Goal: Transaction & Acquisition: Purchase product/service

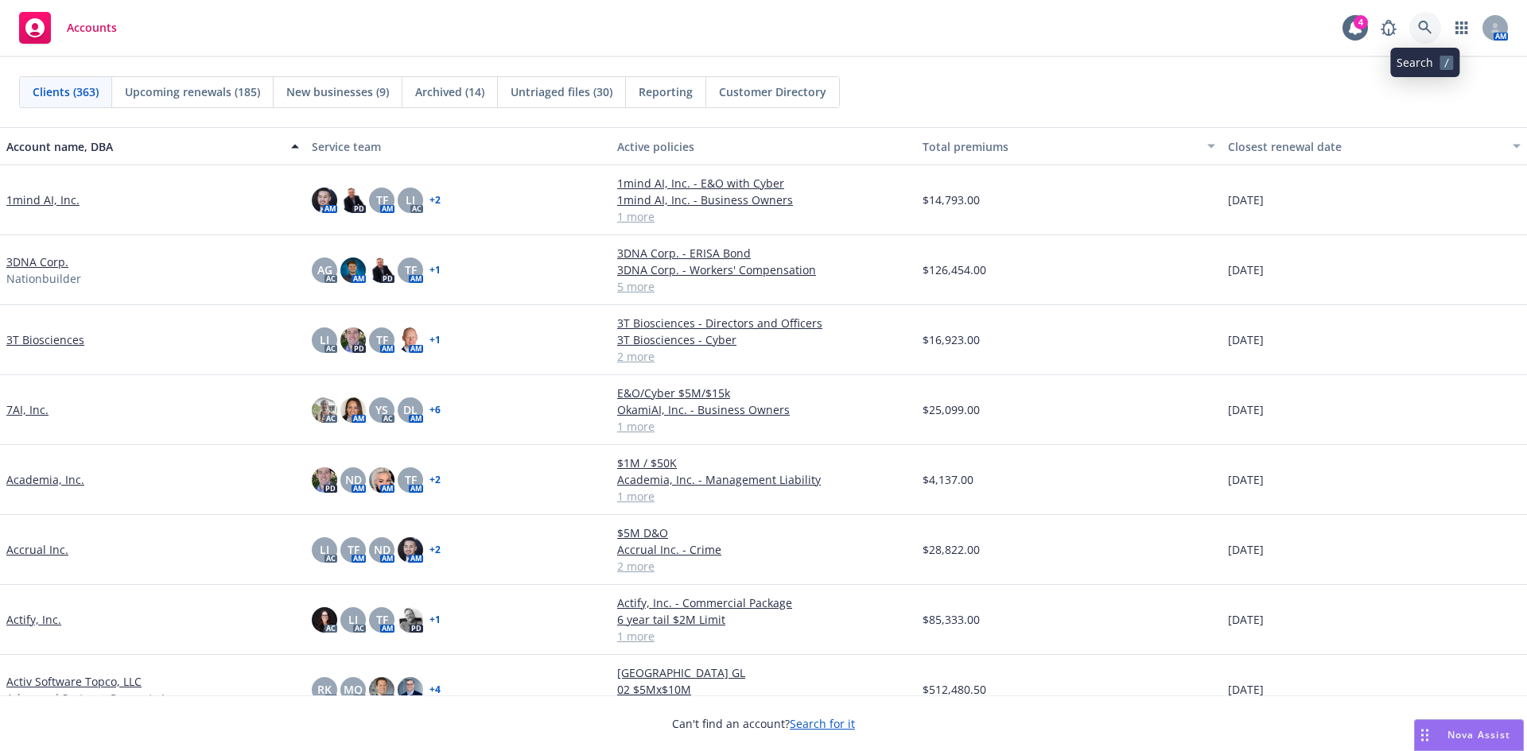
click at [1421, 22] on icon at bounding box center [1425, 28] width 14 height 14
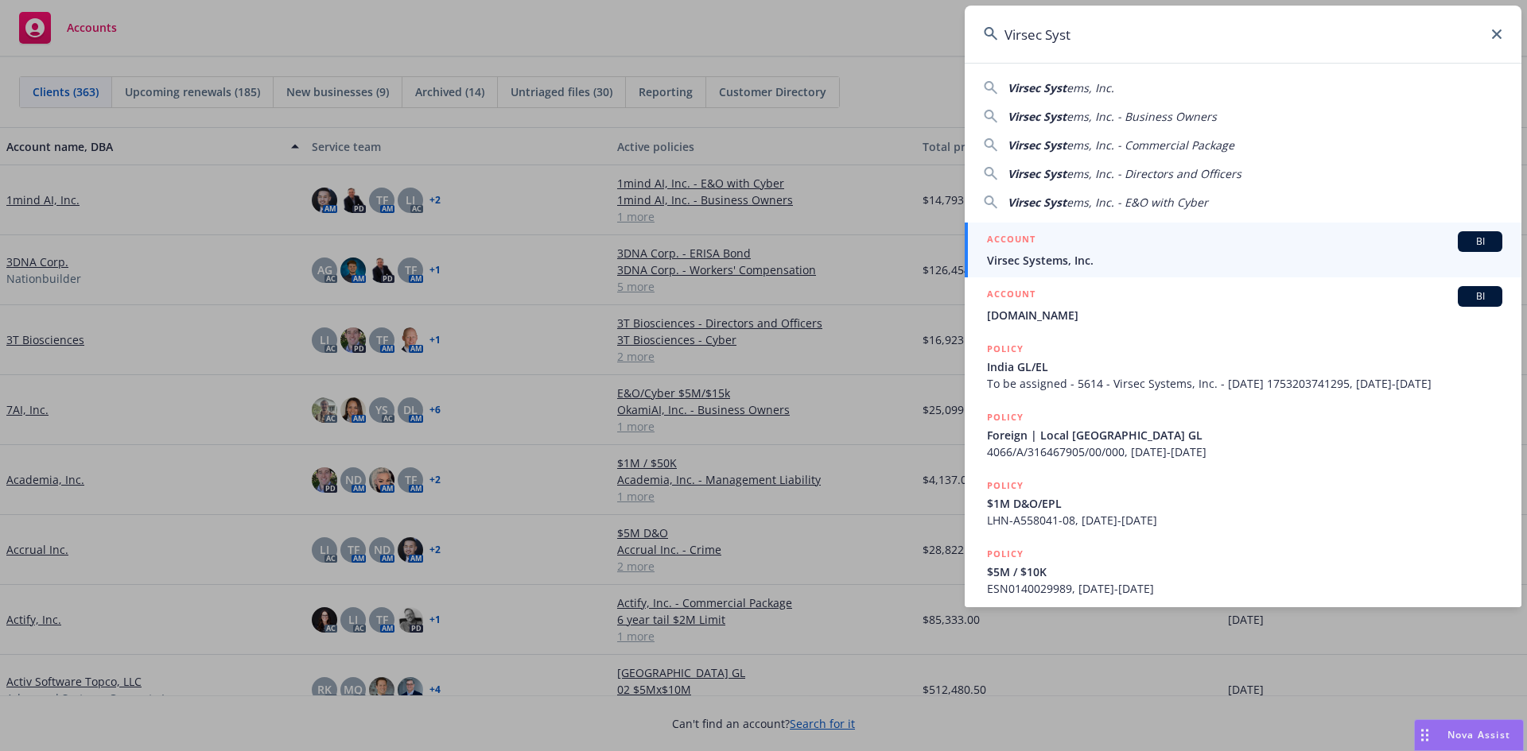
type input "Virsec Syst"
click at [1058, 249] on div "ACCOUNT BI" at bounding box center [1244, 241] width 515 height 21
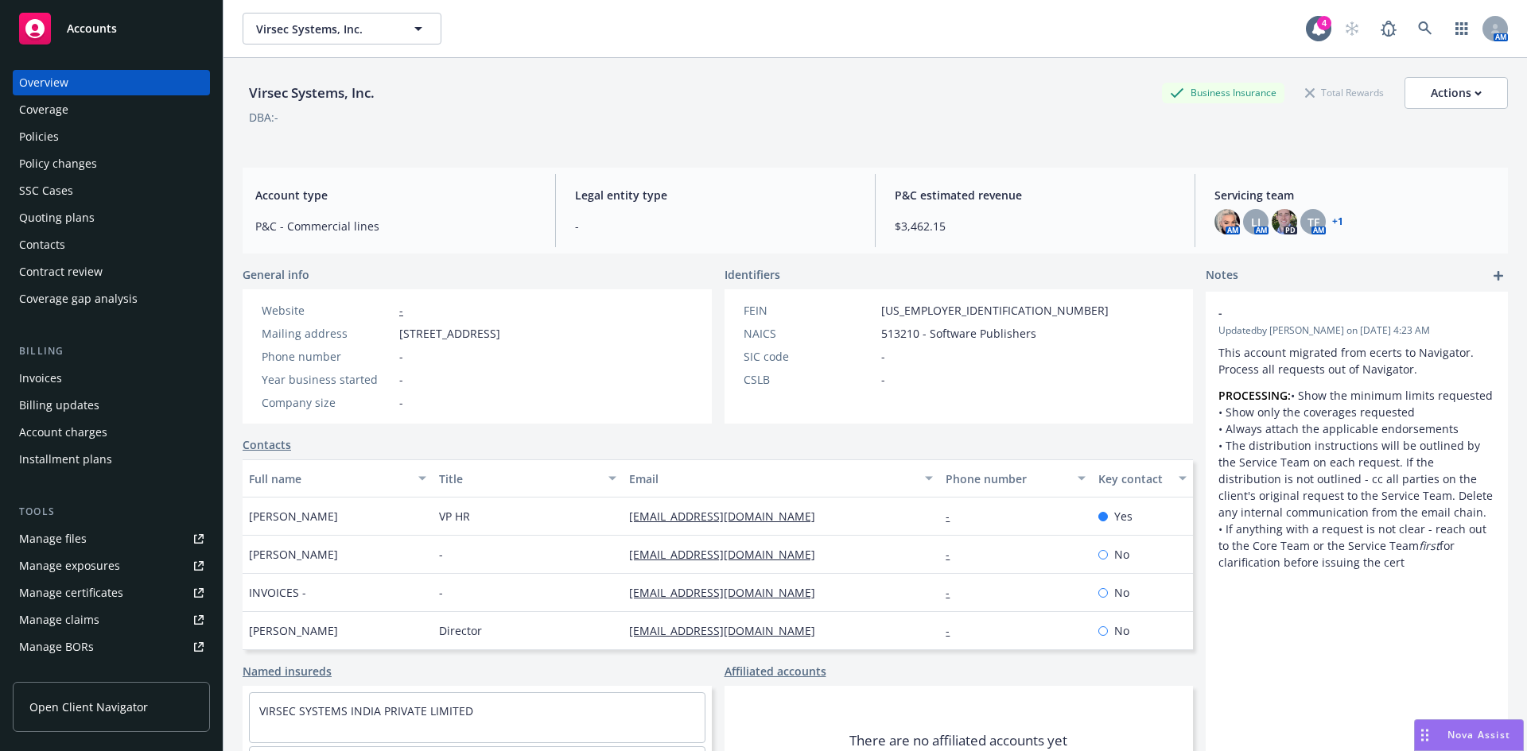
click at [57, 134] on div "Policies" at bounding box center [39, 136] width 40 height 25
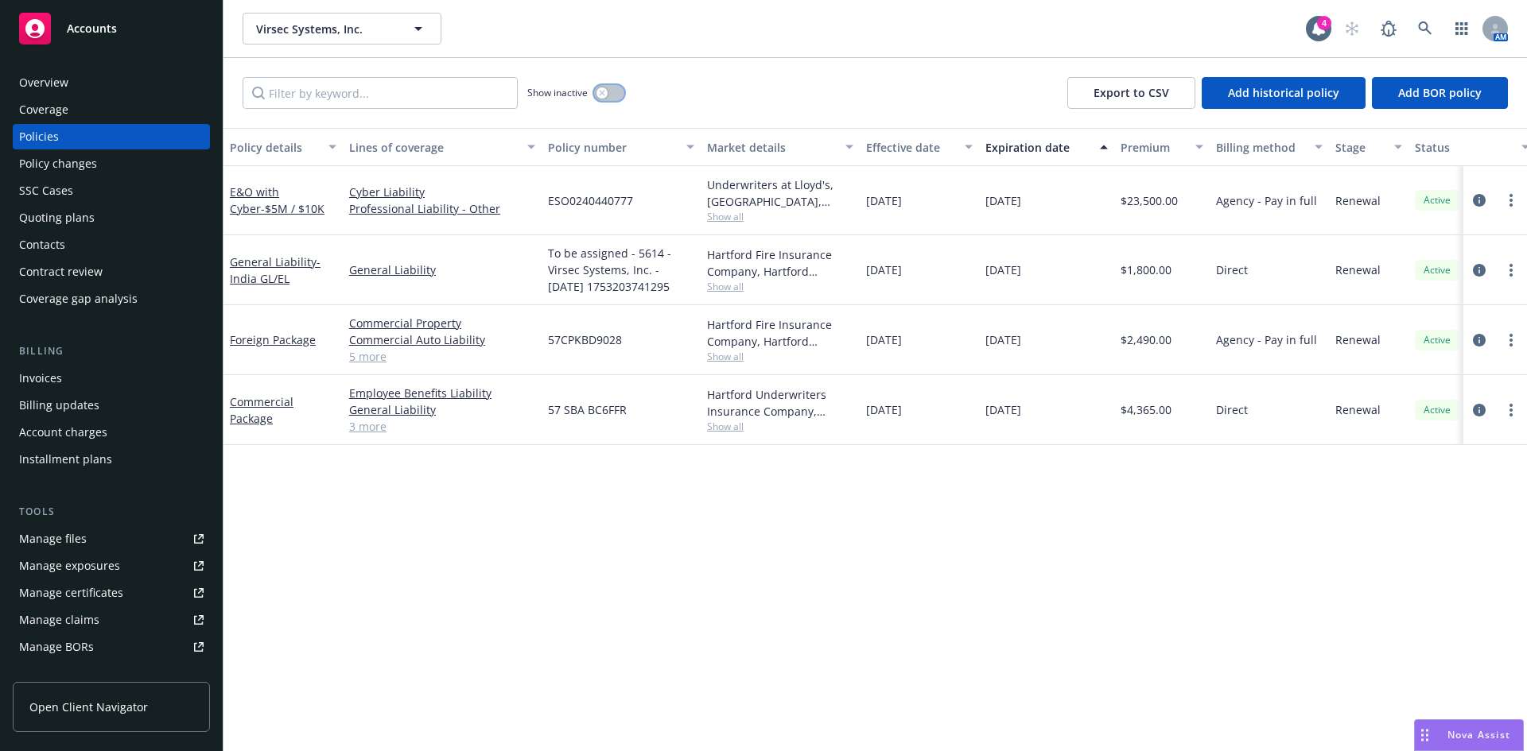
click at [604, 95] on icon "button" at bounding box center [602, 93] width 6 height 6
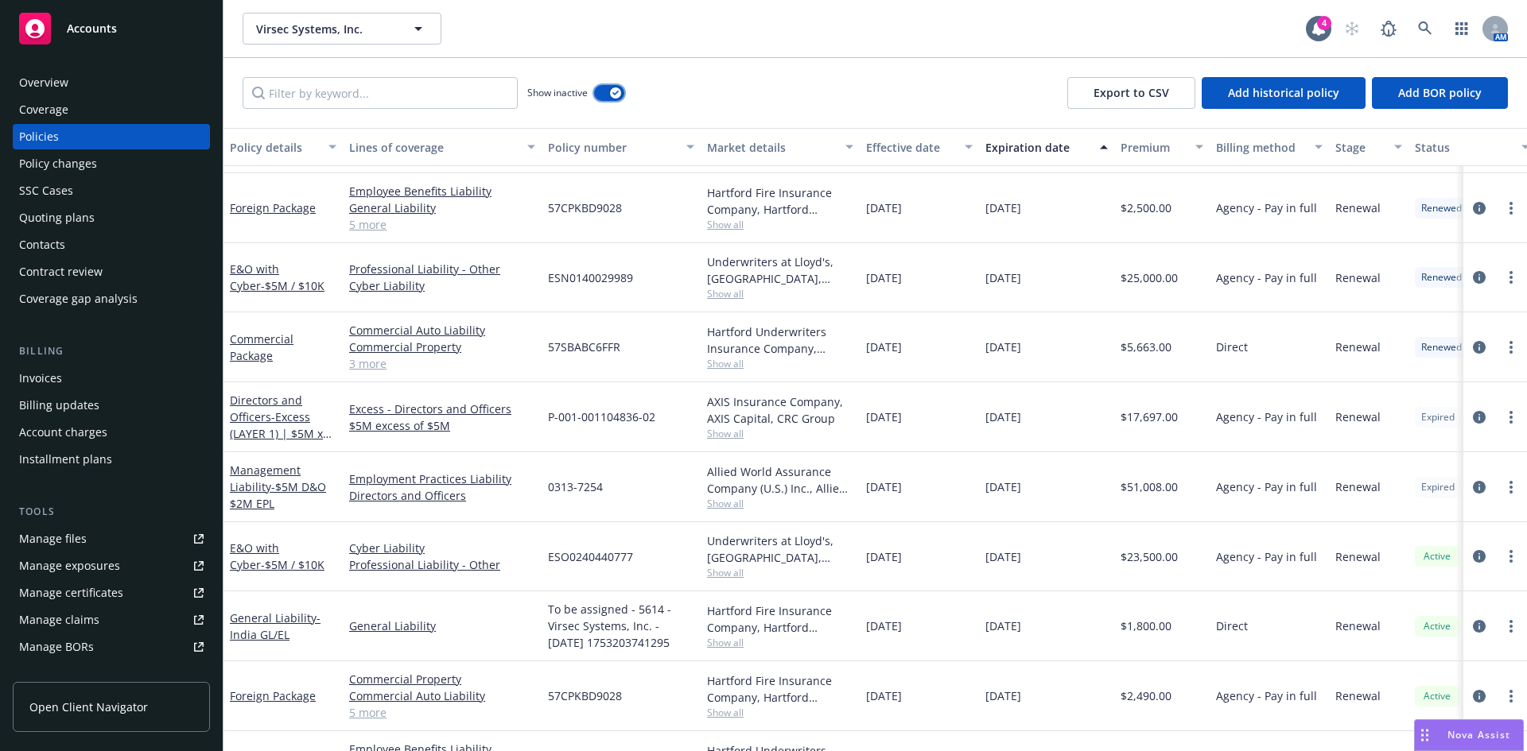
scroll to position [824, 0]
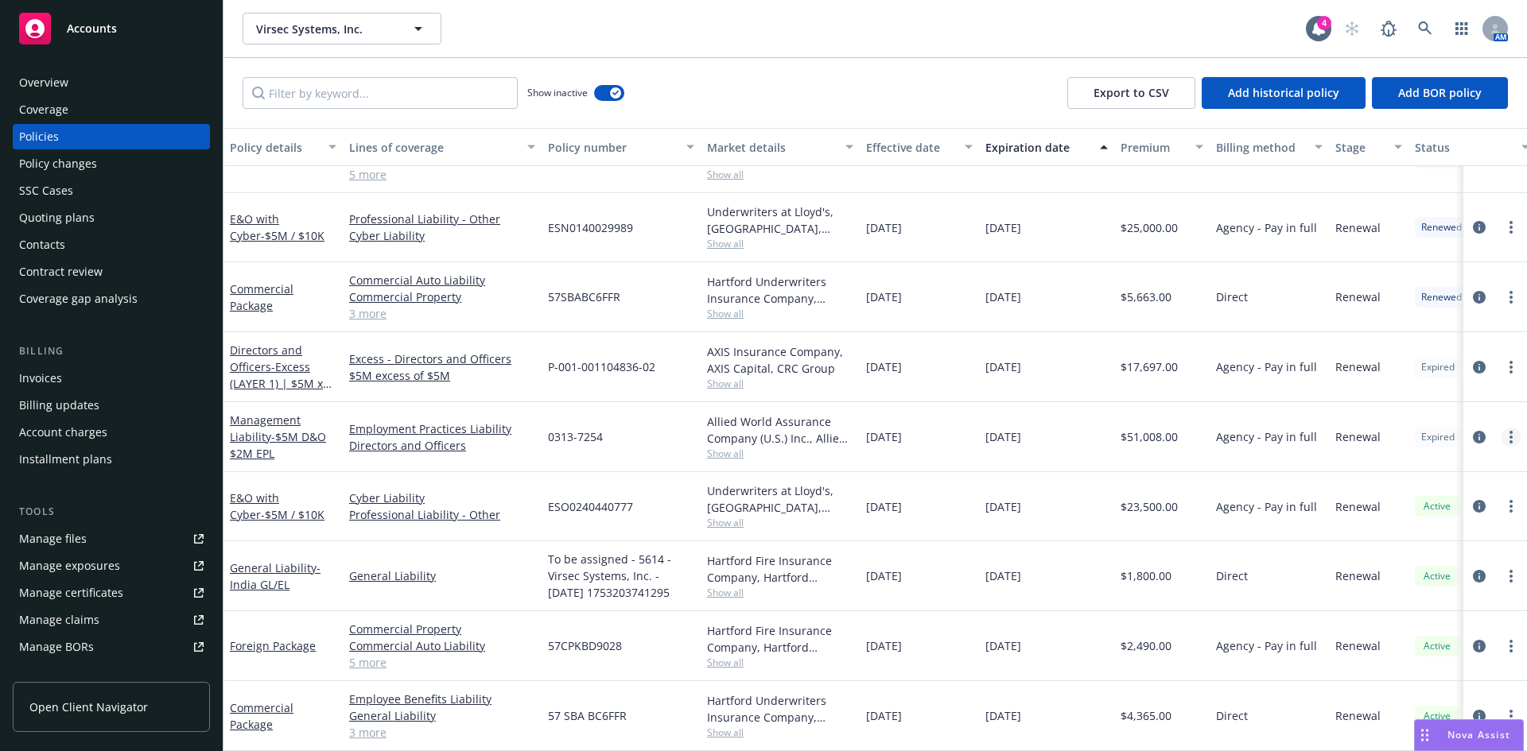
click at [1502, 428] on div at bounding box center [1495, 437] width 51 height 19
click at [1509, 436] on circle "more" at bounding box center [1510, 437] width 3 height 3
click at [47, 224] on div "Quoting plans" at bounding box center [57, 217] width 76 height 25
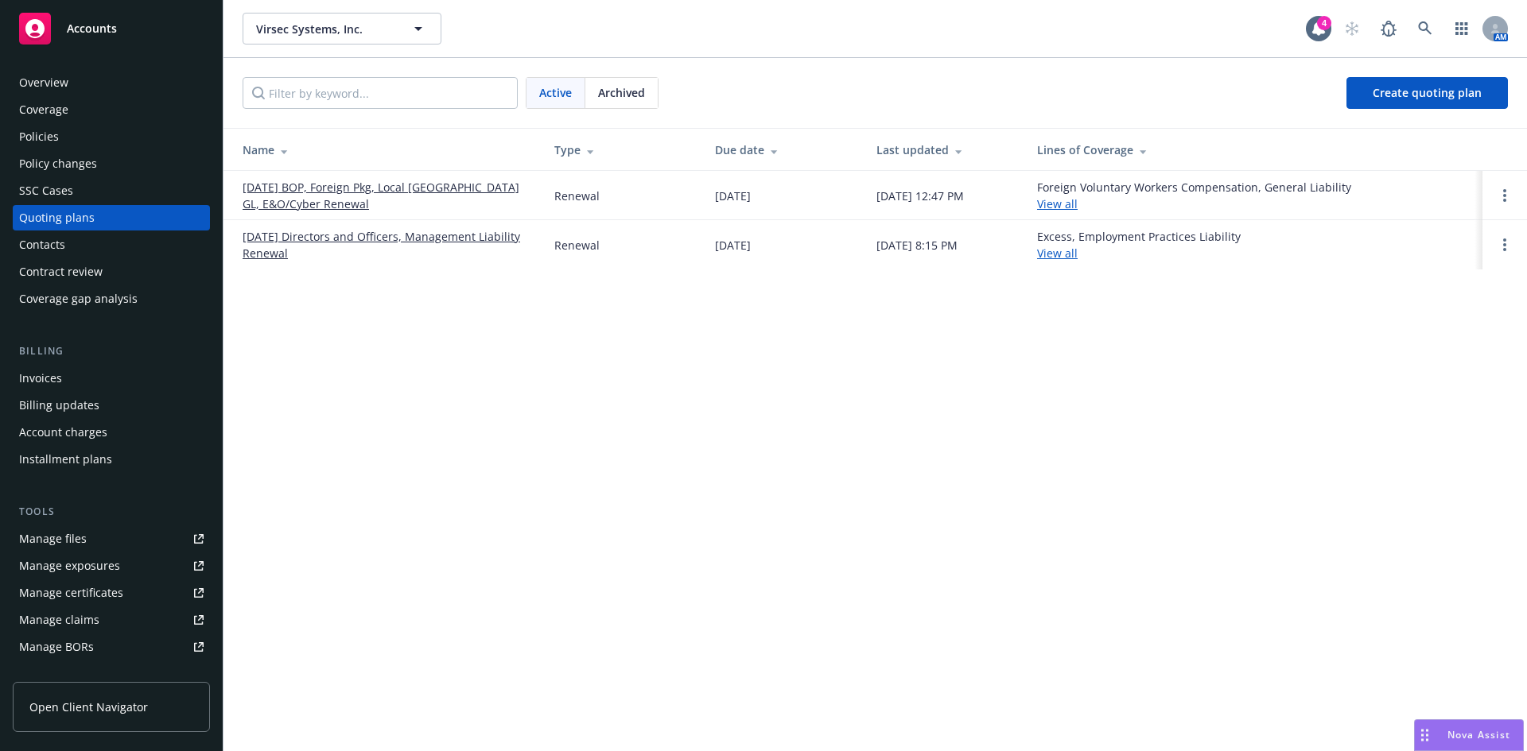
click at [308, 237] on link "07/20/25 Directors and Officers, Management Liability Renewal" at bounding box center [386, 244] width 286 height 33
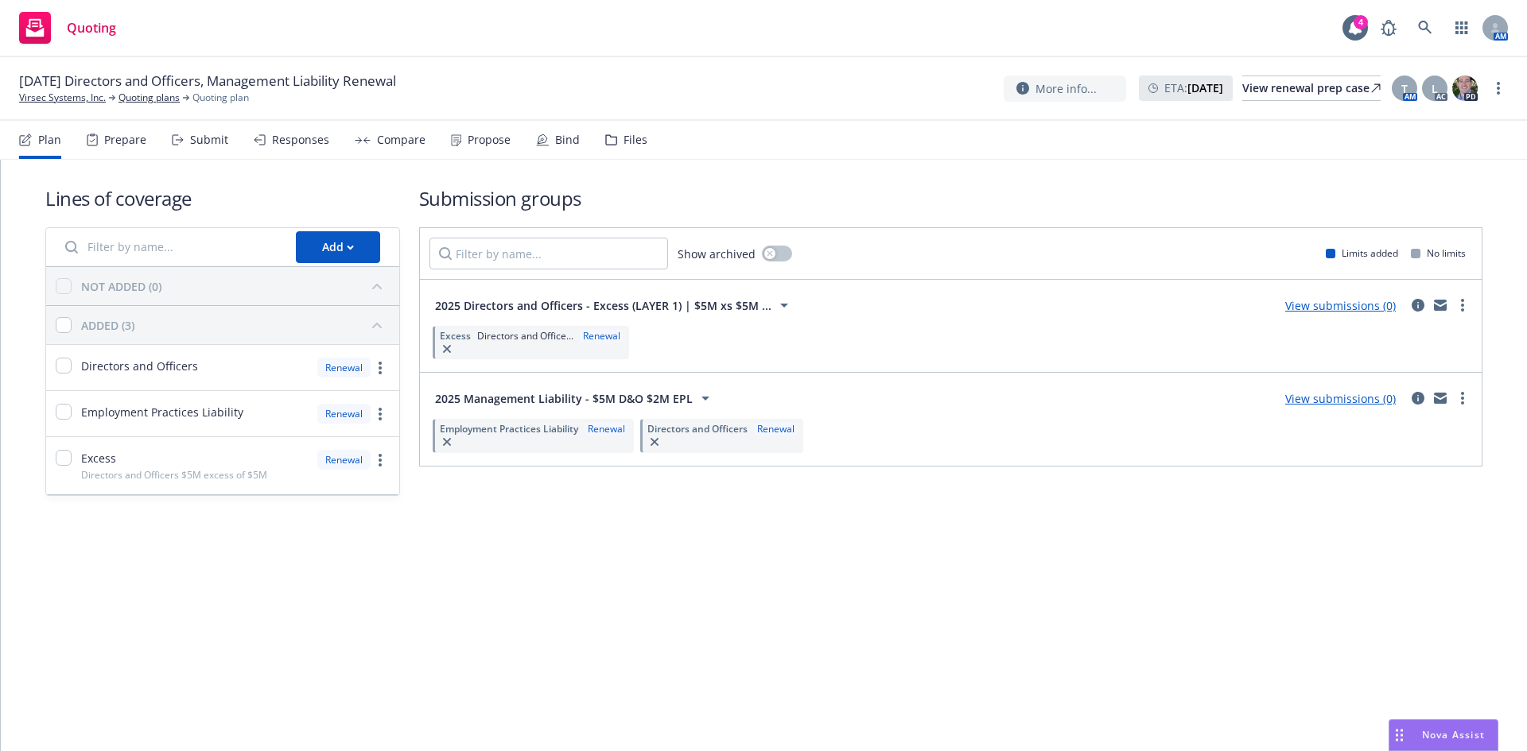
click at [701, 394] on icon at bounding box center [705, 398] width 19 height 19
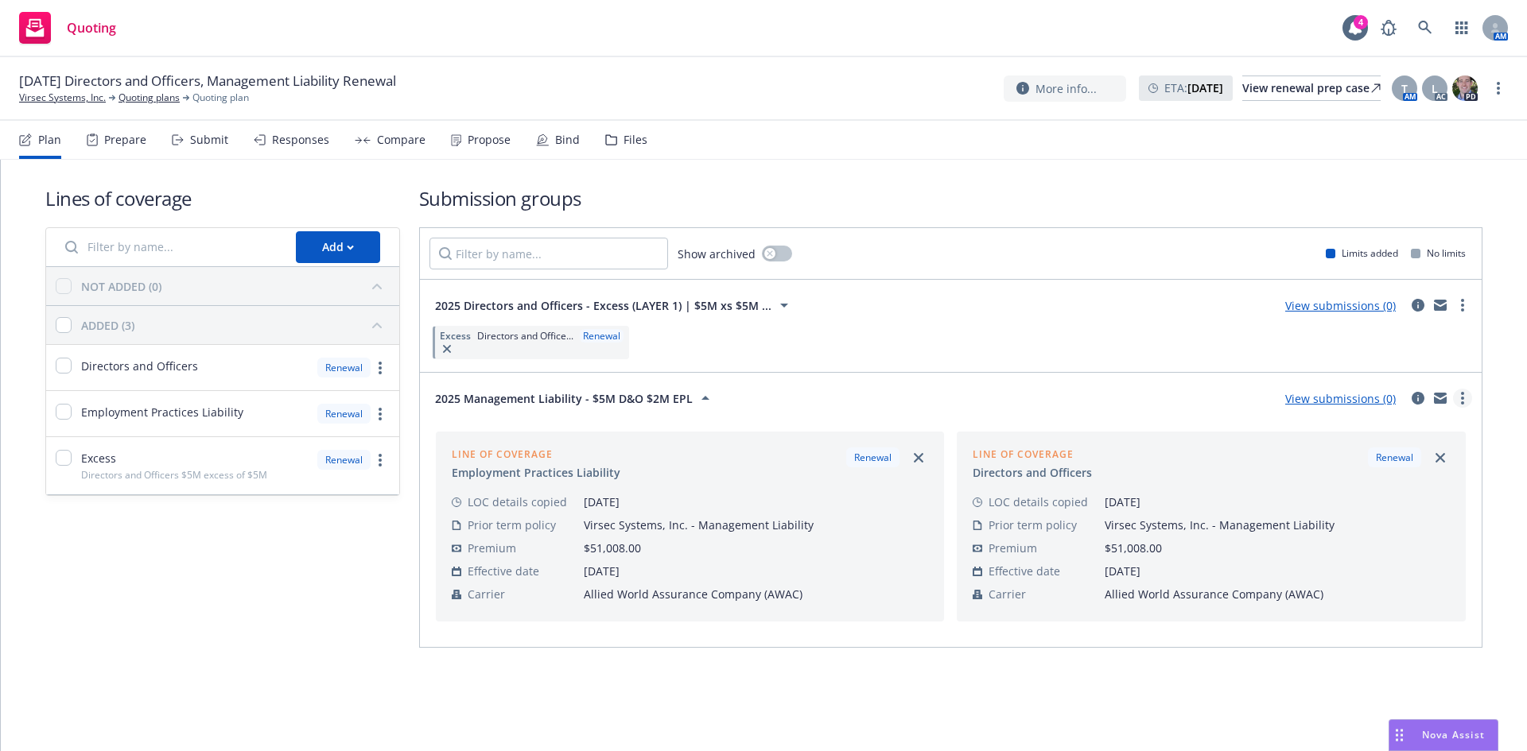
click at [1458, 391] on link "more" at bounding box center [1462, 398] width 19 height 19
click at [1378, 593] on span "Create policy (fast track)" at bounding box center [1386, 595] width 166 height 15
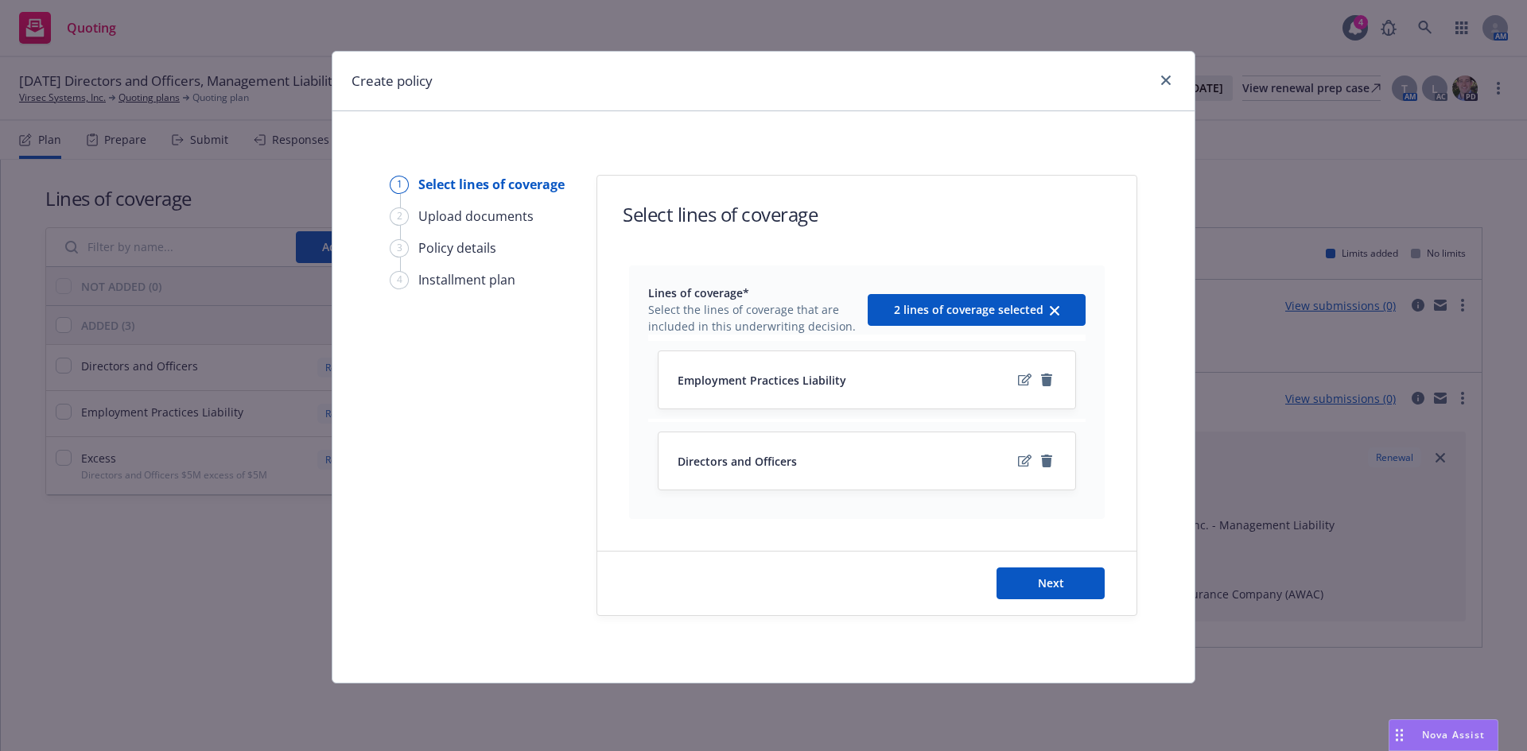
click at [1074, 610] on div "Next" at bounding box center [866, 584] width 539 height 64
click at [1076, 592] on button "Next" at bounding box center [1050, 584] width 108 height 32
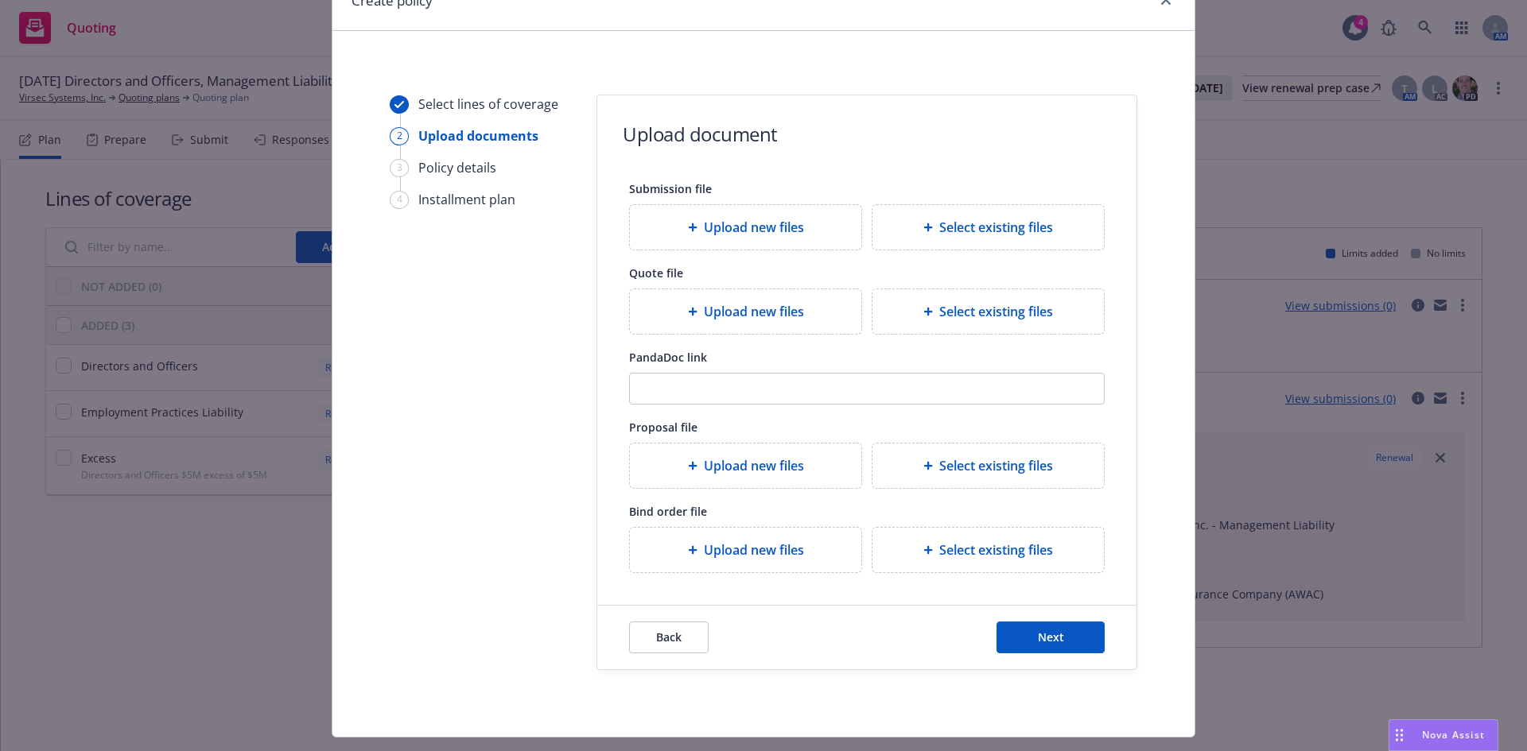
scroll to position [118, 0]
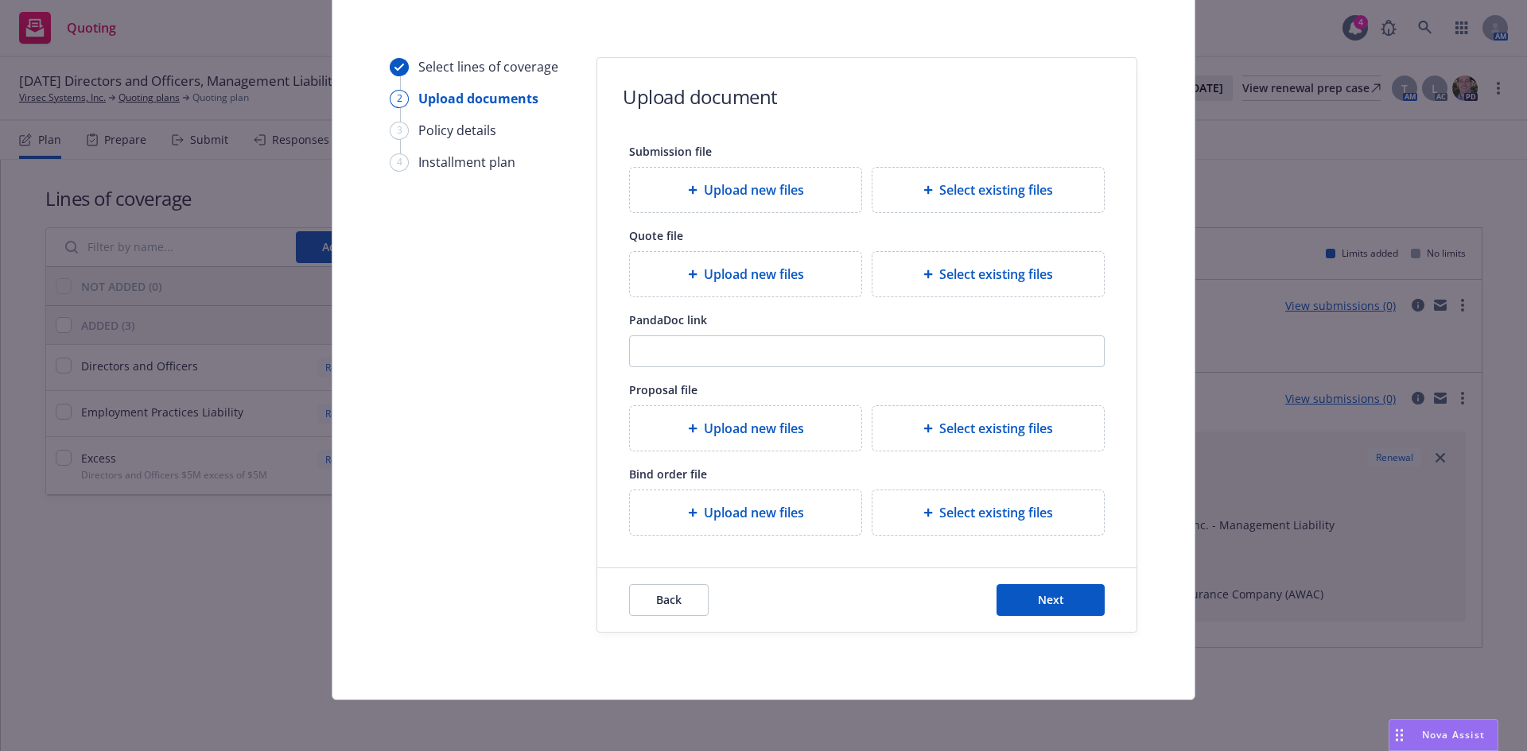
click at [1059, 633] on div "Upload document Submission file Upload new files Select existing files Quote fi…" at bounding box center [866, 345] width 541 height 576
click at [1057, 599] on span "Next" at bounding box center [1051, 599] width 26 height 15
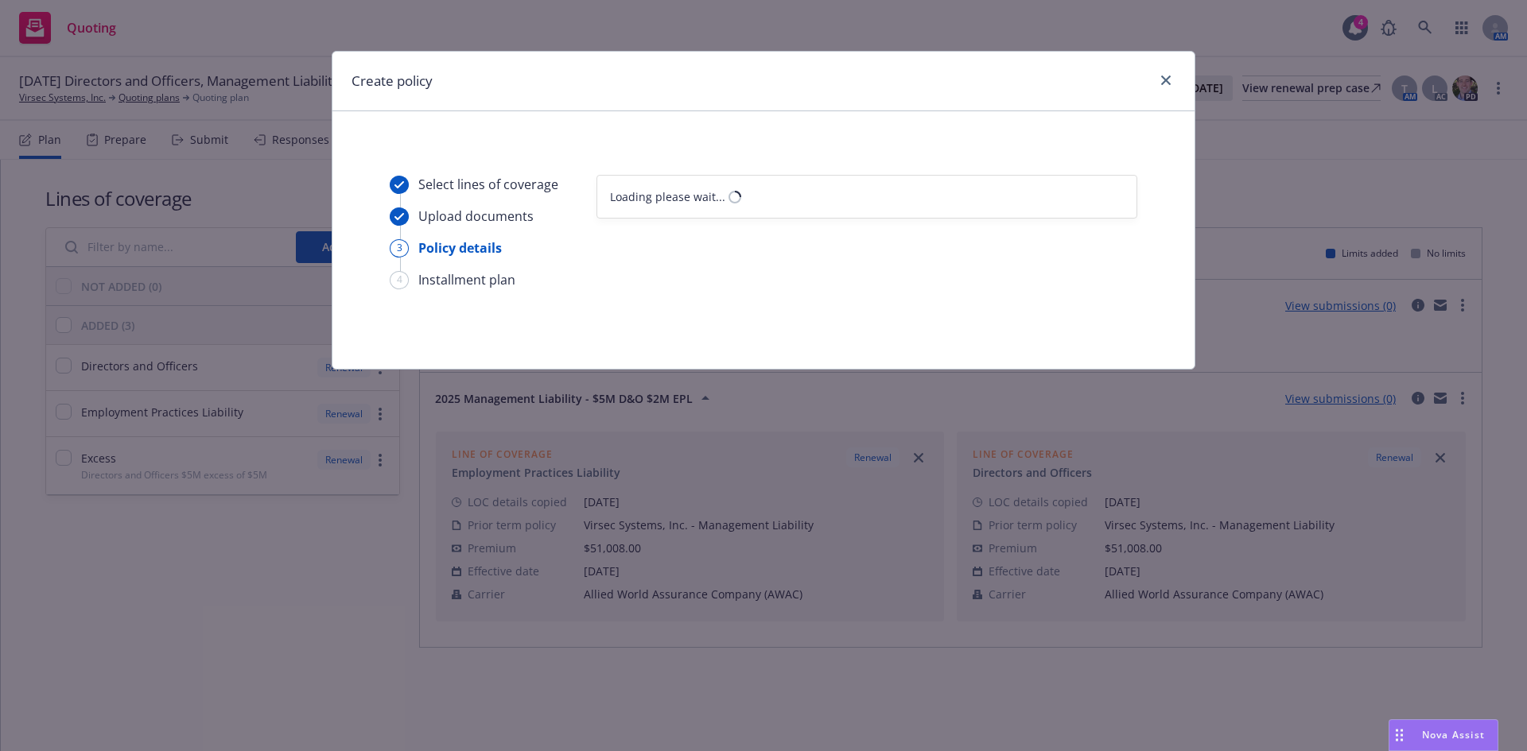
scroll to position [0, 0]
select select "12"
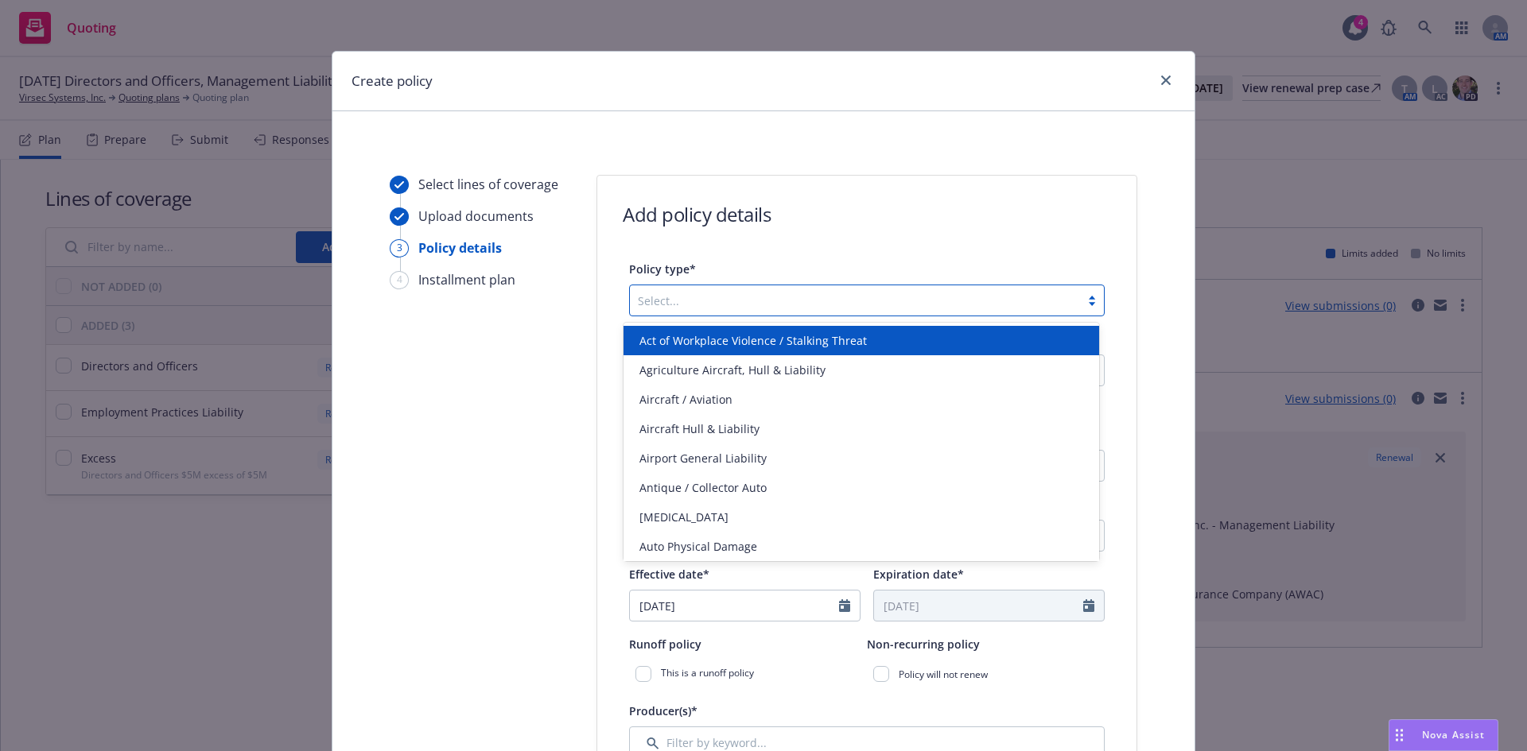
click at [685, 304] on div at bounding box center [855, 300] width 434 height 19
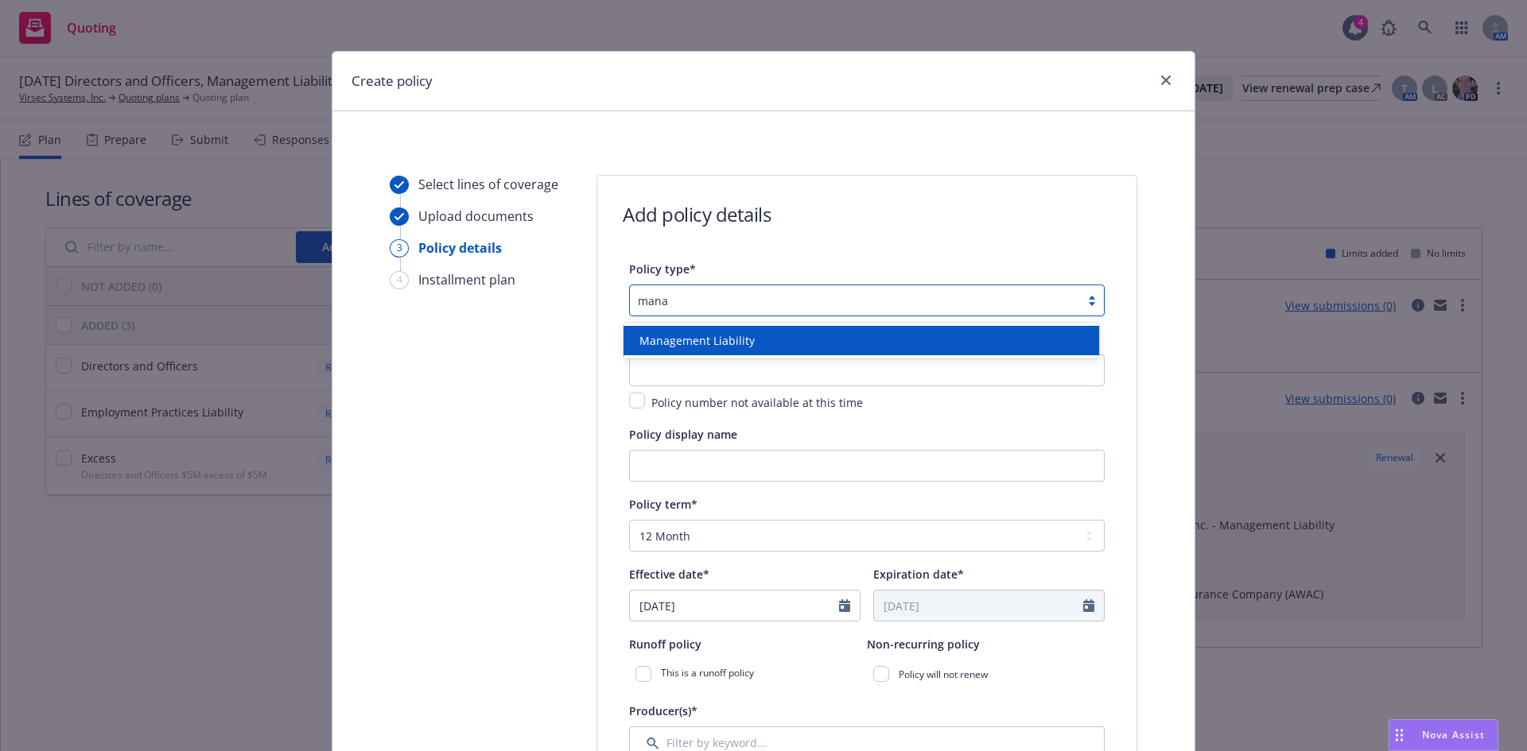
click at [720, 344] on span "Management Liability" at bounding box center [696, 340] width 115 height 17
type input "mana"
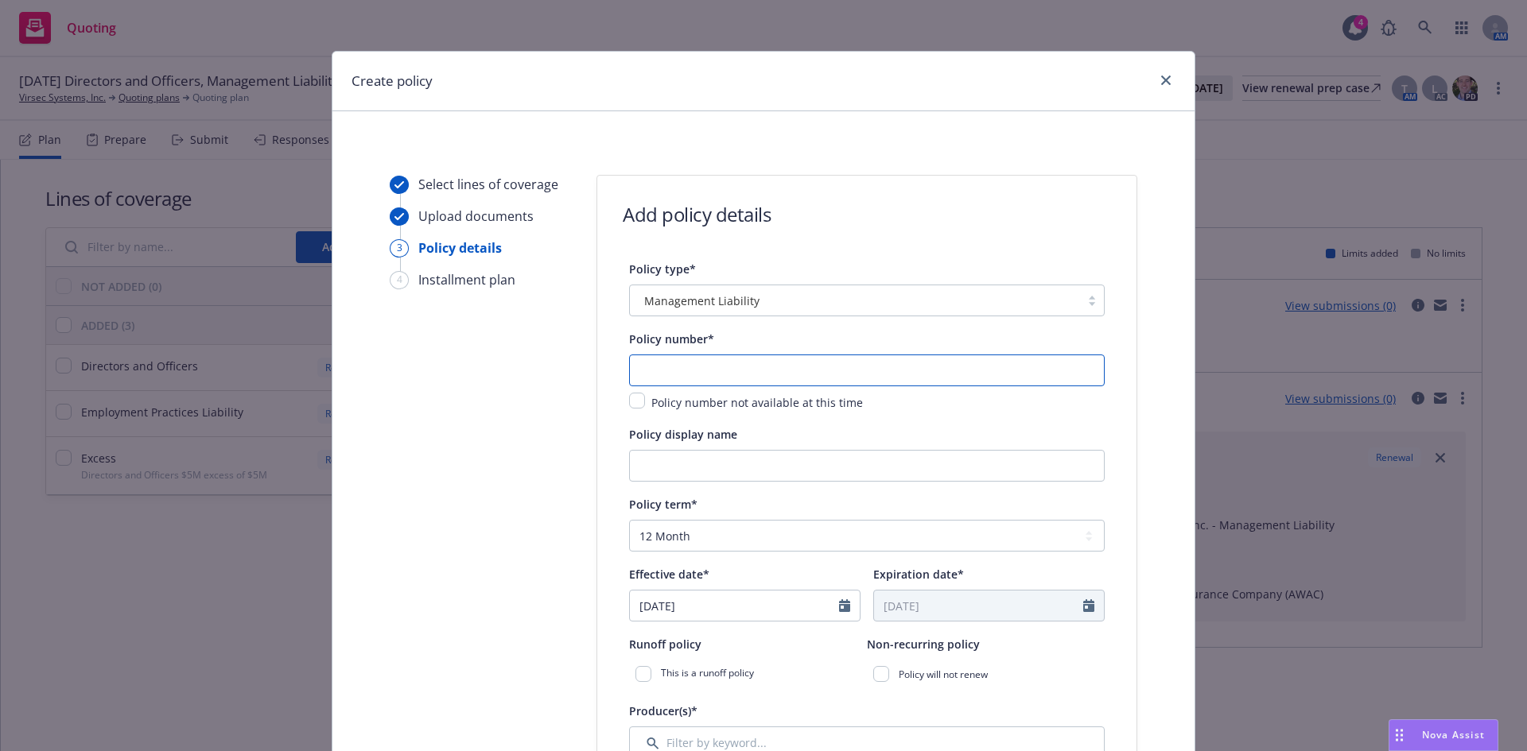
click at [699, 369] on input "text" at bounding box center [867, 371] width 476 height 32
click at [692, 356] on input "text" at bounding box center [867, 371] width 476 height 32
paste input "MPL 1000359-00"
type input "MPL 1000359-00"
click at [681, 468] on input "Policy display name" at bounding box center [867, 466] width 476 height 32
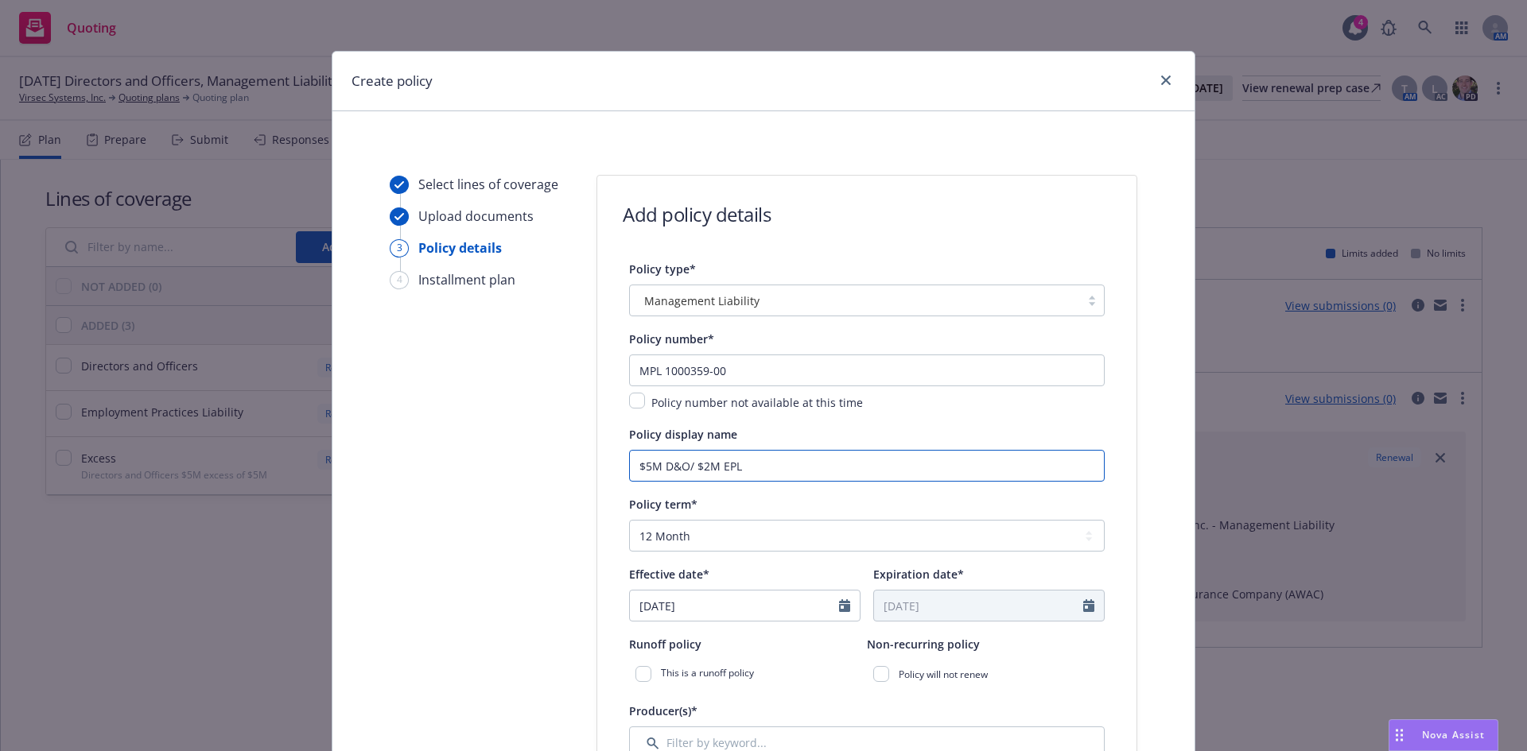
type input "$5M D&O/ $2M EPL"
click at [839, 605] on icon "Calendar" at bounding box center [844, 606] width 11 height 13
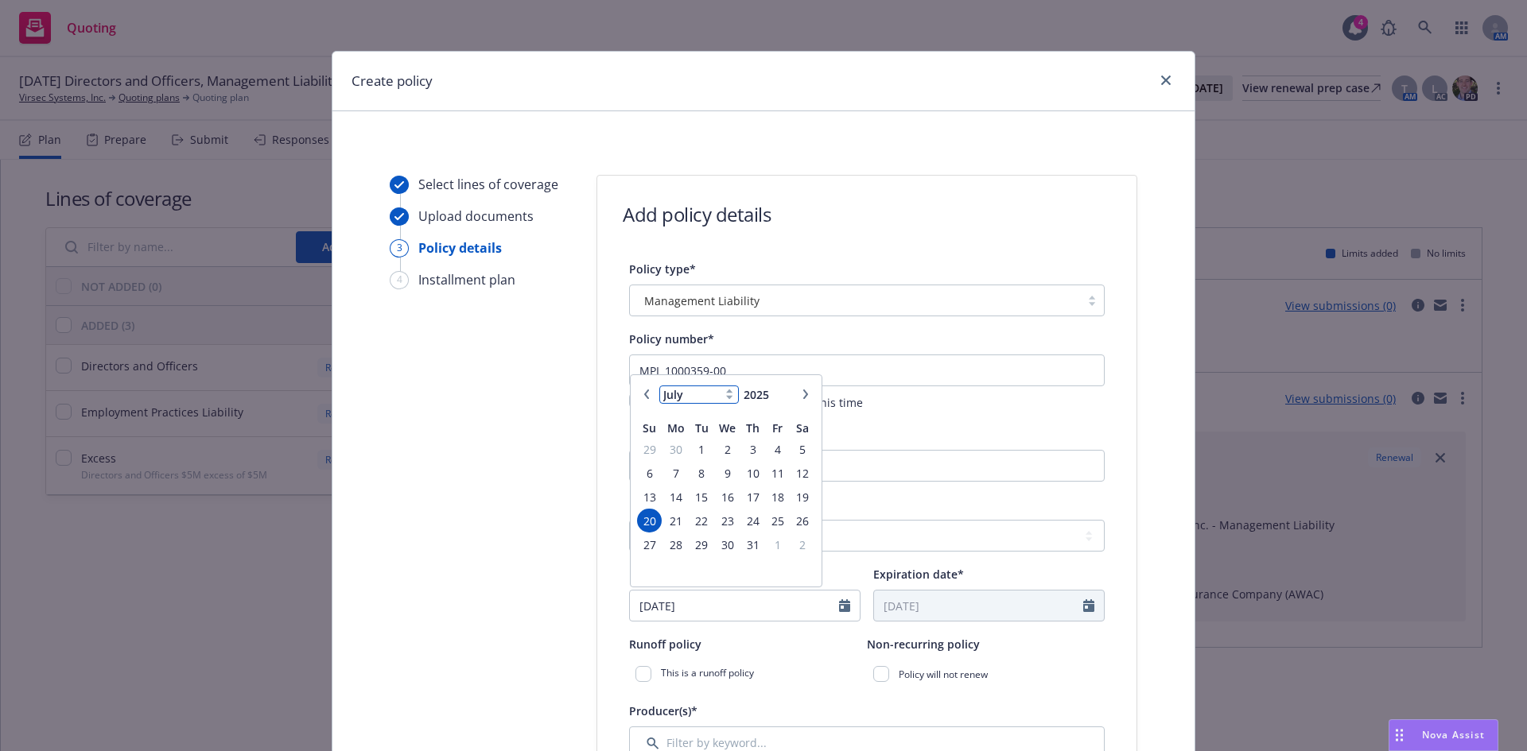
click at [715, 396] on select "January February March April May June July August September October November De…" at bounding box center [699, 395] width 80 height 18
select select "8"
click at [659, 386] on select "January February March April May June July August September October November De…" at bounding box center [699, 395] width 80 height 18
click at [671, 473] on span "4" at bounding box center [675, 474] width 24 height 20
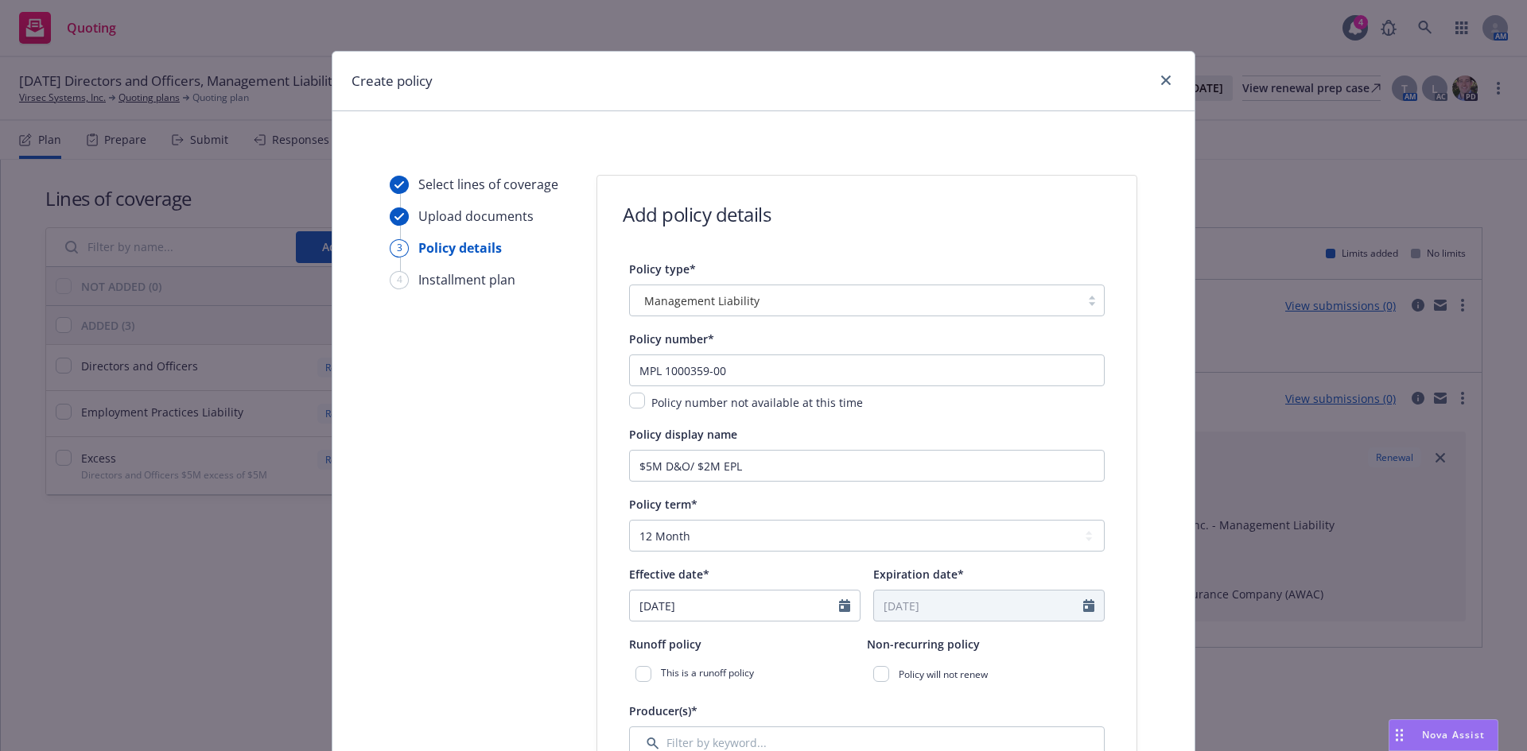
type input "[DATE]"
type input "08/04/2026"
click at [692, 535] on select "Select policy term 12 Month 6 Month 4 Month 3 Month 2 Month 1 Month 36 Month (3…" at bounding box center [867, 536] width 476 height 32
select select "other"
click at [629, 520] on select "Select policy term 12 Month 6 Month 4 Month 3 Month 2 Month 1 Month 36 Month (3…" at bounding box center [867, 536] width 476 height 32
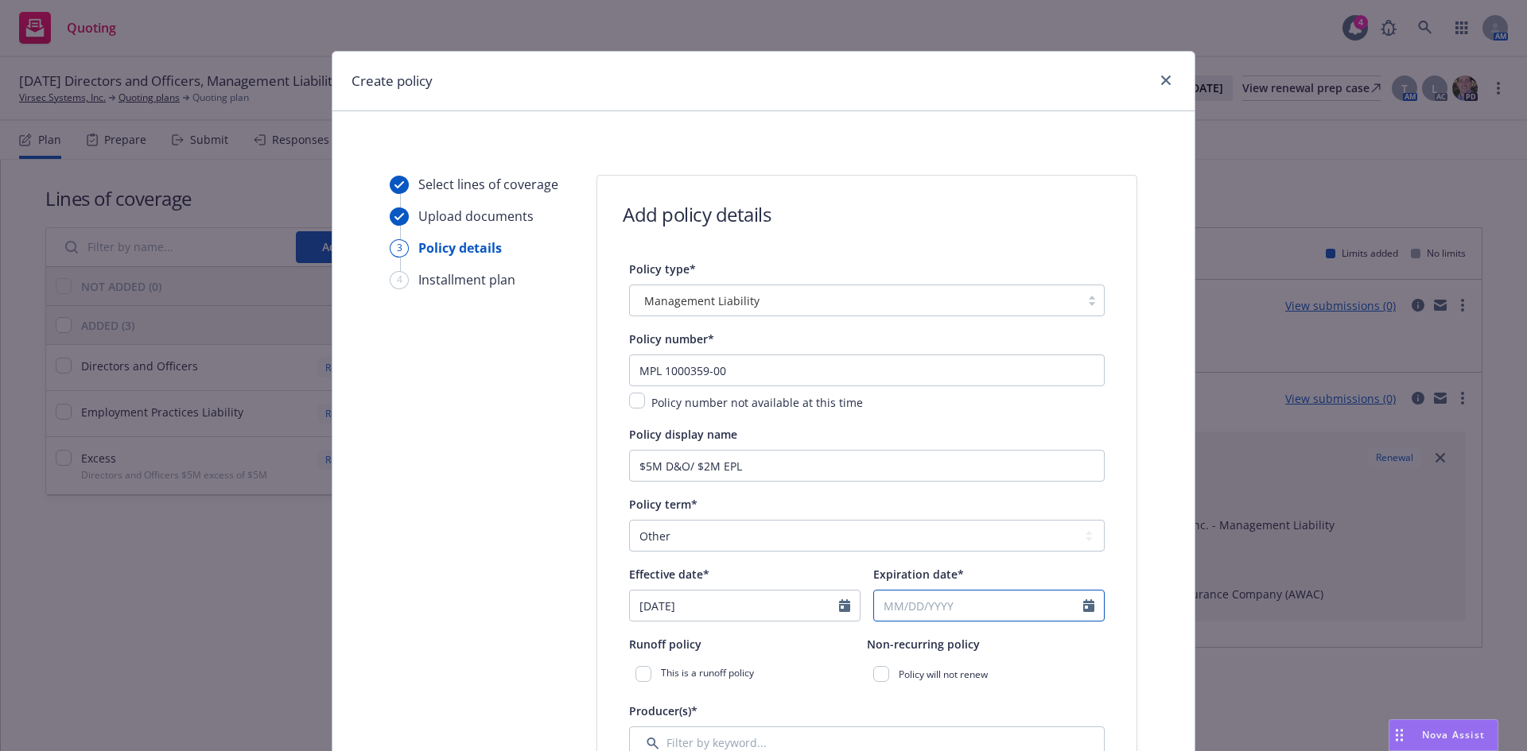
click at [961, 606] on input "Expiration date*" at bounding box center [978, 606] width 209 height 30
select select "8"
type input "2026"
click at [1023, 390] on input "2026" at bounding box center [1010, 394] width 52 height 17
click at [950, 396] on select "January February March April May June July August September October November De…" at bounding box center [943, 395] width 80 height 18
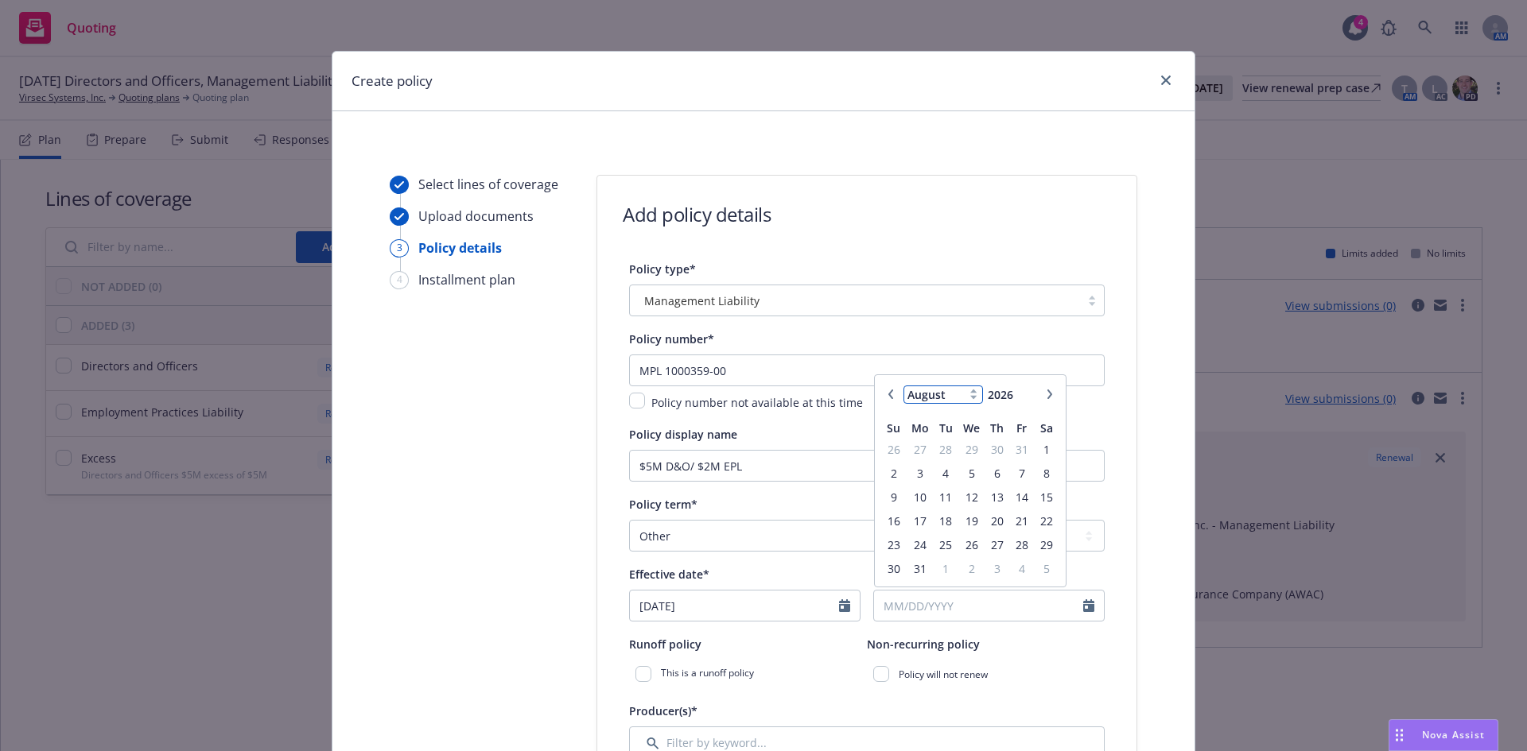
select select "7"
click at [903, 386] on select "January February March April May June July August September October November De…" at bounding box center [943, 395] width 80 height 18
click at [912, 522] on span "20" at bounding box center [919, 521] width 24 height 20
type input "[DATE]"
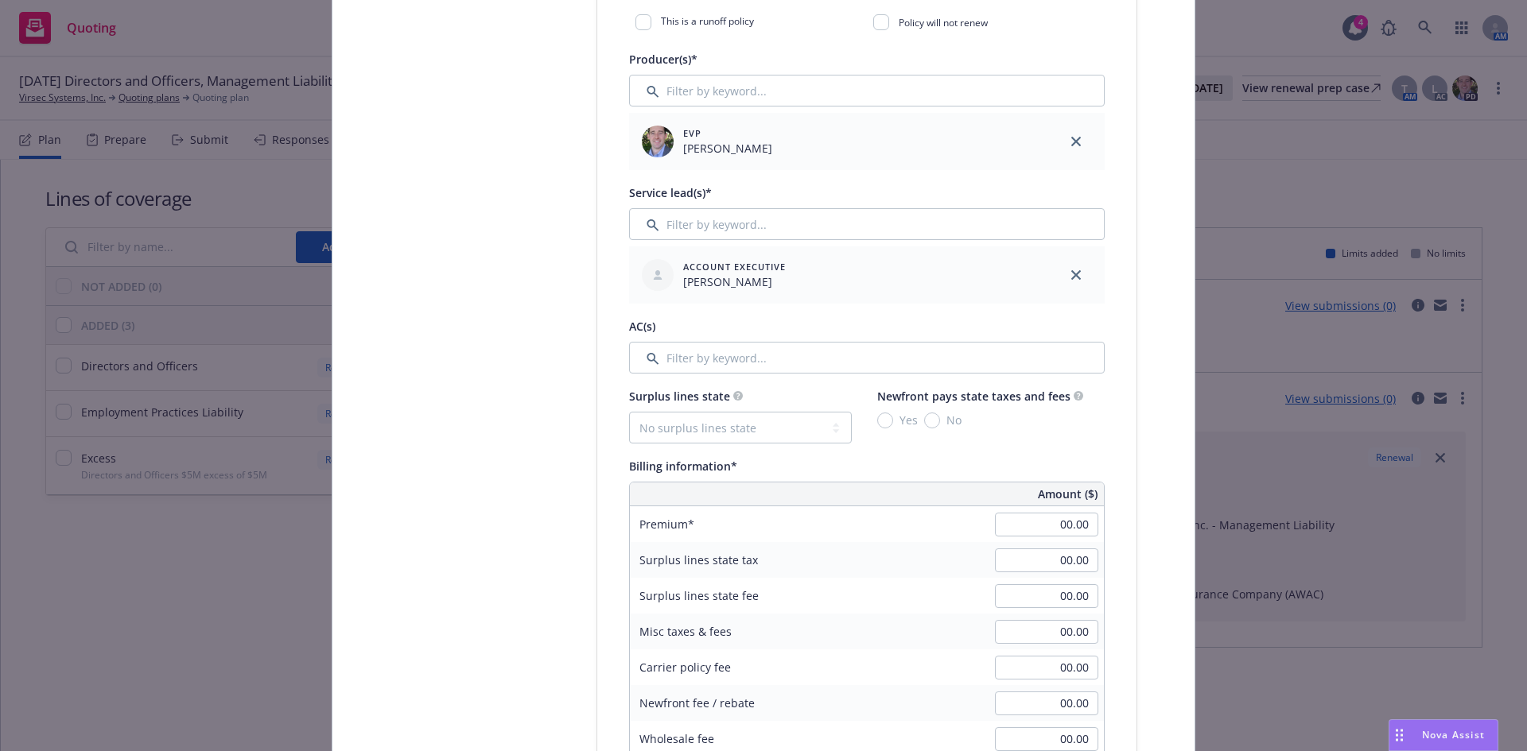
scroll to position [682, 0]
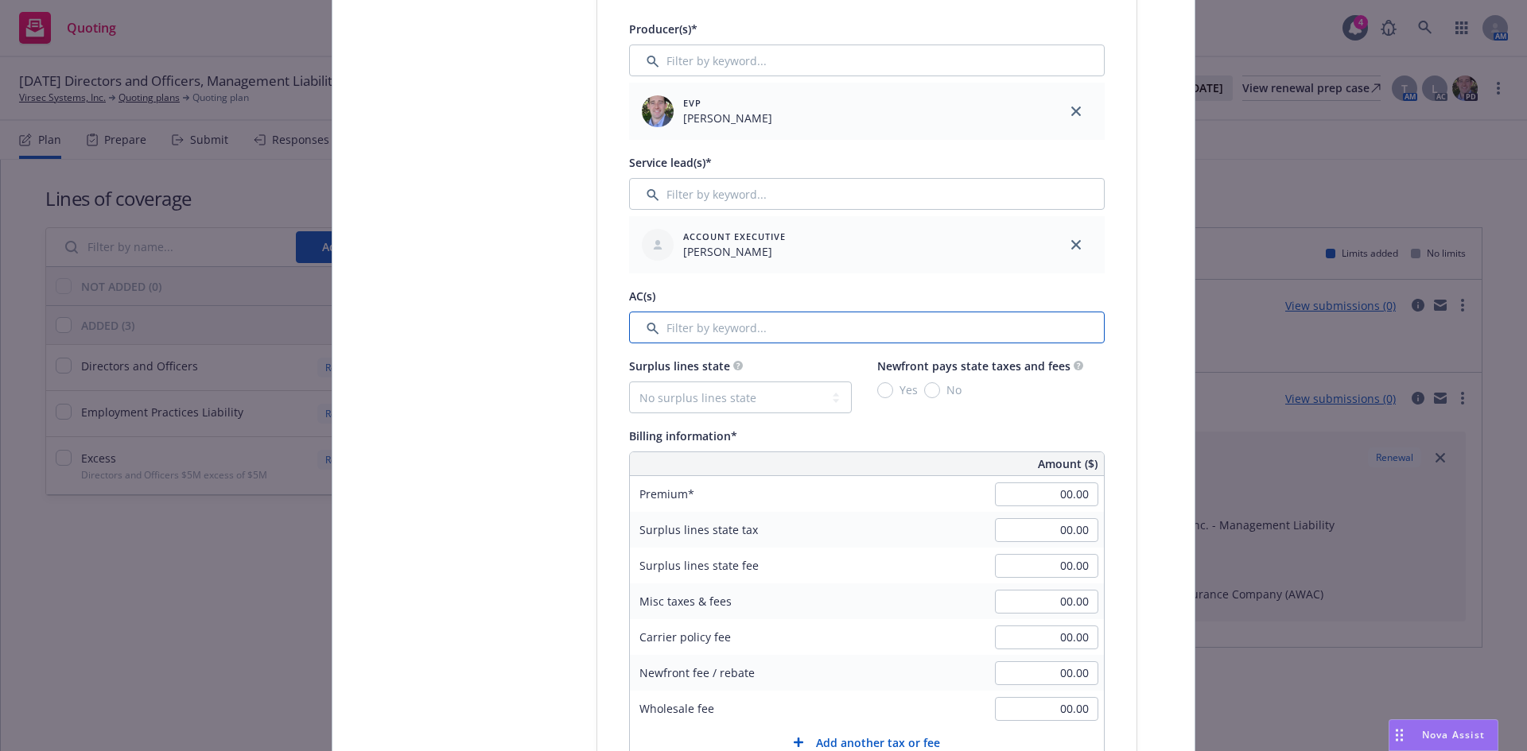
click at [701, 323] on input "Filter by keyword..." at bounding box center [867, 328] width 476 height 32
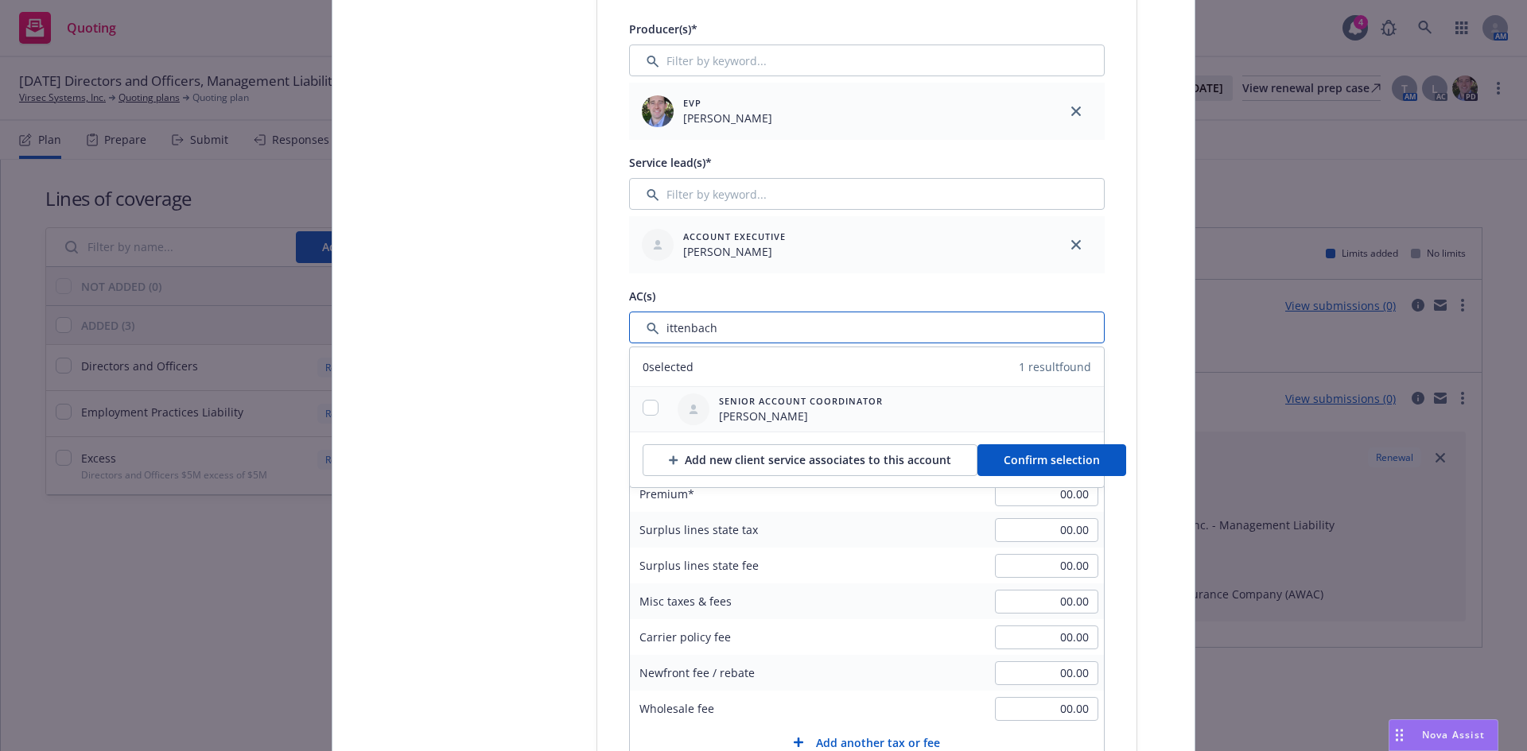
type input "ittenbach"
click at [647, 414] on input "checkbox" at bounding box center [651, 408] width 16 height 16
checkbox input "true"
click at [1049, 458] on span "Confirm selection" at bounding box center [1052, 459] width 96 height 15
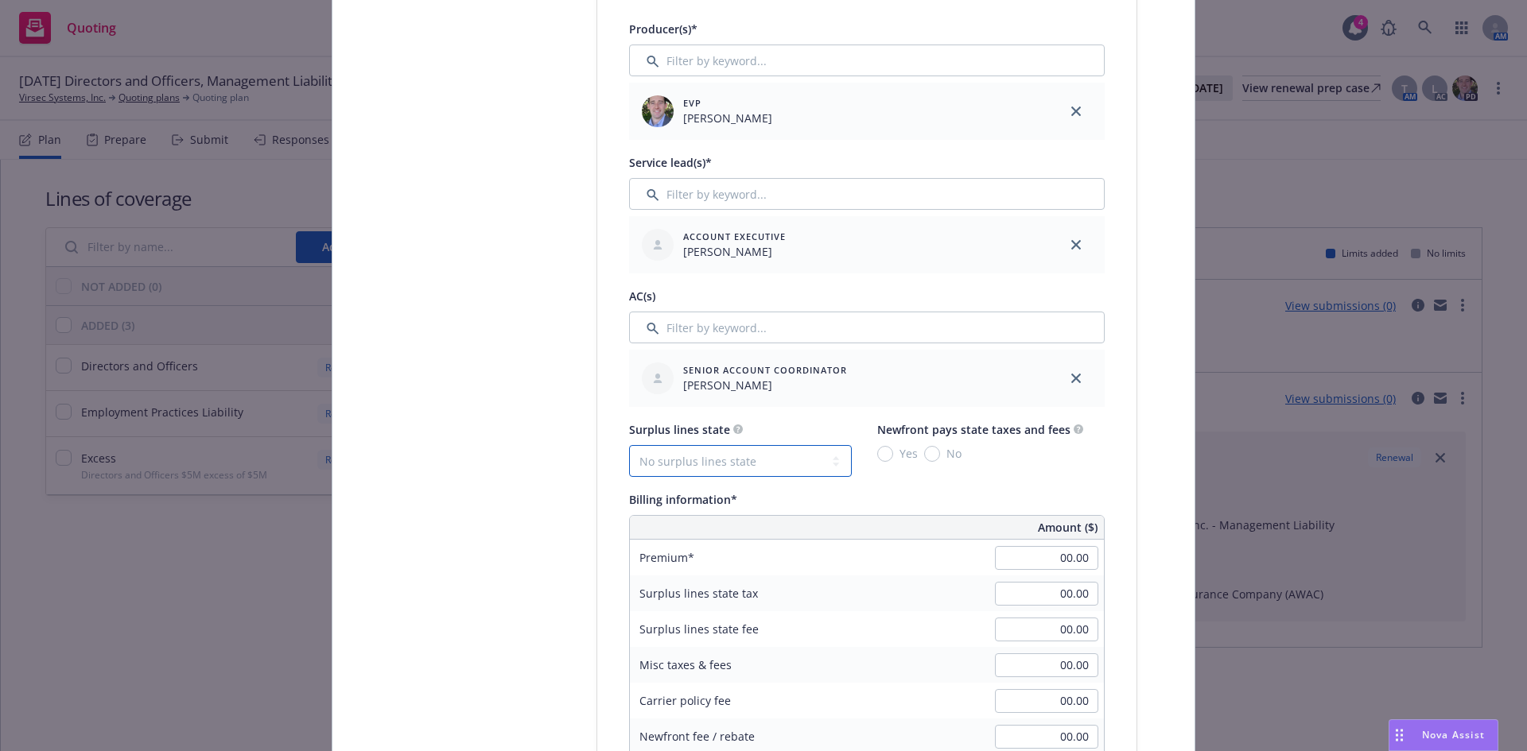
click at [723, 452] on select "No surplus lines state Alaska Alabama Arkansas Arizona California Colorado Conn…" at bounding box center [740, 461] width 223 height 32
select select "CA"
click at [629, 445] on select "No surplus lines state Alaska Alabama Arkansas Arizona California Colorado Conn…" at bounding box center [740, 461] width 223 height 32
click at [932, 448] on div "No" at bounding box center [942, 453] width 37 height 17
click at [932, 448] on input "No" at bounding box center [932, 454] width 16 height 16
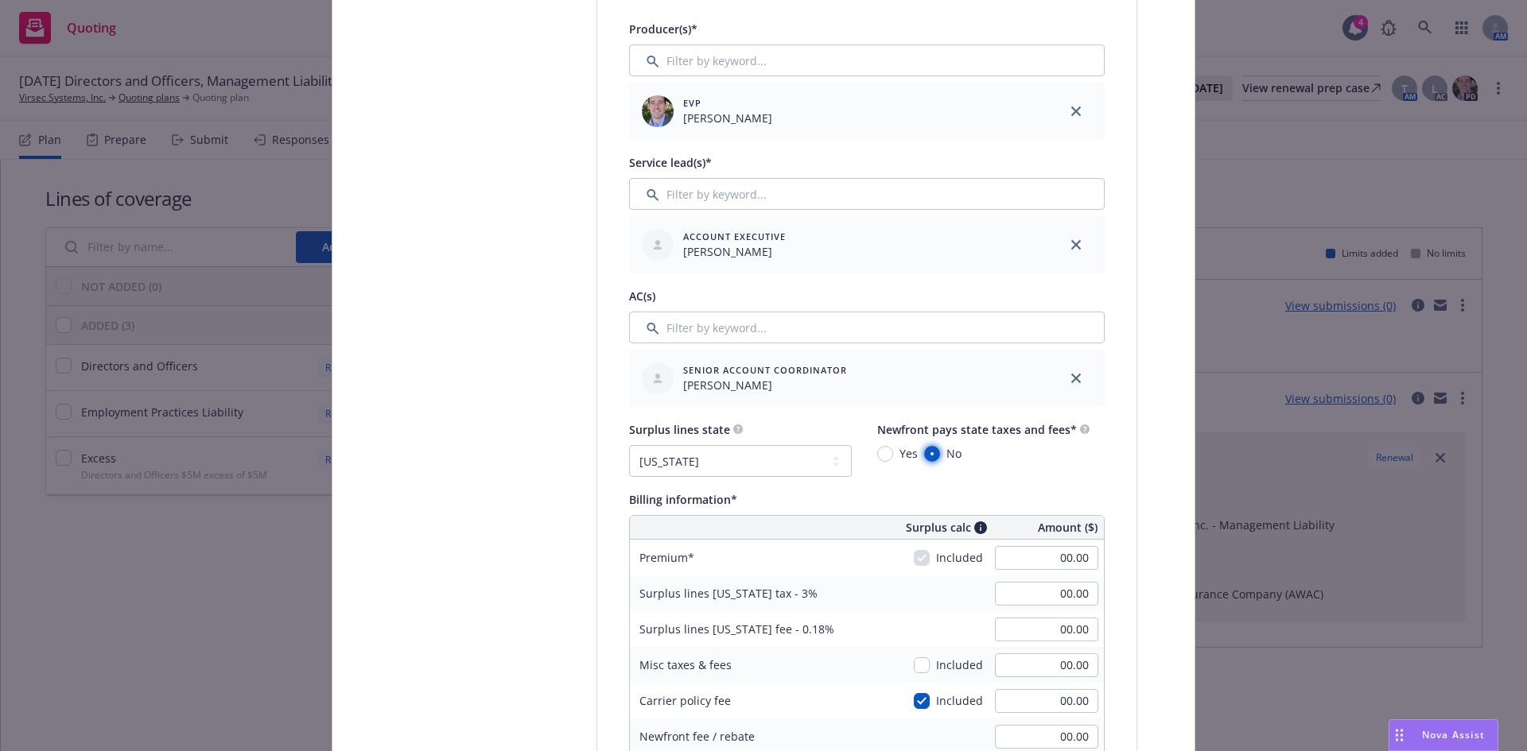
radio input "true"
click at [1065, 561] on input "00.00" at bounding box center [1046, 558] width 103 height 24
type input "35,578.00"
type input "1,067.34"
type input "64.04"
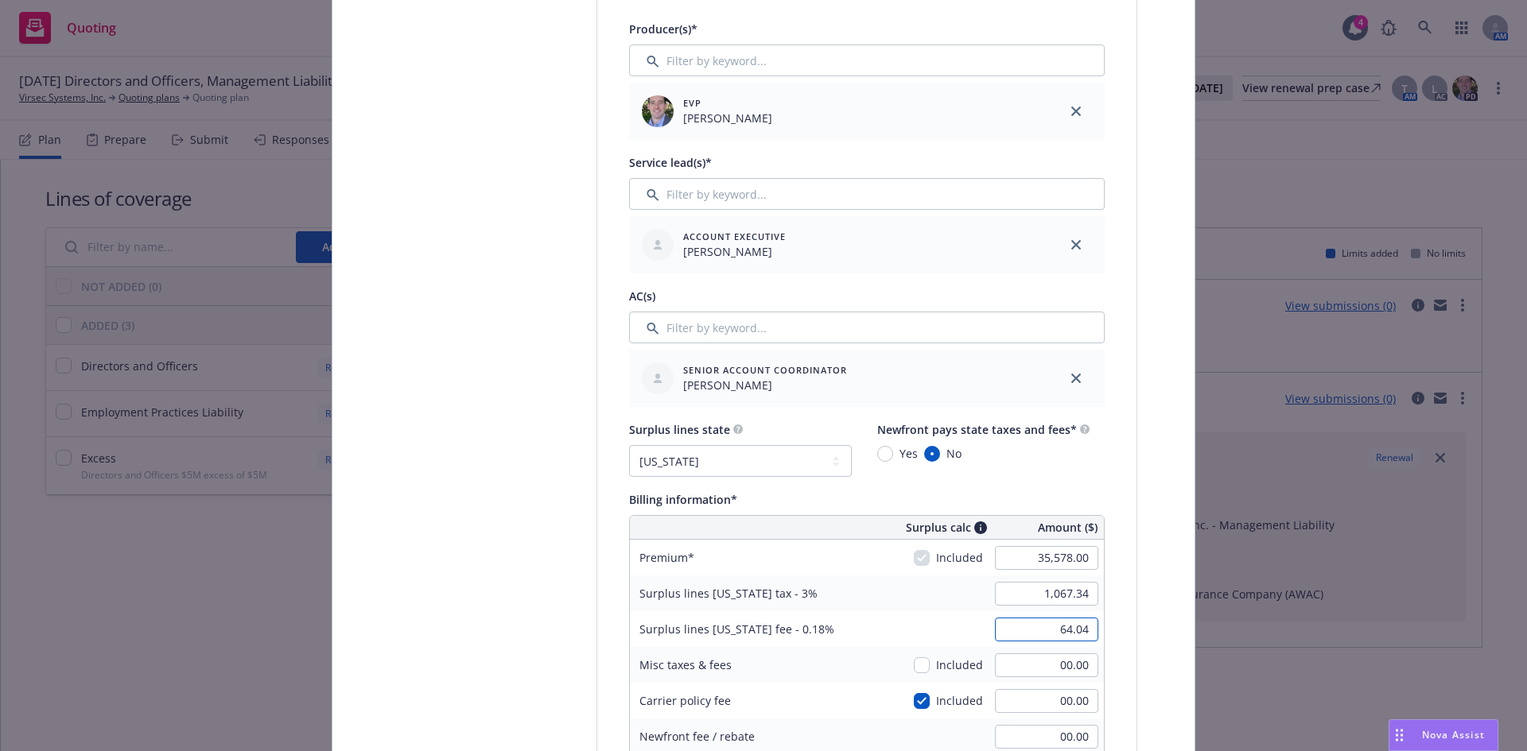
click at [1027, 622] on input "64.04" at bounding box center [1046, 630] width 103 height 24
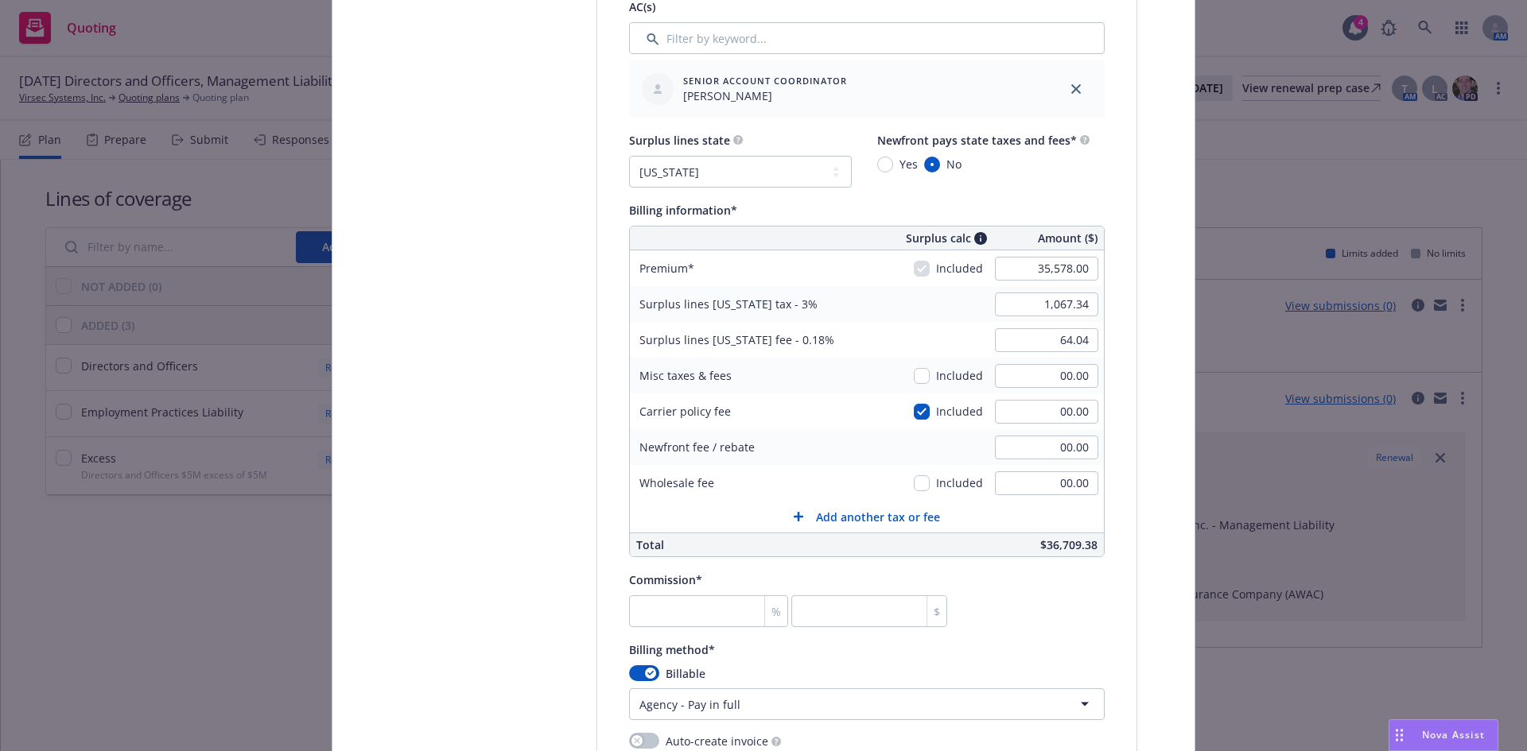
scroll to position [983, 0]
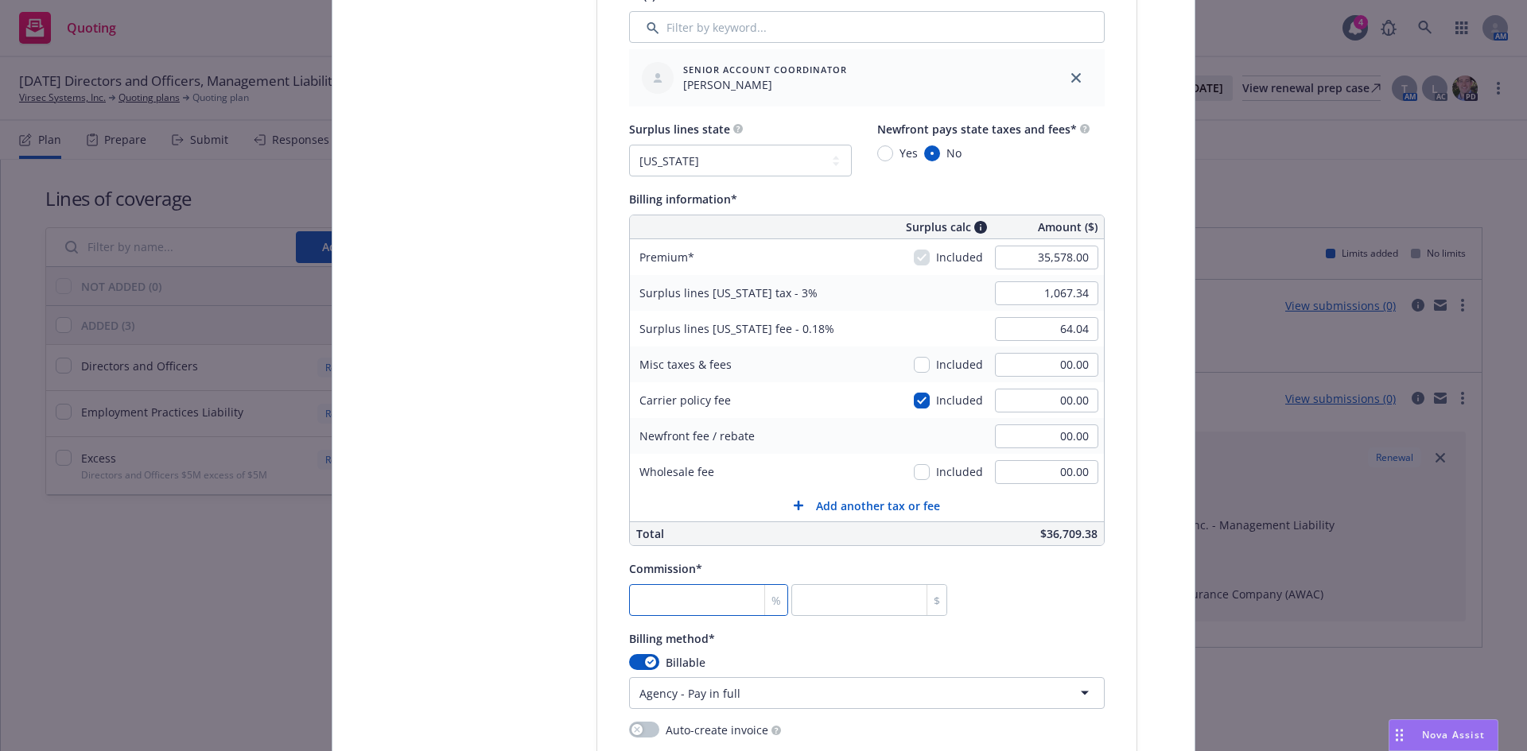
click at [681, 599] on input "number" at bounding box center [708, 600] width 159 height 32
type input "1"
type input "355.78"
type input "12"
type input "4269.36"
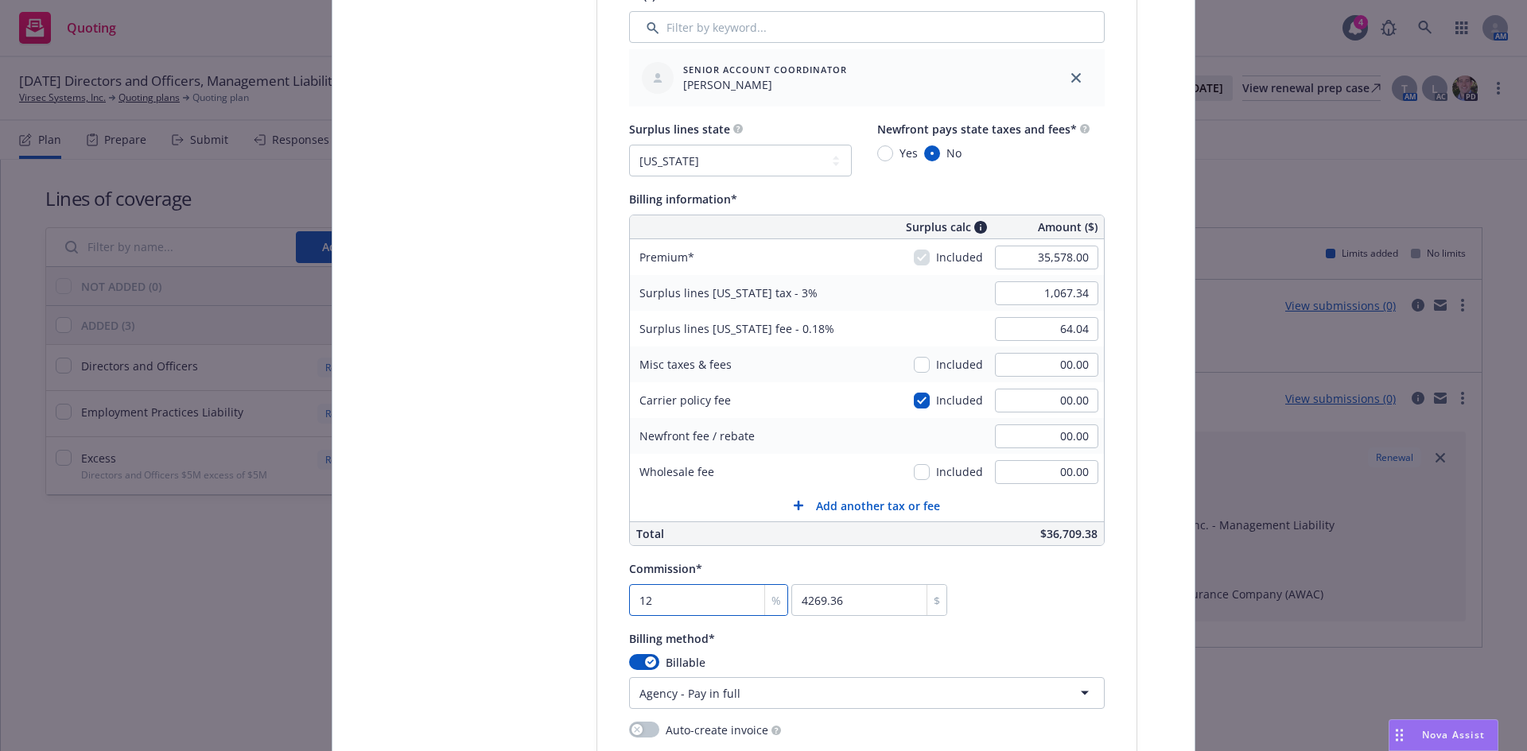
type input "12"
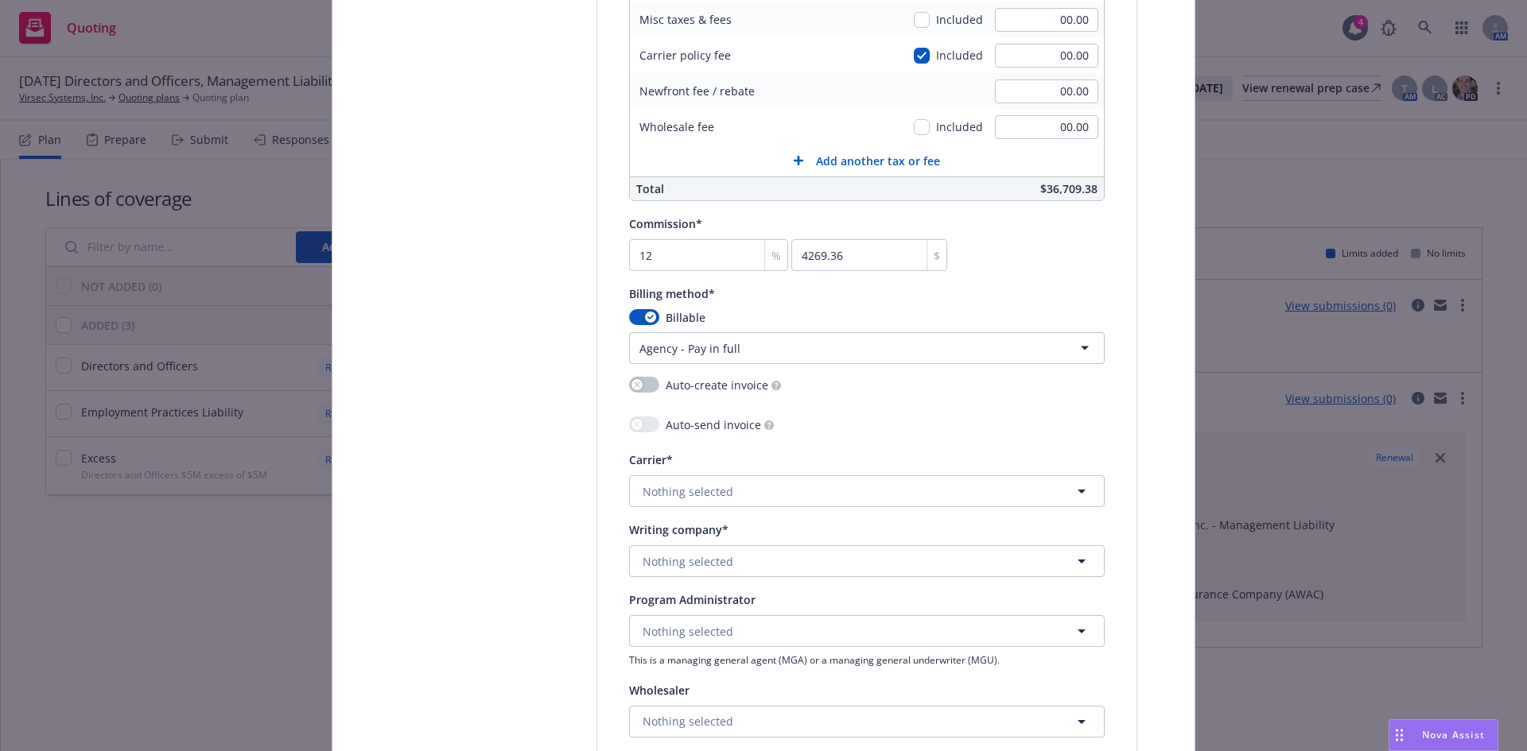
scroll to position [1331, 0]
click at [713, 491] on span "Nothing selected" at bounding box center [688, 488] width 91 height 17
type input "zurich"
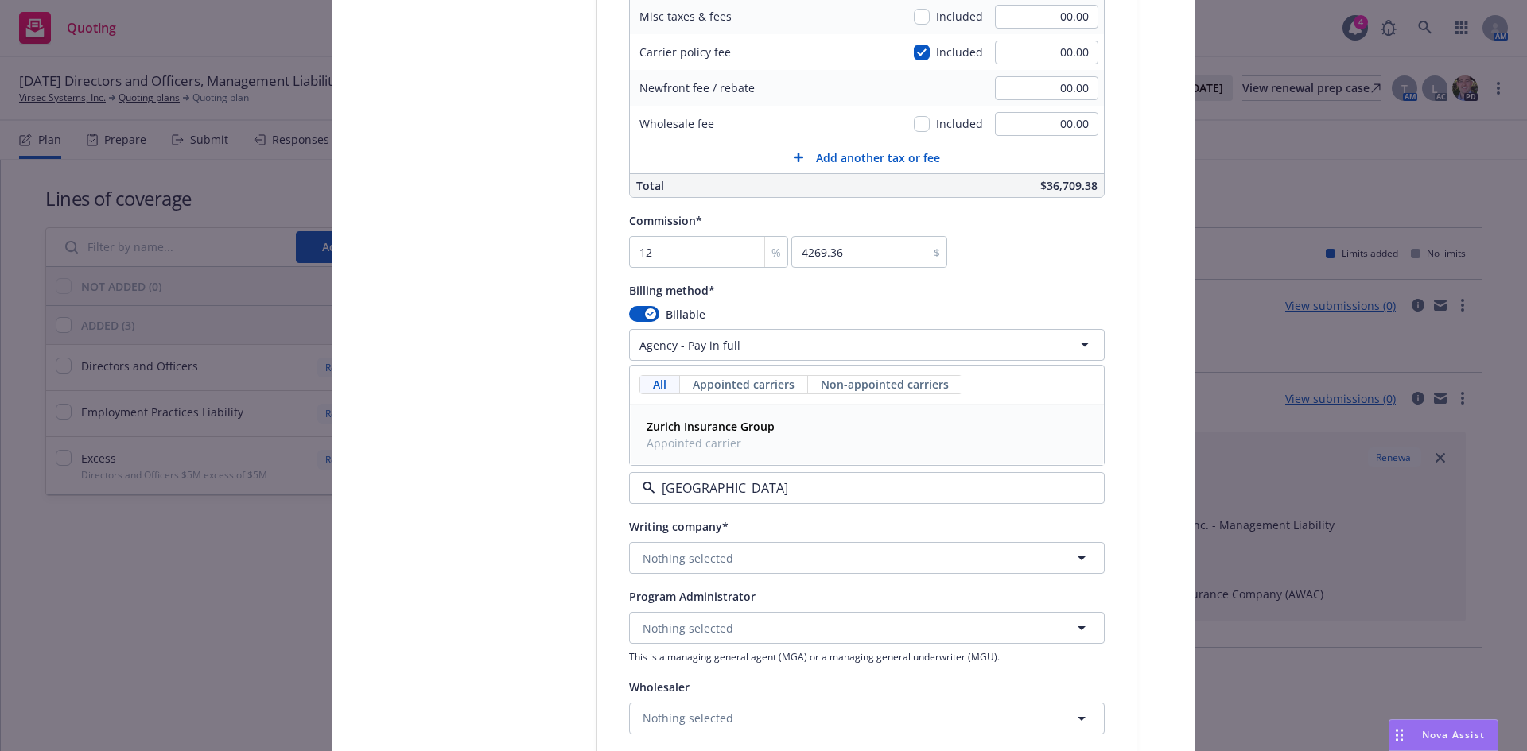
click at [666, 417] on div "Zurich Insurance Group Appointed carrier" at bounding box center [709, 435] width 138 height 40
click at [716, 562] on span "Nothing selected" at bounding box center [688, 558] width 91 height 17
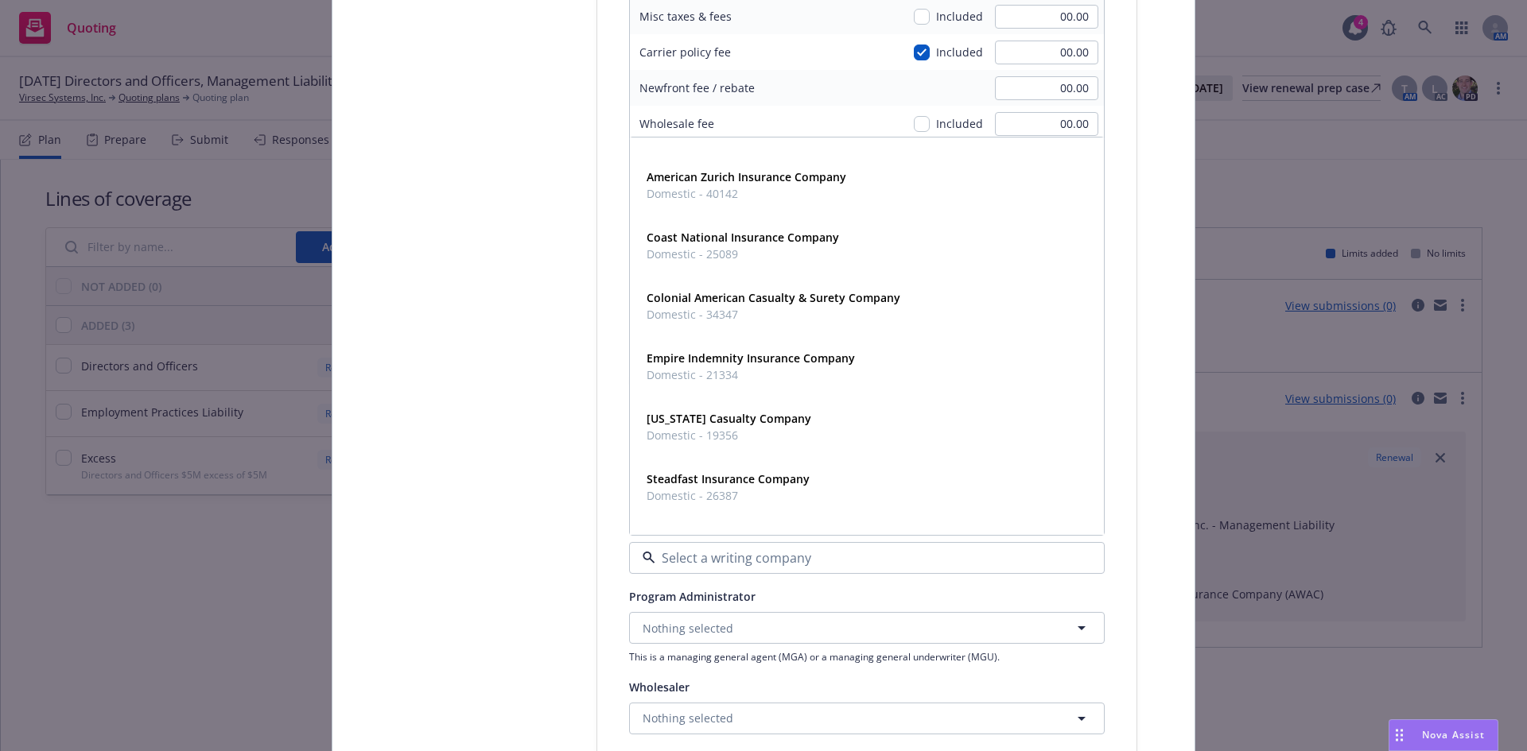
scroll to position [124, 0]
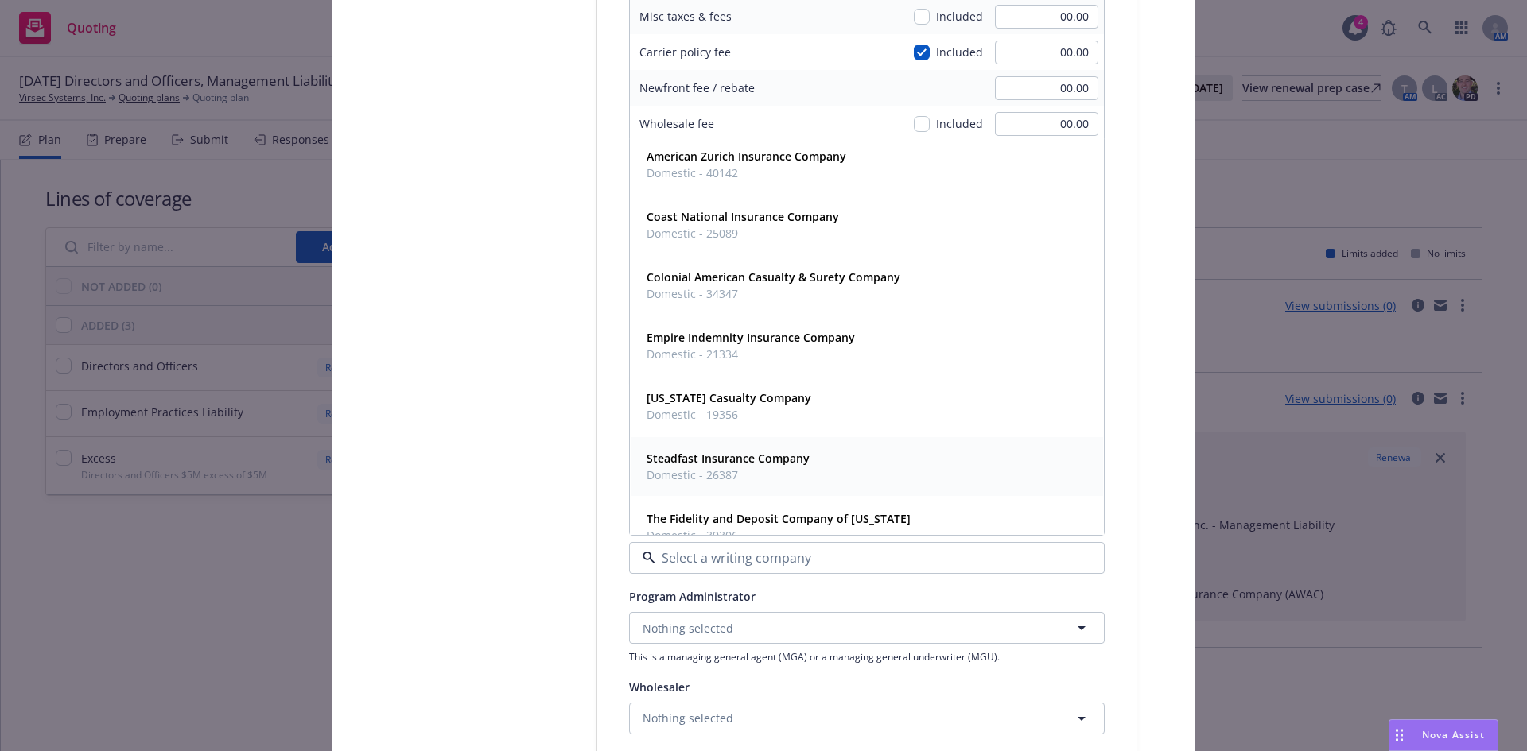
click at [689, 477] on span "Domestic - 26387" at bounding box center [728, 475] width 163 height 17
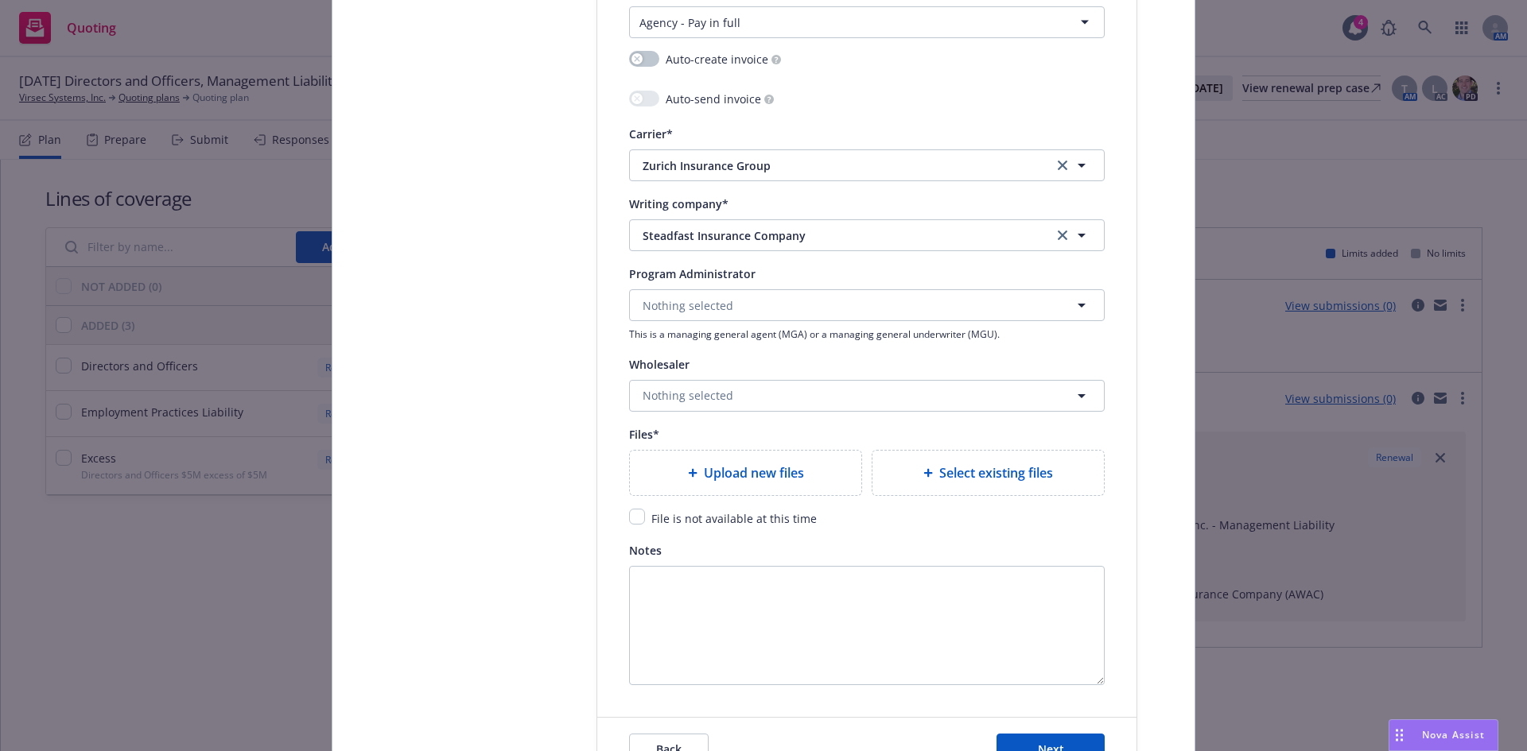
scroll to position [1694, 0]
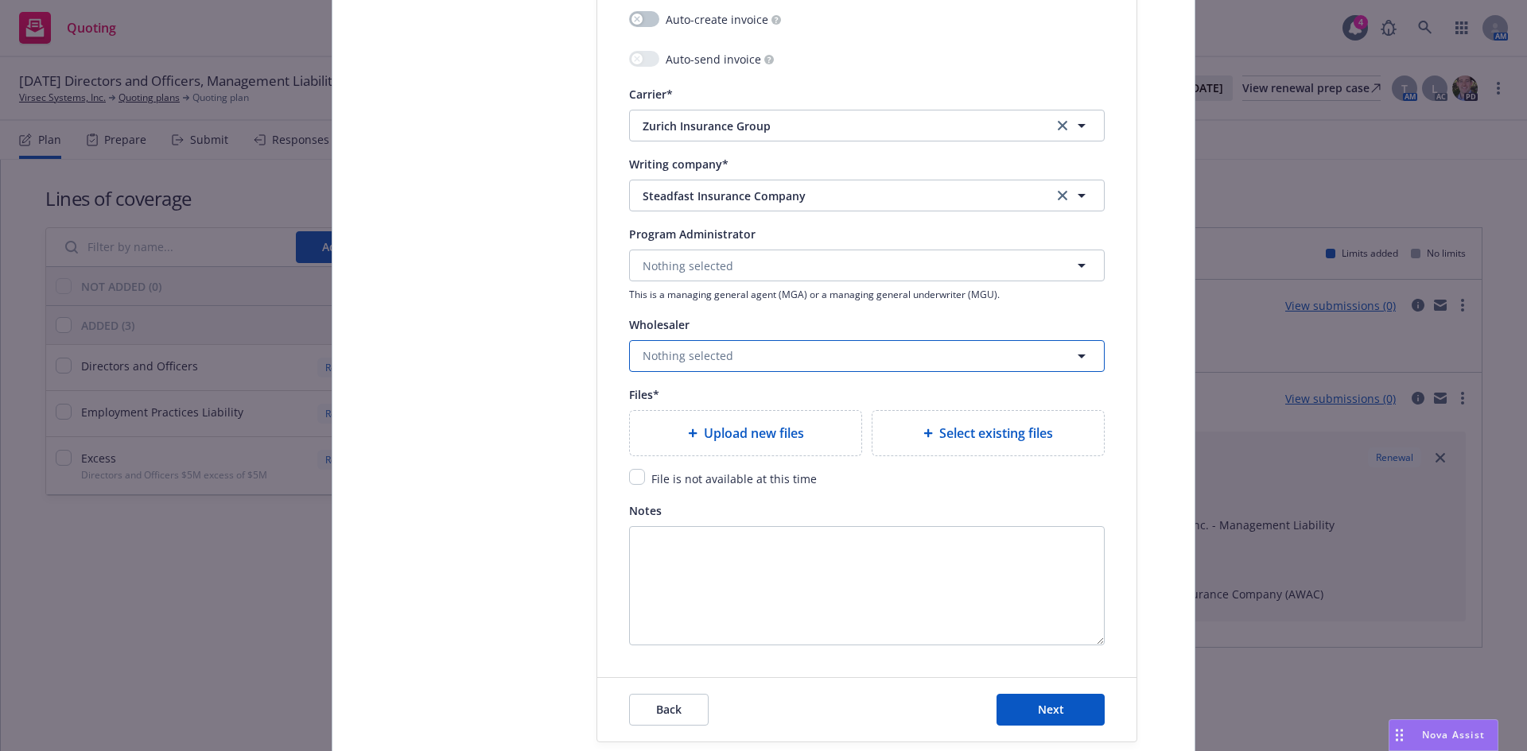
click at [733, 356] on button "Nothing selected" at bounding box center [867, 356] width 476 height 32
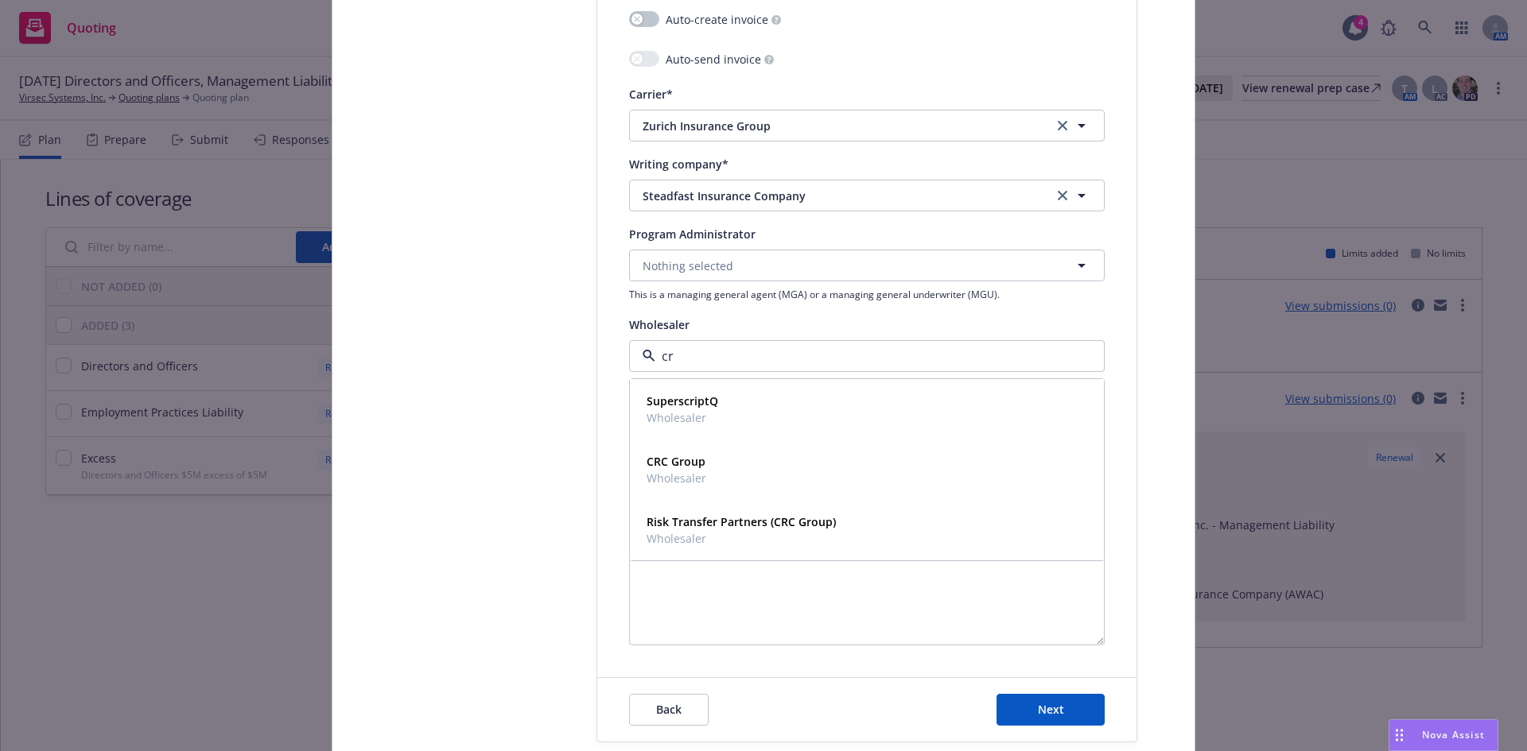
type input "crc"
click at [697, 398] on strong "CRC Group" at bounding box center [676, 401] width 59 height 15
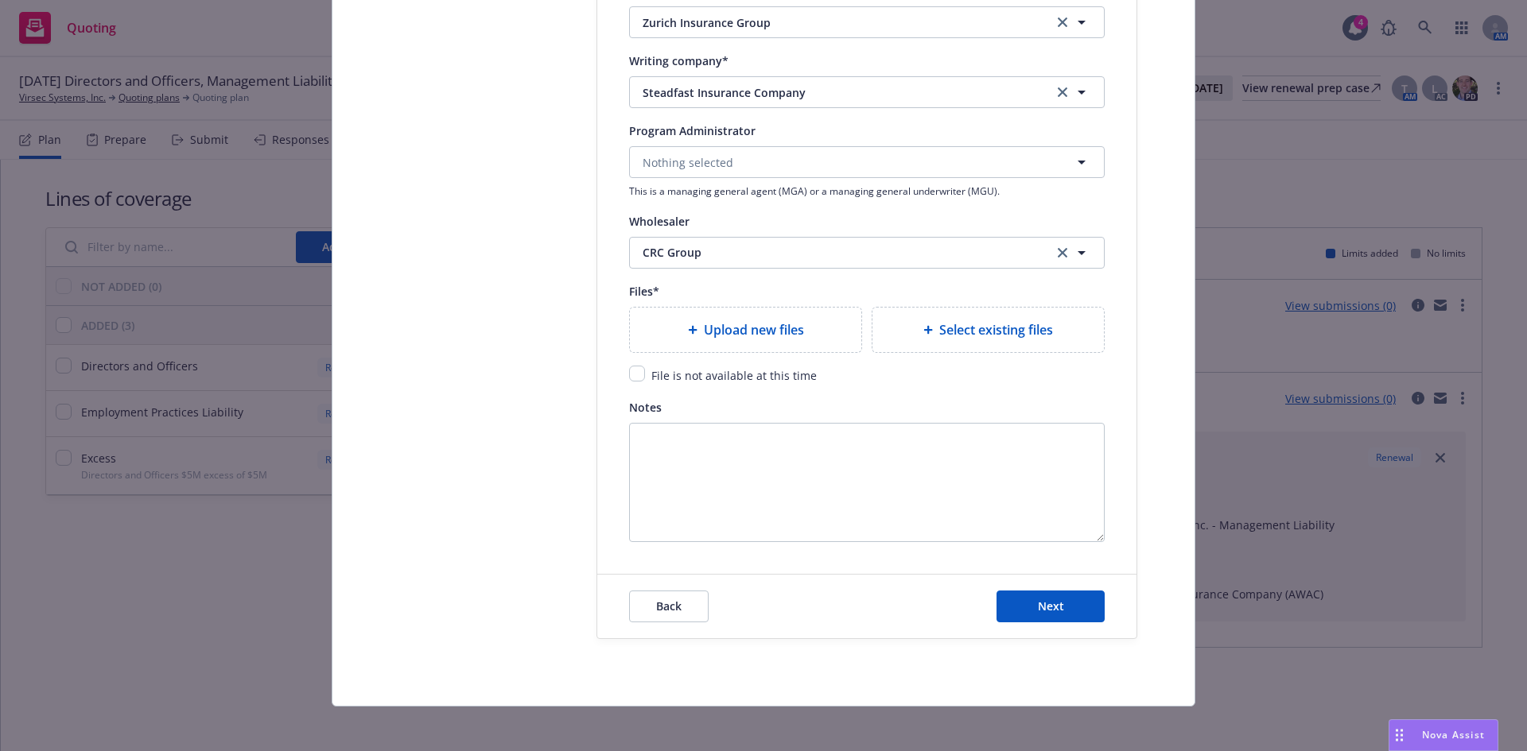
scroll to position [1804, 0]
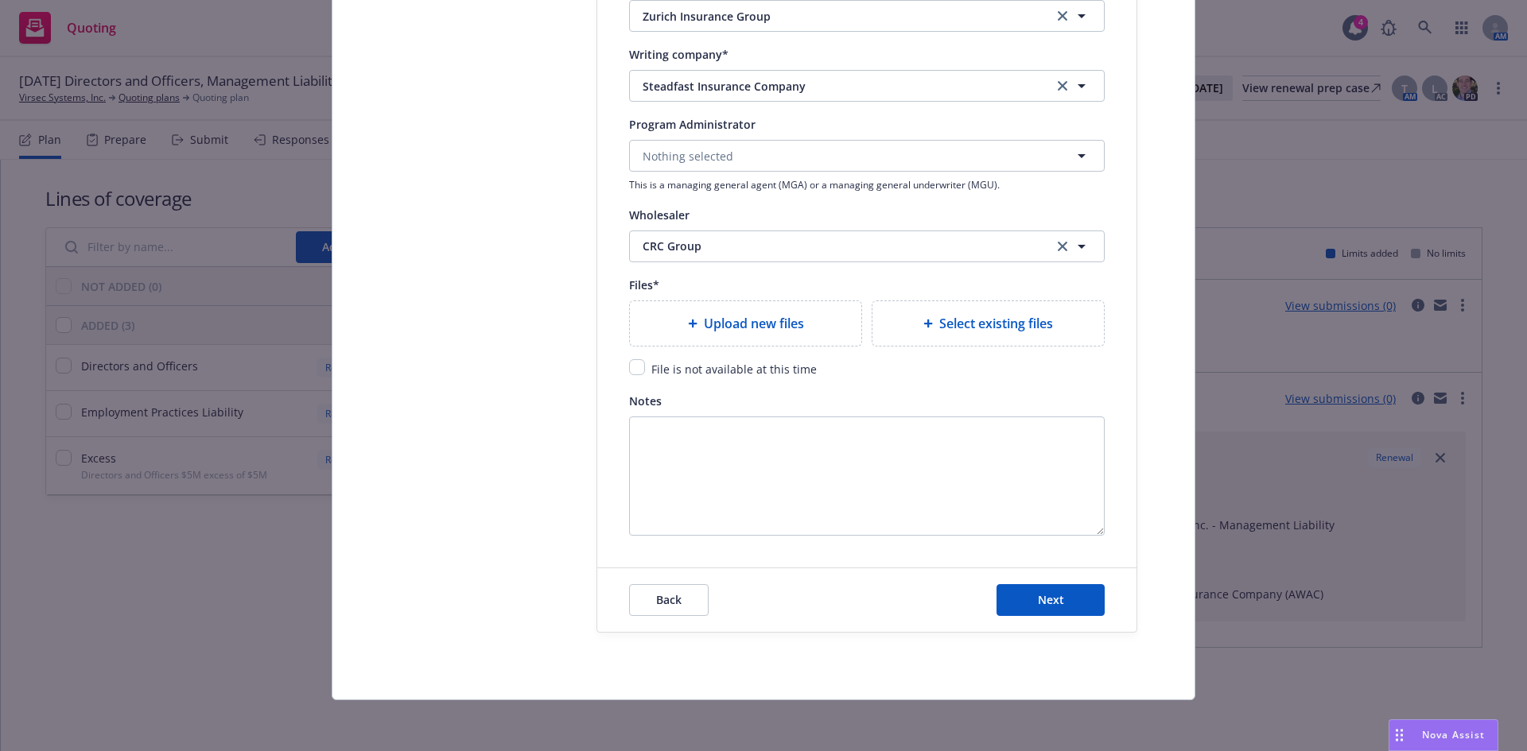
click at [683, 333] on div "Upload new files" at bounding box center [745, 323] width 231 height 45
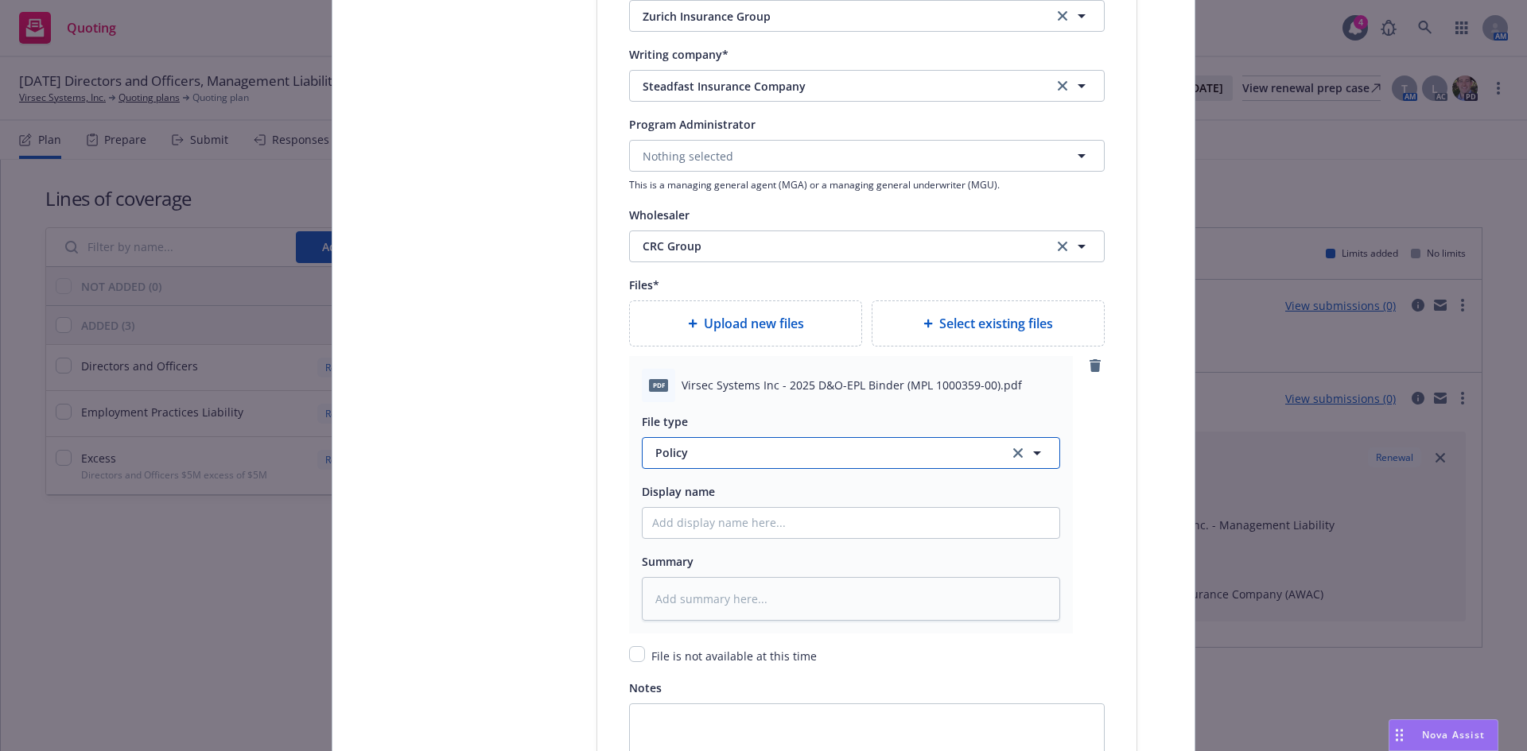
click at [684, 456] on span "Policy" at bounding box center [822, 453] width 335 height 17
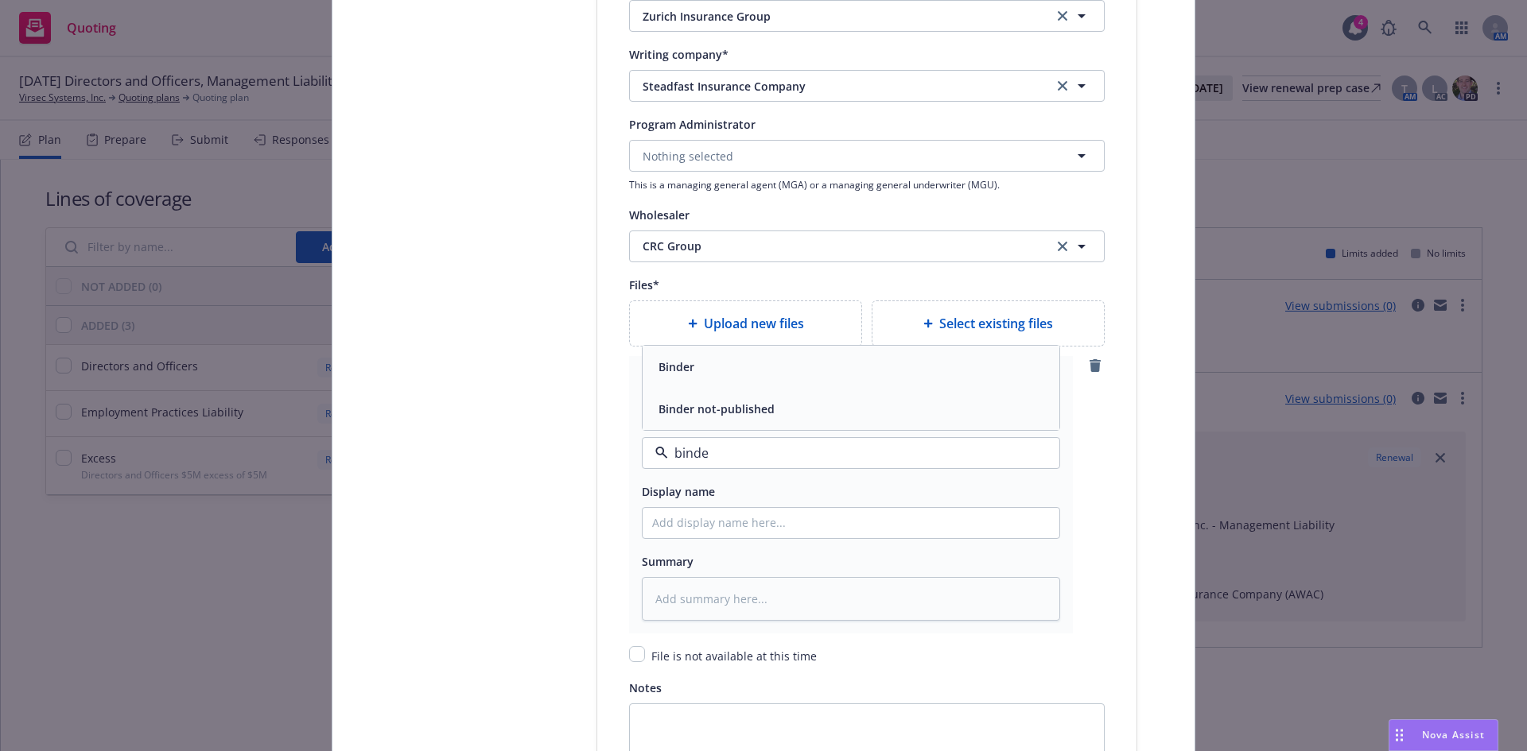
type input "binder"
click at [812, 367] on div "Binder" at bounding box center [851, 366] width 398 height 23
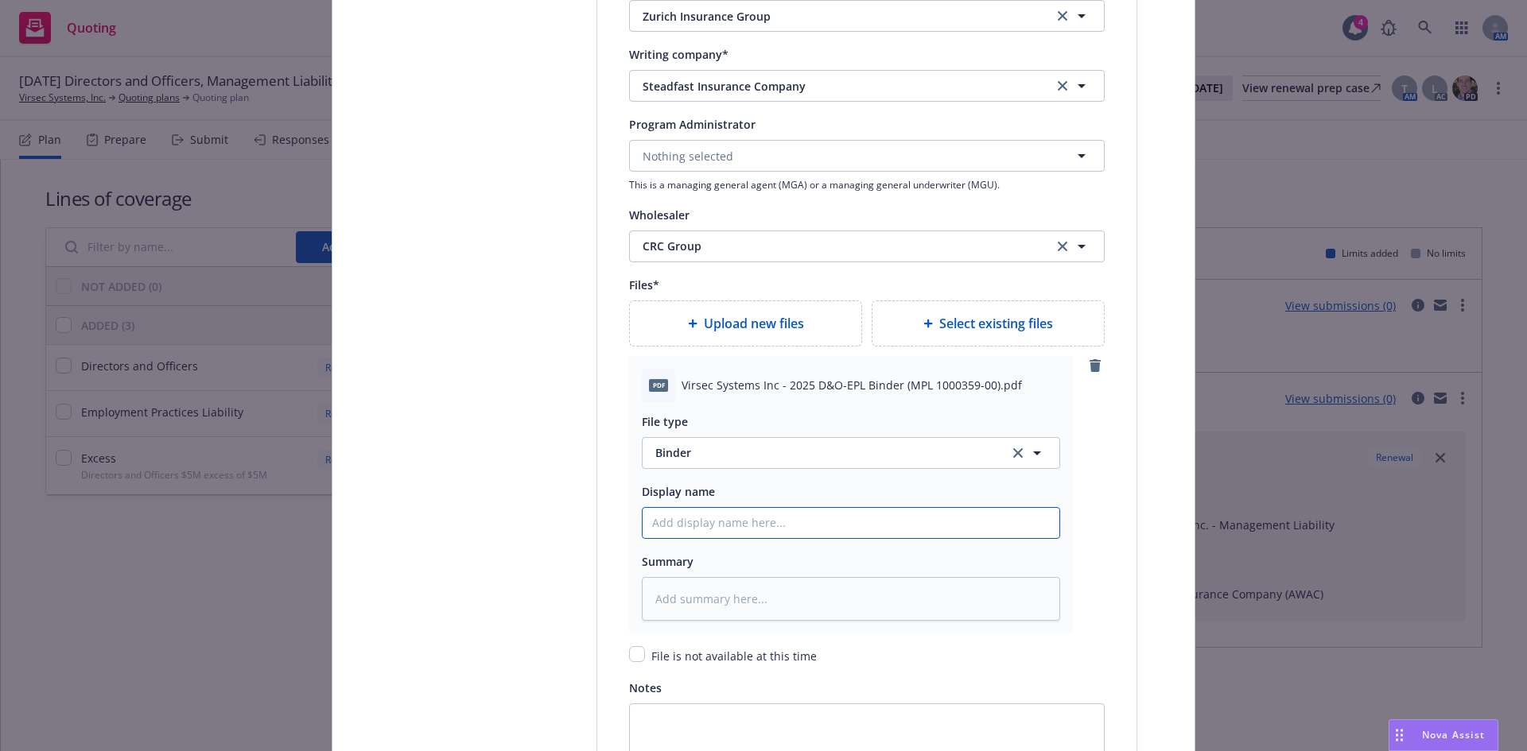
click at [680, 529] on input "Policy display name" at bounding box center [851, 523] width 417 height 30
paste input "Virsec Systems"
type textarea "x"
type input "Virsec Systems"
type textarea "x"
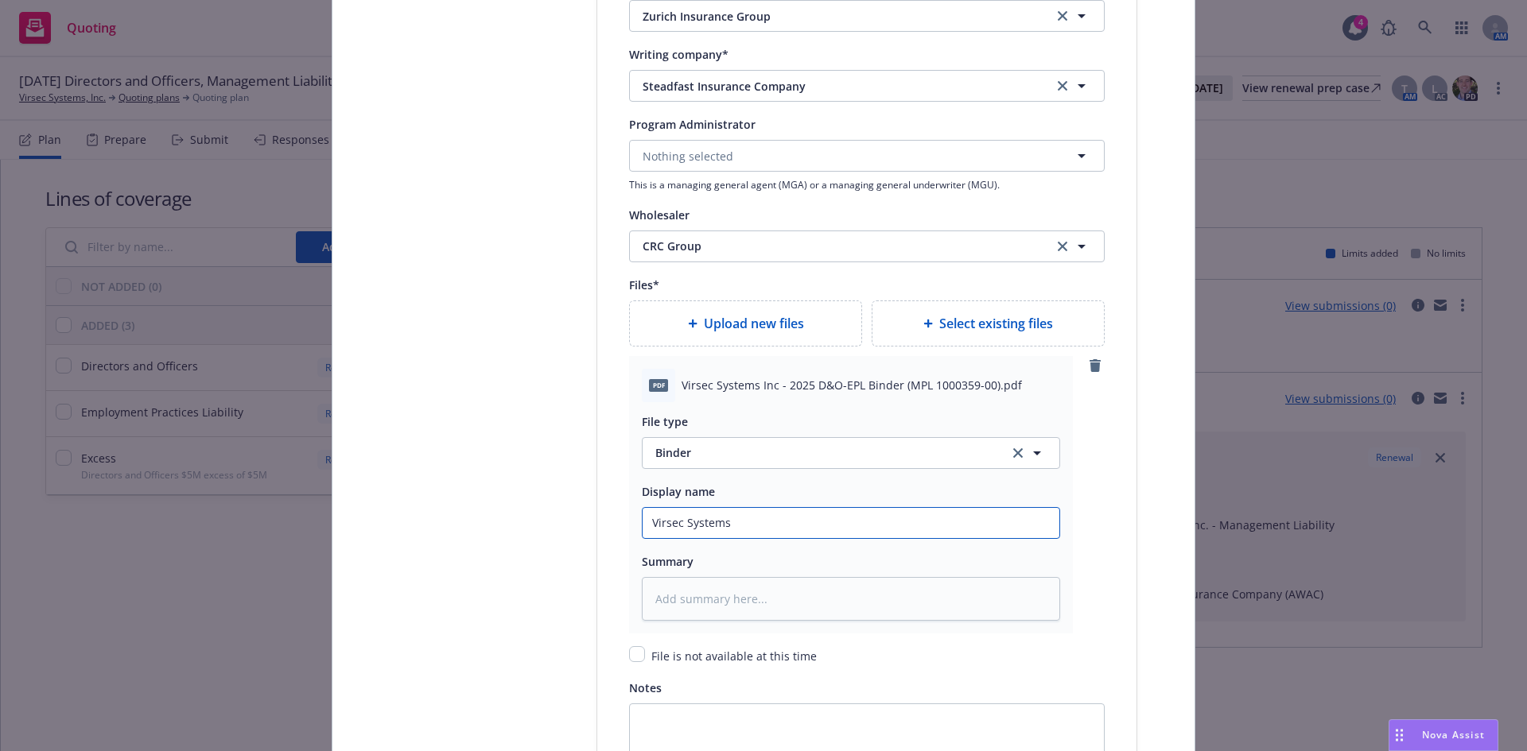
type input "Virsec Systems,"
type textarea "x"
type input "Virsec Systems,"
type textarea "x"
type input "Virsec Systems, I"
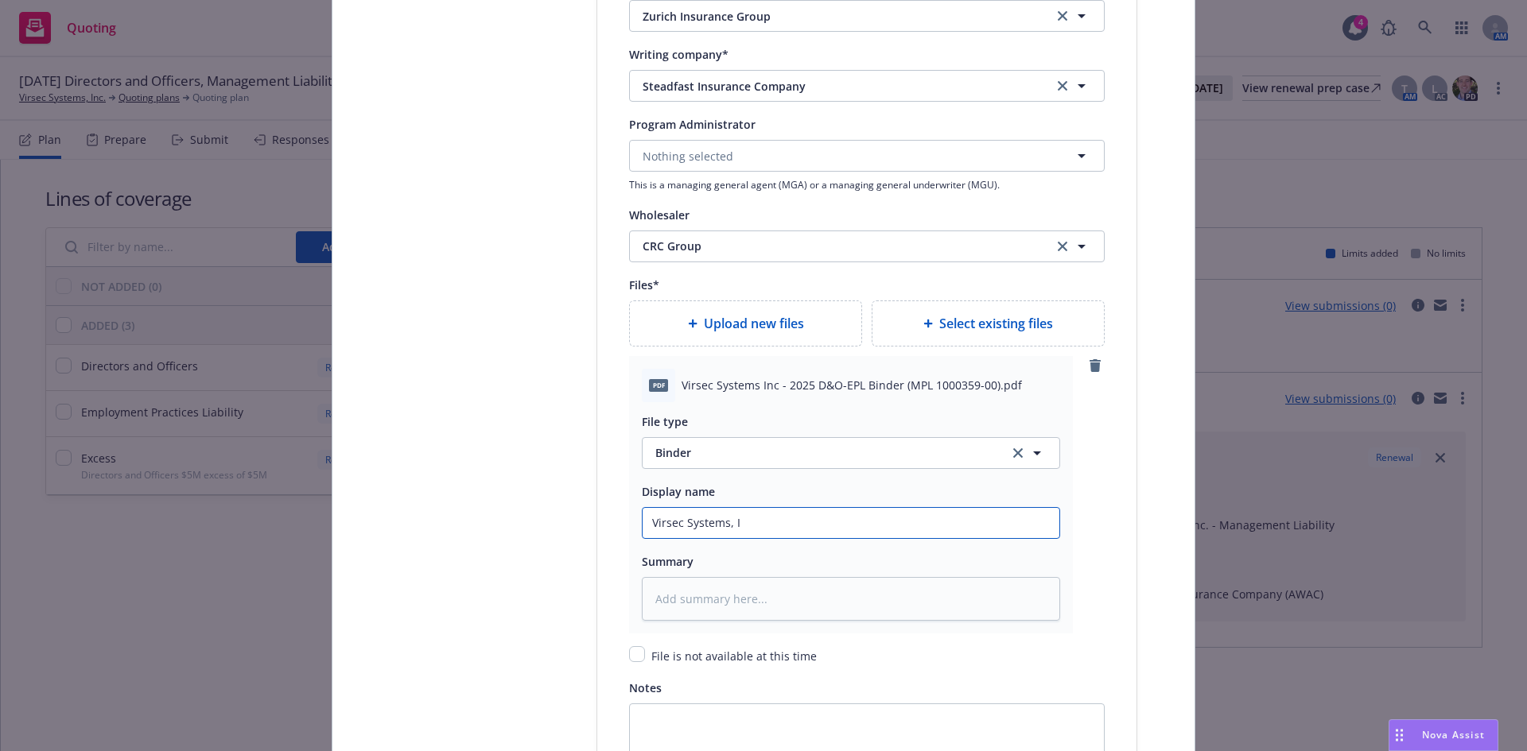
type textarea "x"
type input "Virsec Systems, In"
type textarea "x"
type input "Virsec Systems, Inc"
type textarea "x"
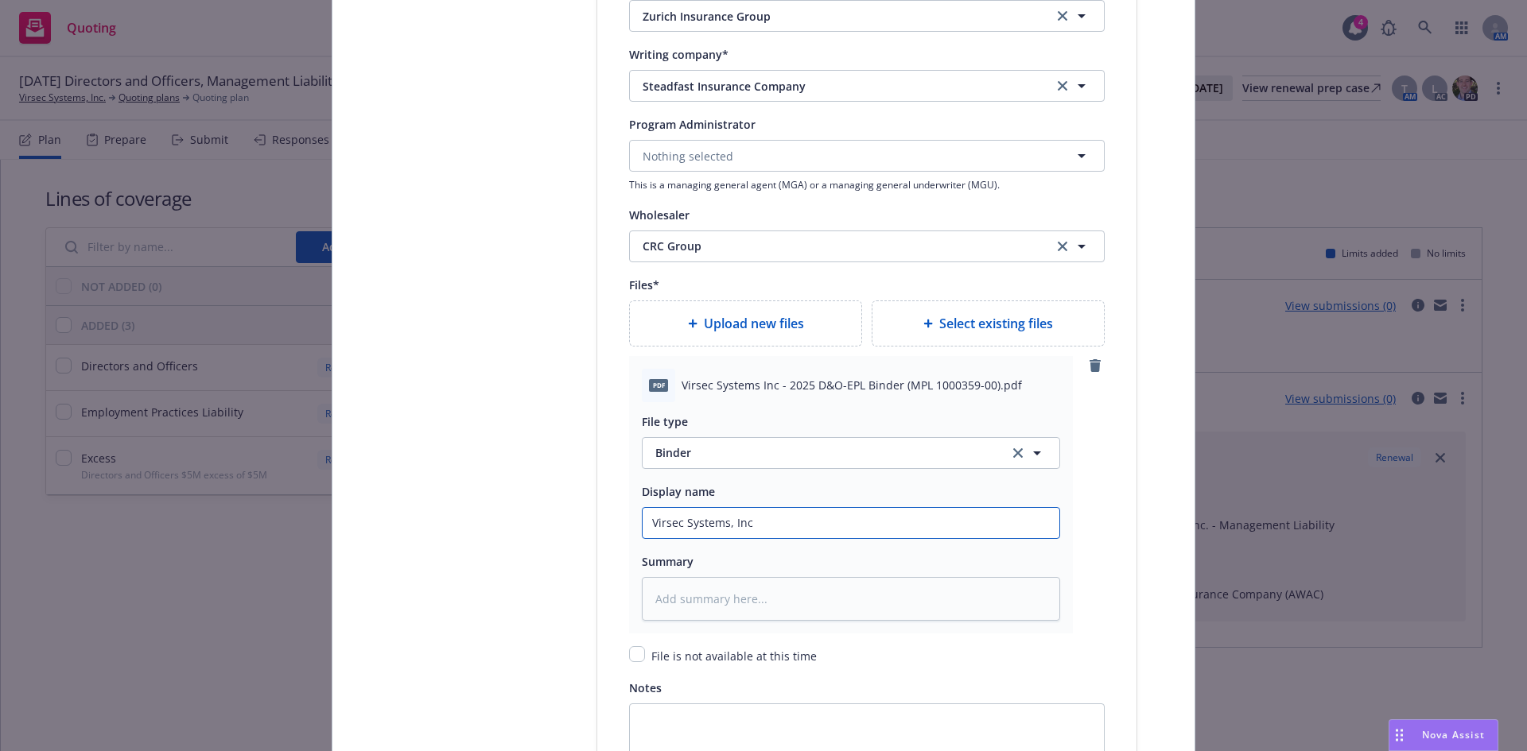
type input "Virsec Systems, Inc"
type textarea "x"
type input "Virsec Systems, Inc 2"
type textarea "x"
type input "Virsec Systems, Inc 20"
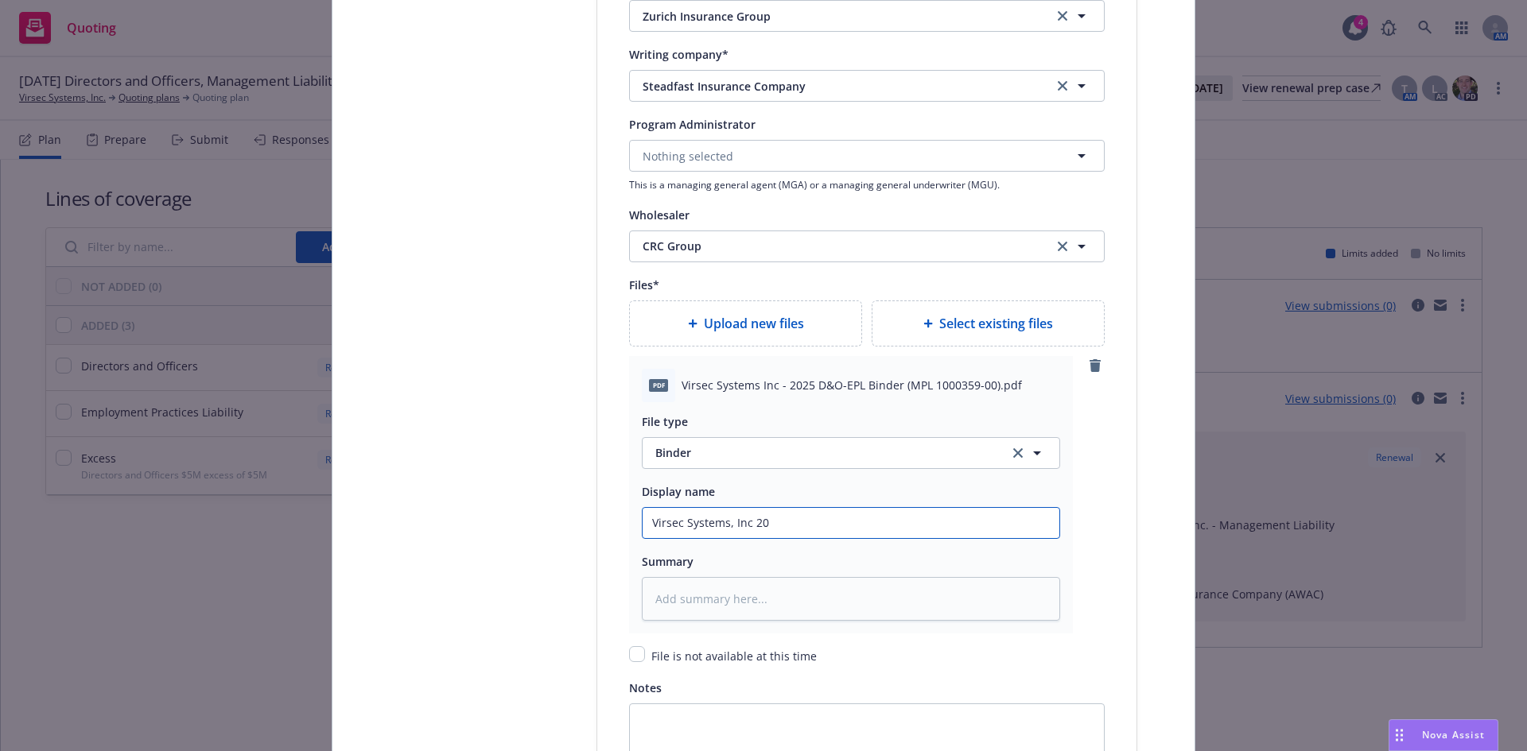
type textarea "x"
type input "Virsec Systems, Inc 202"
type textarea "x"
type input "Virsec Systems, Inc 2025"
type textarea "x"
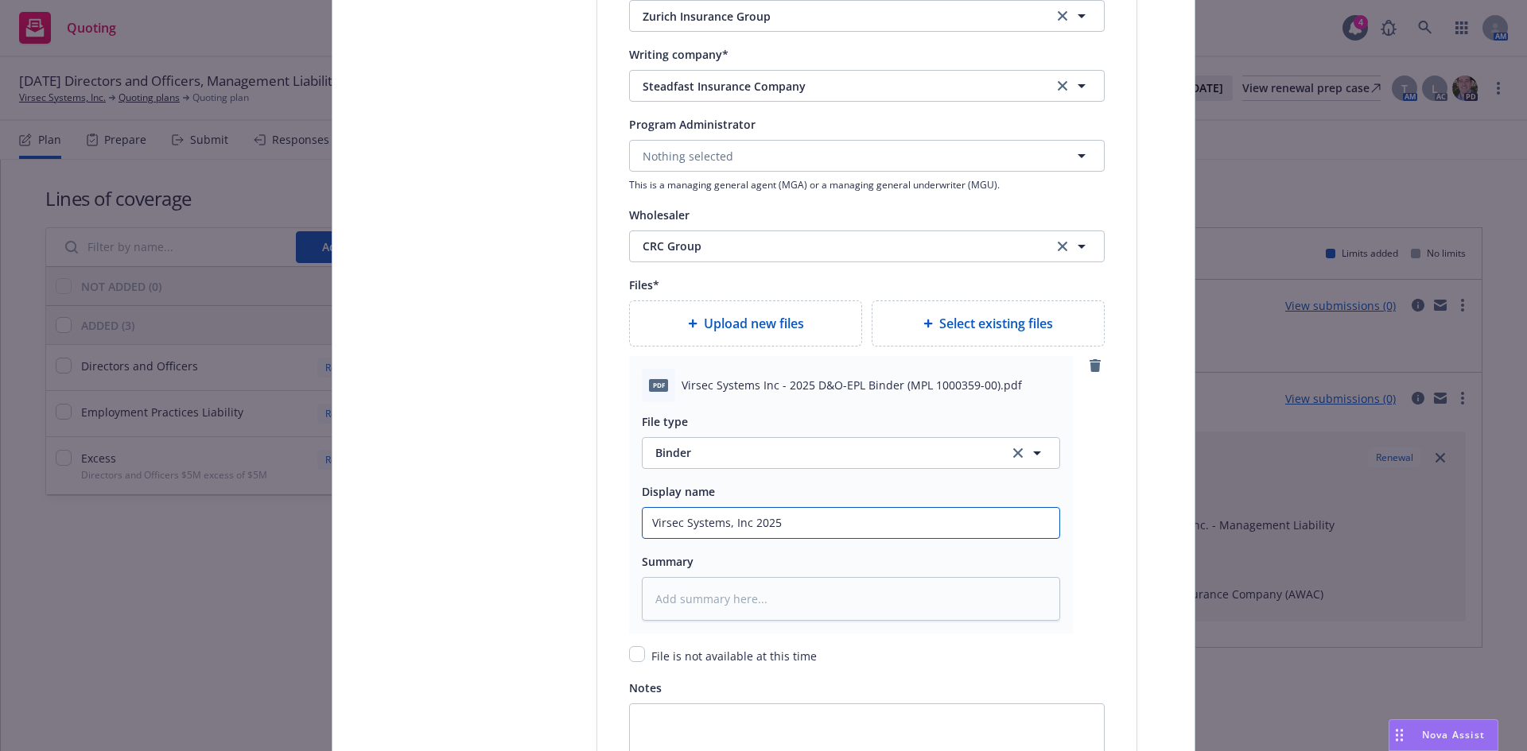
type input "Virsec Systems, Inc 2025-"
type textarea "x"
type input "Virsec Systems, Inc 2025-2"
type textarea "x"
type input "Virsec Systems, Inc 2025-26"
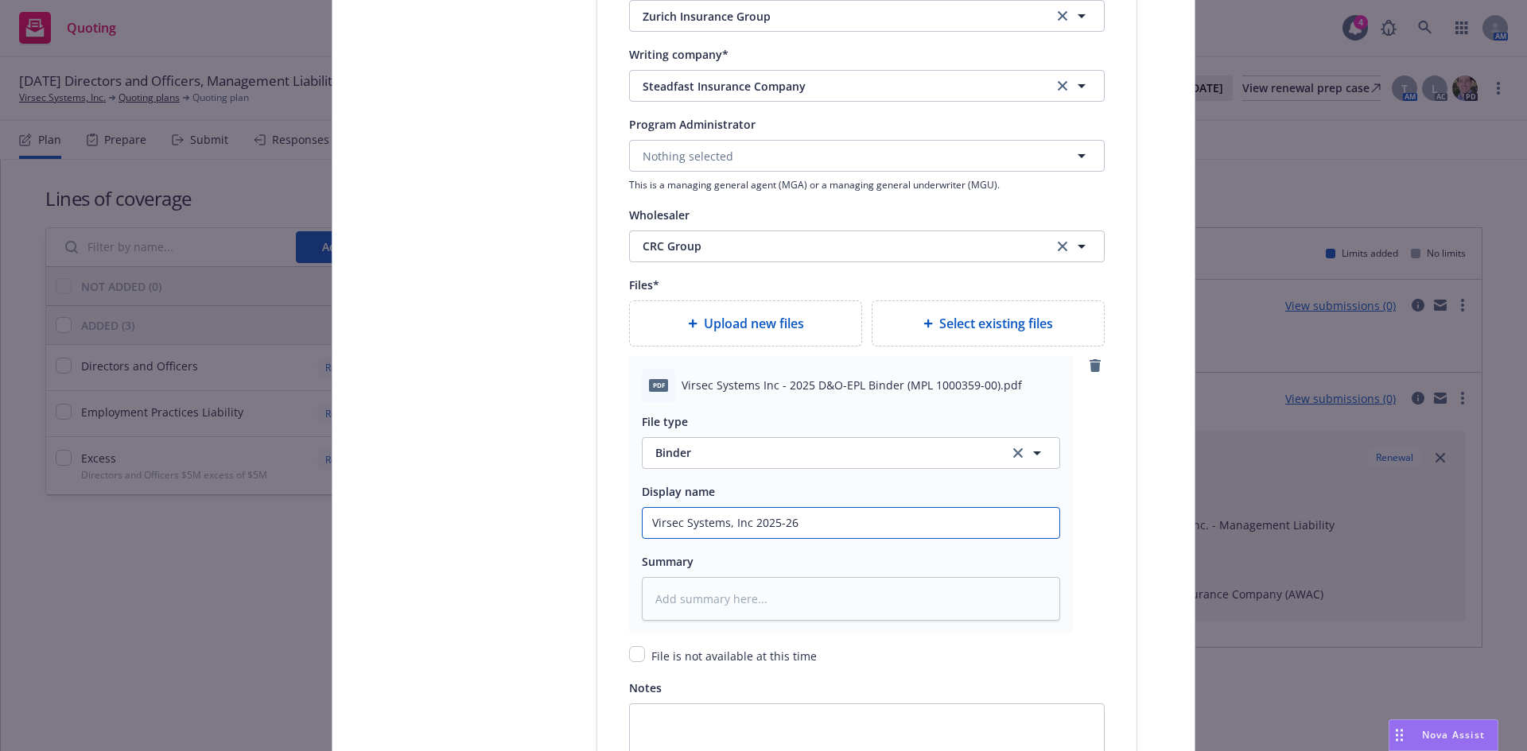
type textarea "x"
type input "Virsec Systems, Inc 2025-26"
type textarea "x"
type input "Virsec Systems, Inc 2025-26 ML"
type textarea "x"
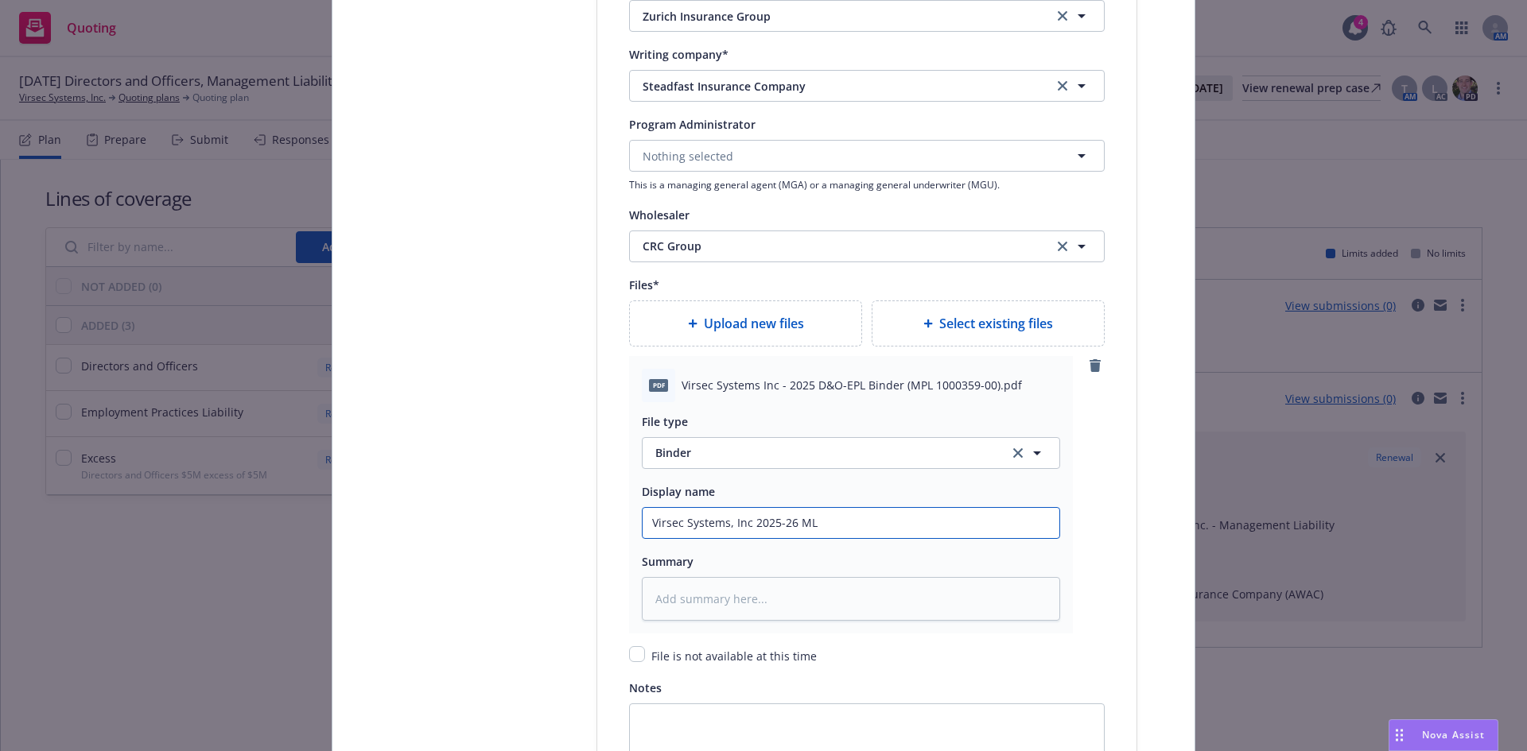
type input "Virsec Systems, Inc 2025-26 ML"
type textarea "x"
type input "Virsec Systems, Inc 2025-26 ML B"
type textarea "x"
type input "Virsec Systems, Inc 2025-26 ML Bi"
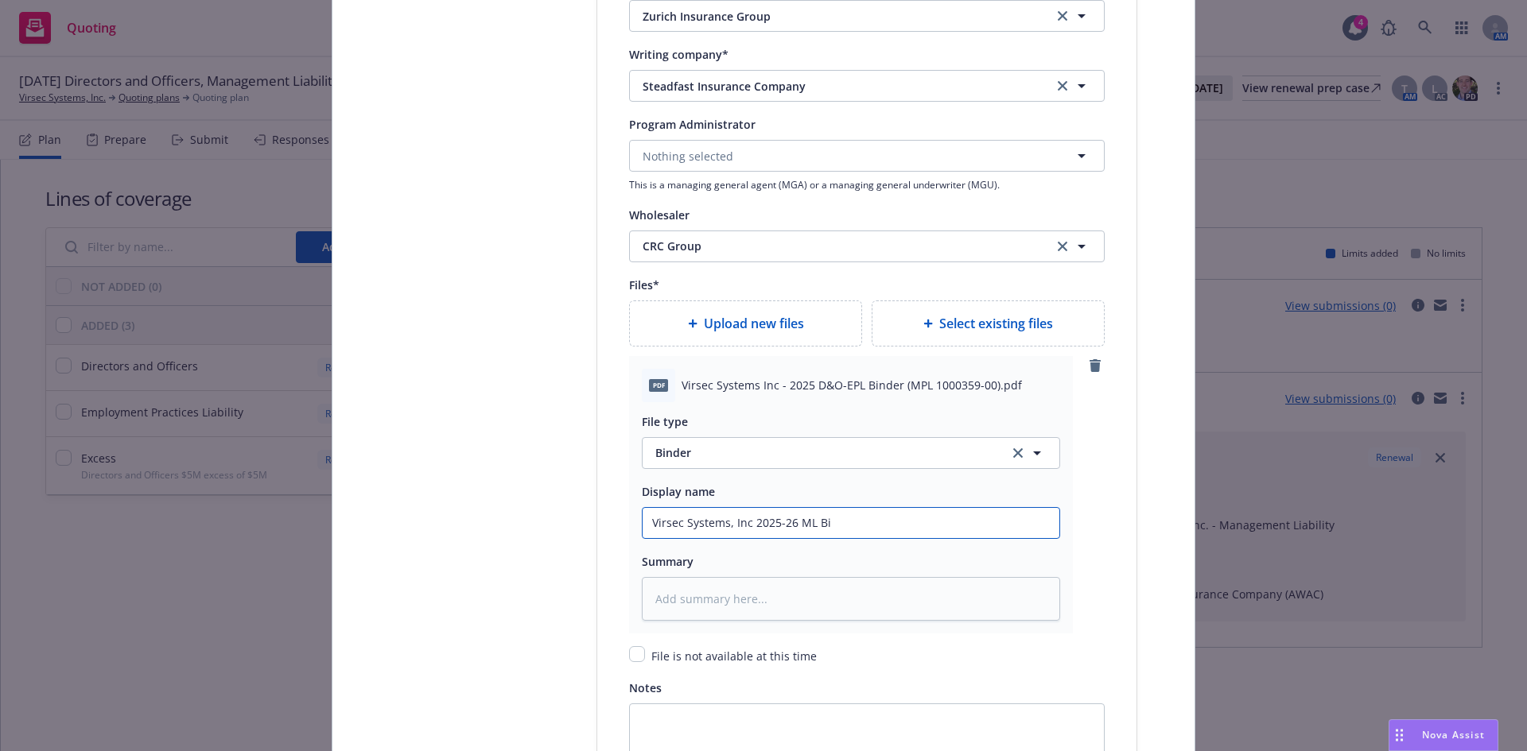
type textarea "x"
type input "Virsec Systems, Inc 2025-26 ML Bind"
type textarea "x"
type input "Virsec Systems, Inc 2025-26 ML Binde"
type textarea "x"
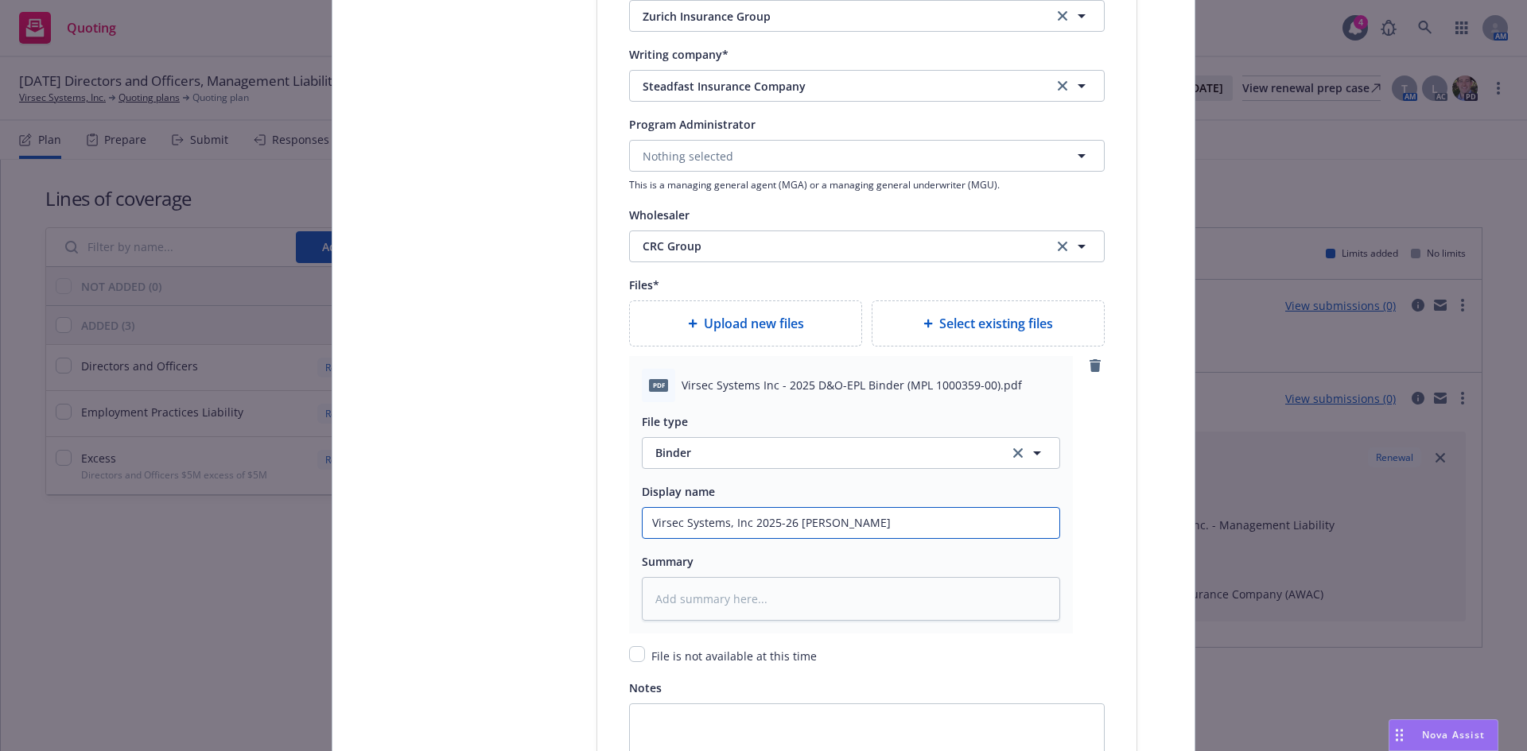
type input "Virsec Systems, Inc 2025-26 ML Binder"
type textarea "x"
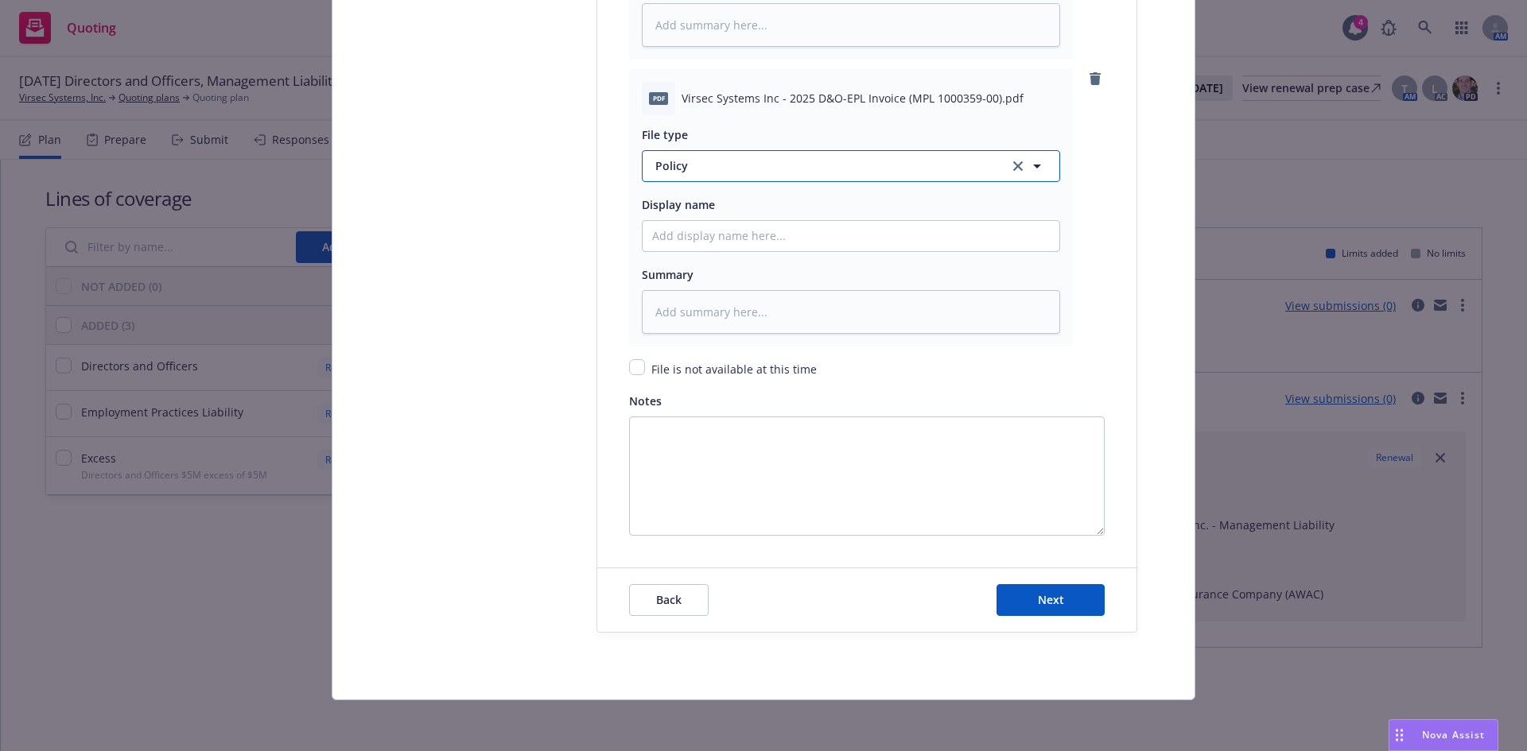
click at [671, 161] on span "Policy" at bounding box center [822, 165] width 335 height 17
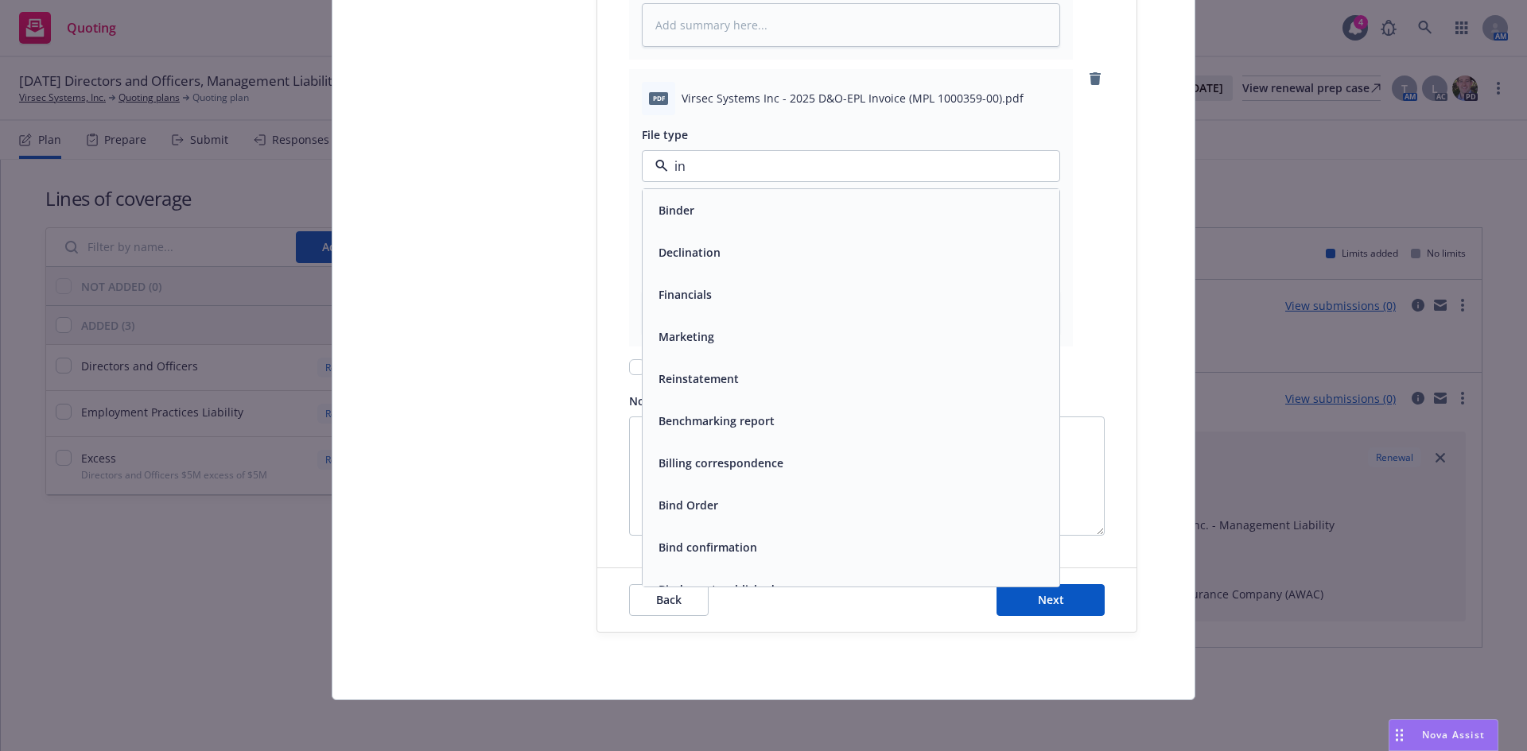
type input "inv"
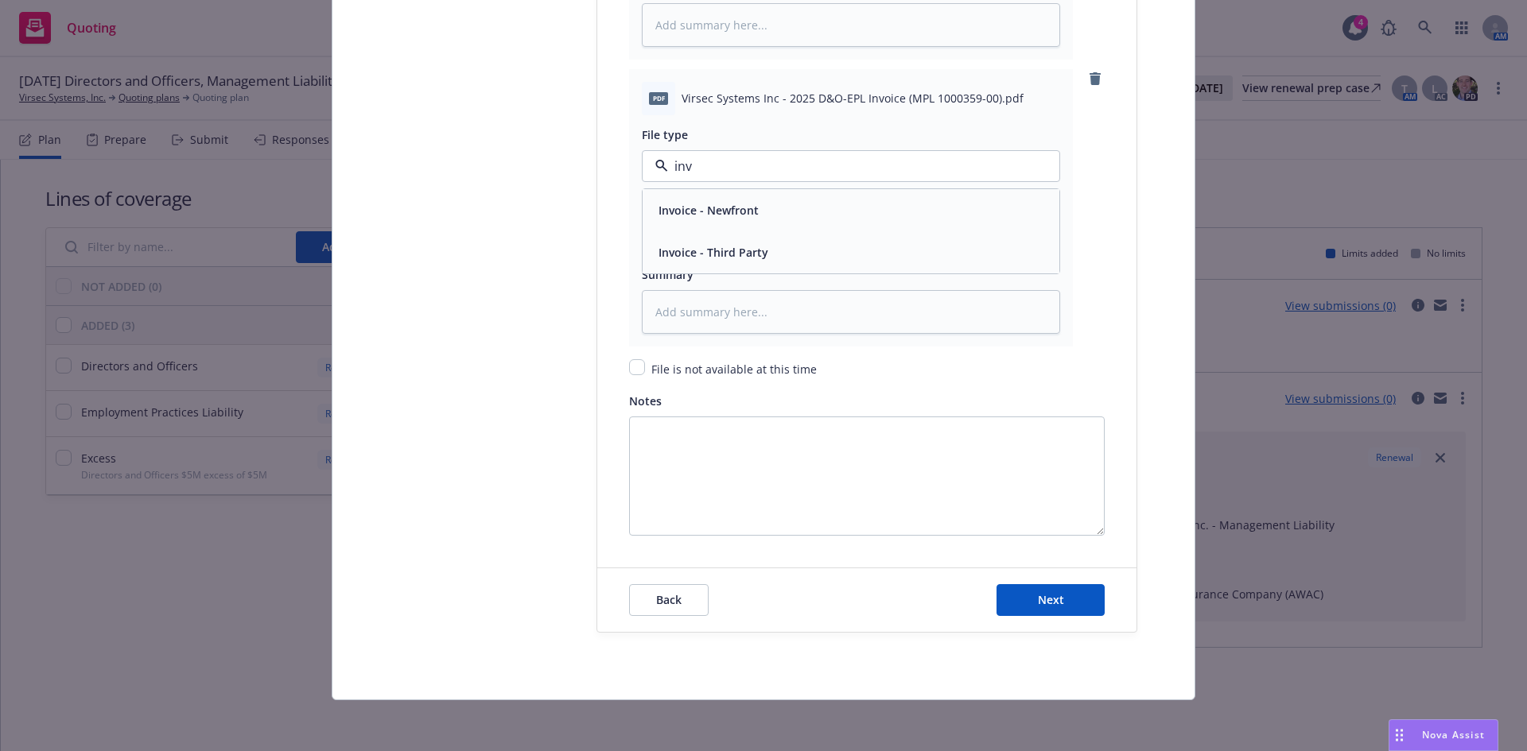
click at [719, 263] on div "Invoice - Third Party" at bounding box center [711, 252] width 119 height 23
type textarea "x"
type input "2"
type textarea "x"
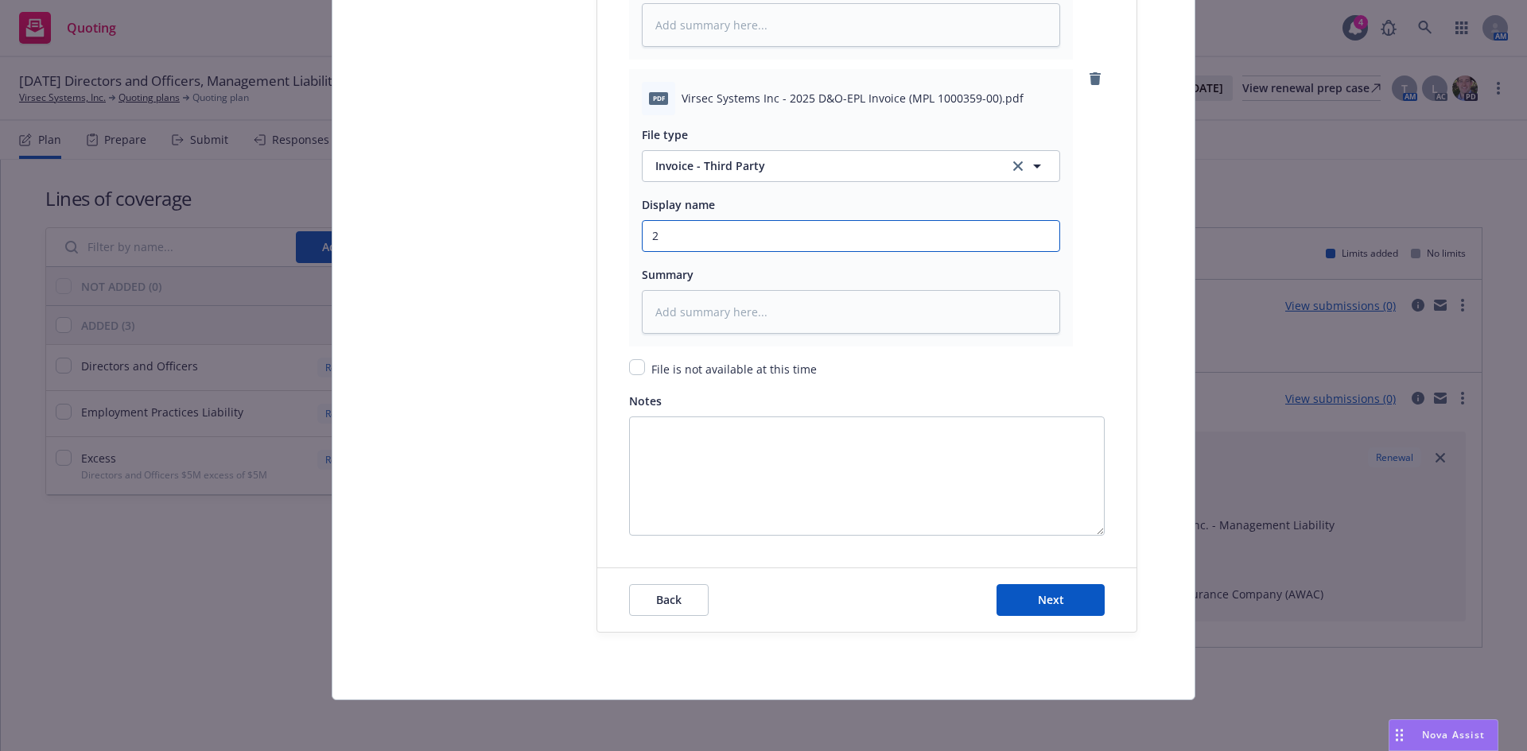
type input "25"
type textarea "x"
type input "25-"
type textarea "x"
type input "25-2"
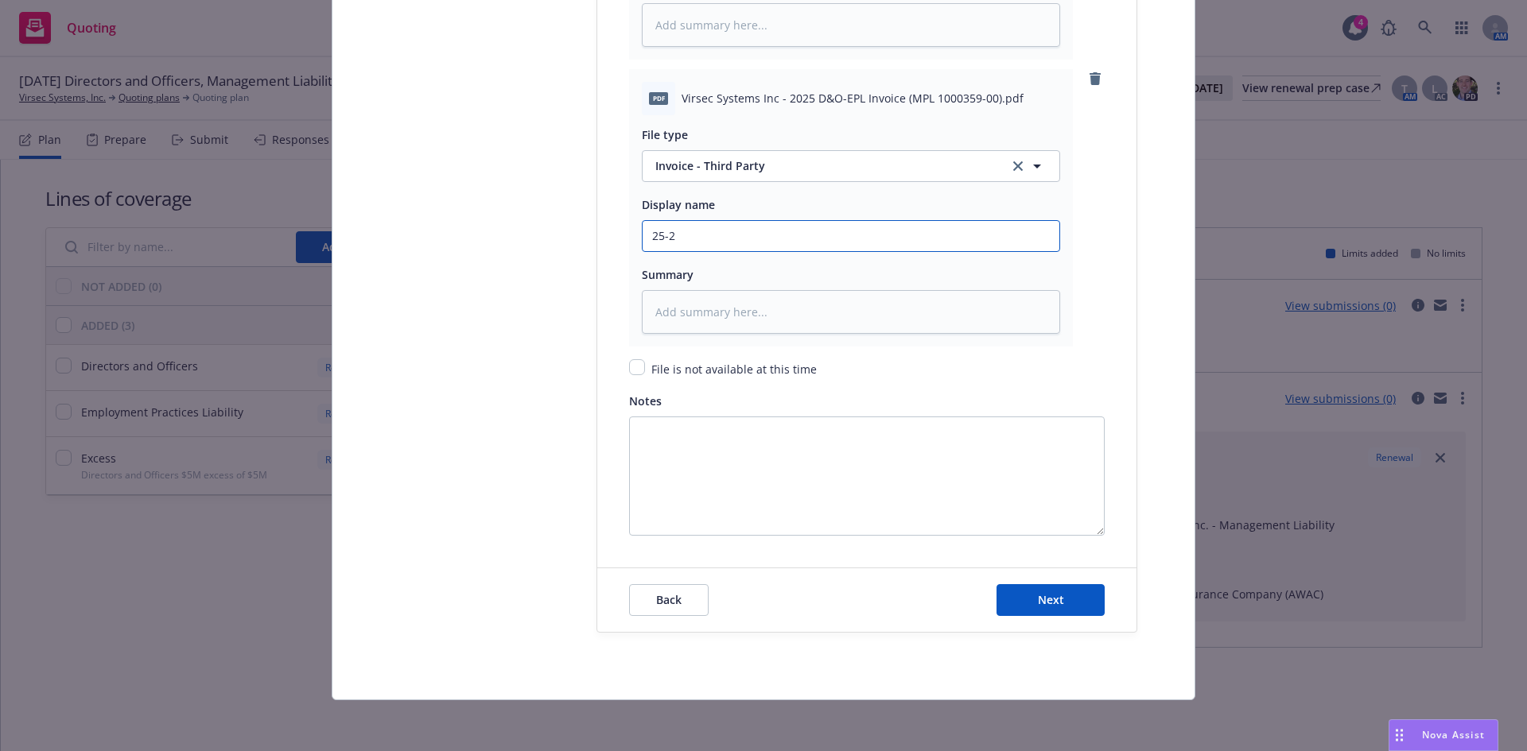
type textarea "x"
type input "25-26"
type textarea "x"
type input "25-26"
type textarea "x"
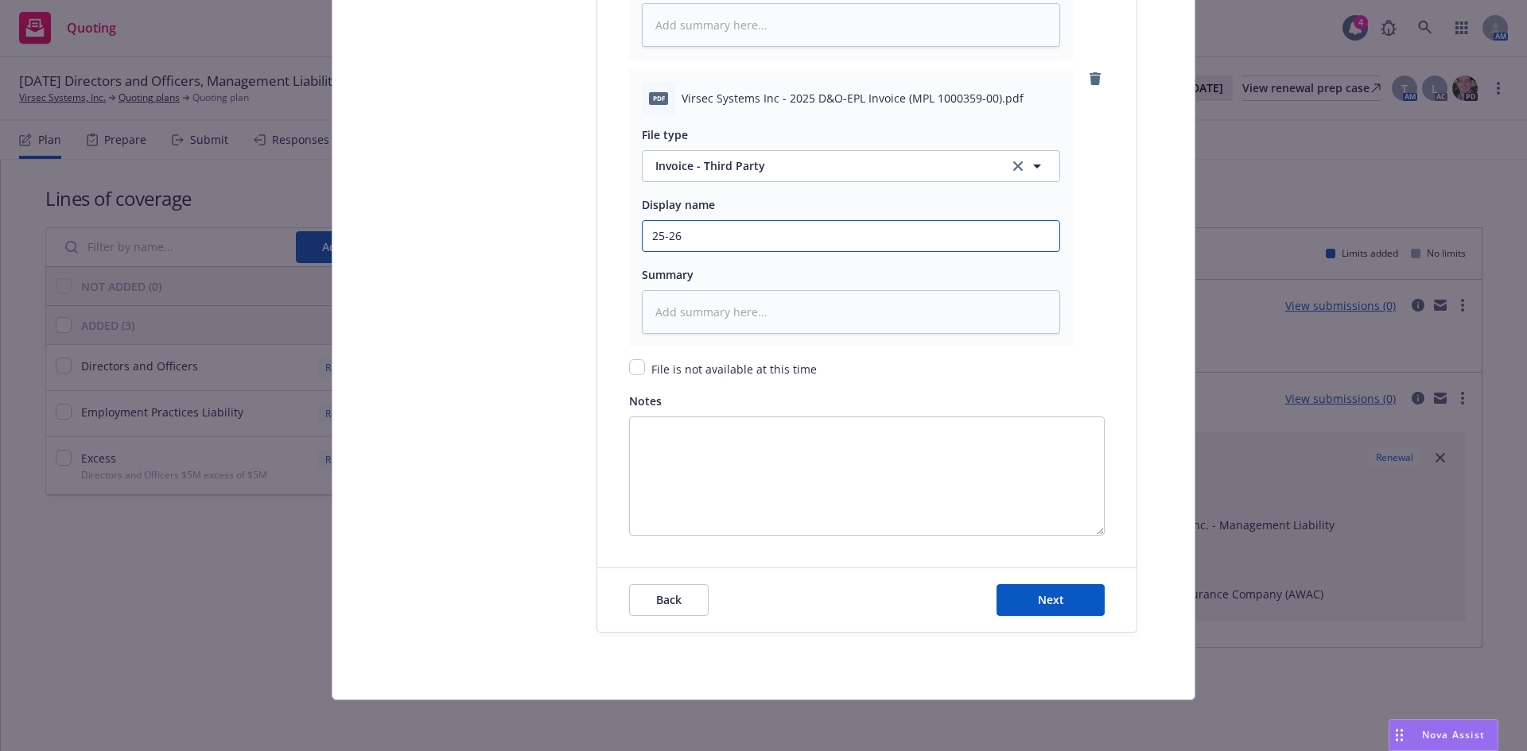
type input "25-26 M"
type textarea "x"
type input "25-26 ML"
type textarea "x"
type input "25-26 ML"
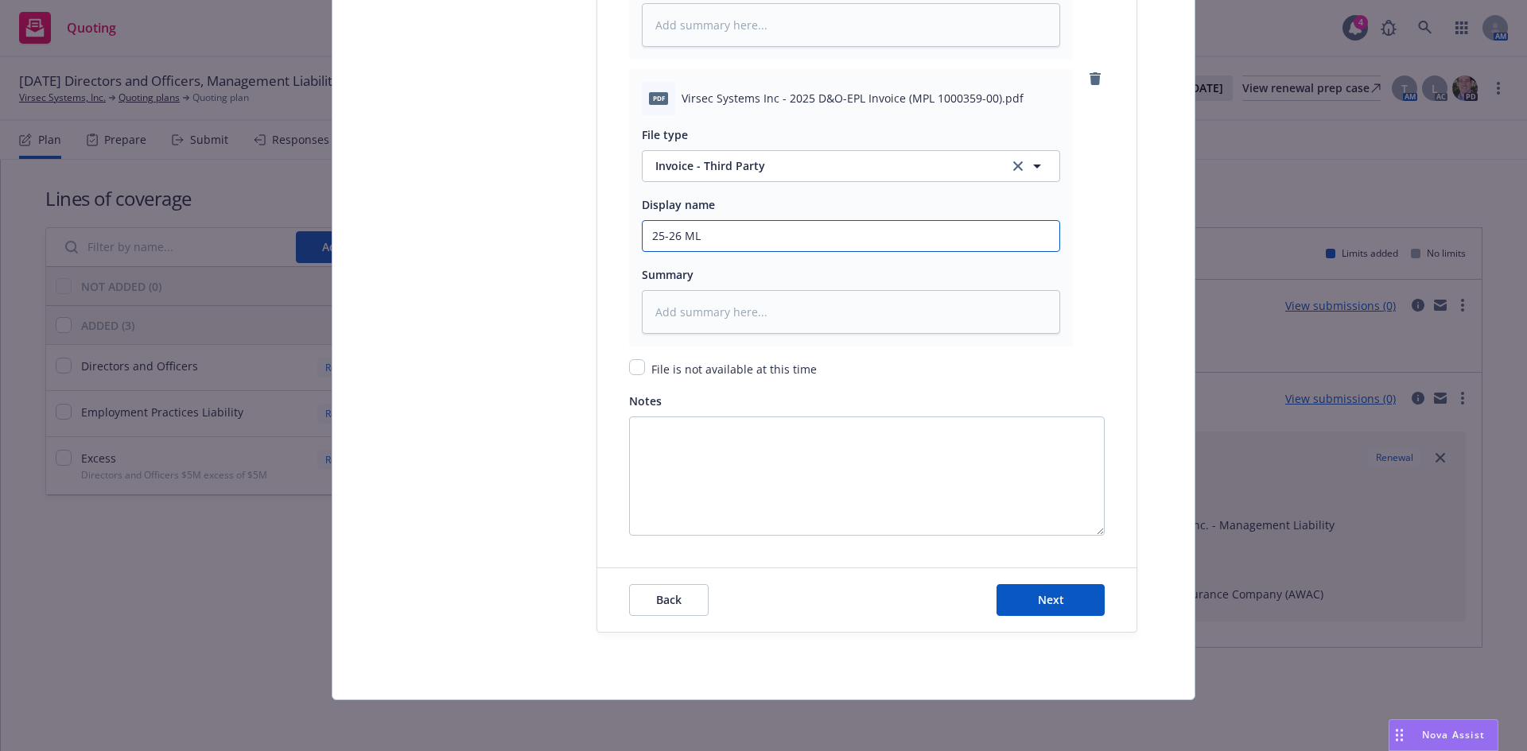
type textarea "x"
type input "25-26 ML I"
type textarea "x"
type input "25-26 ML In"
type textarea "x"
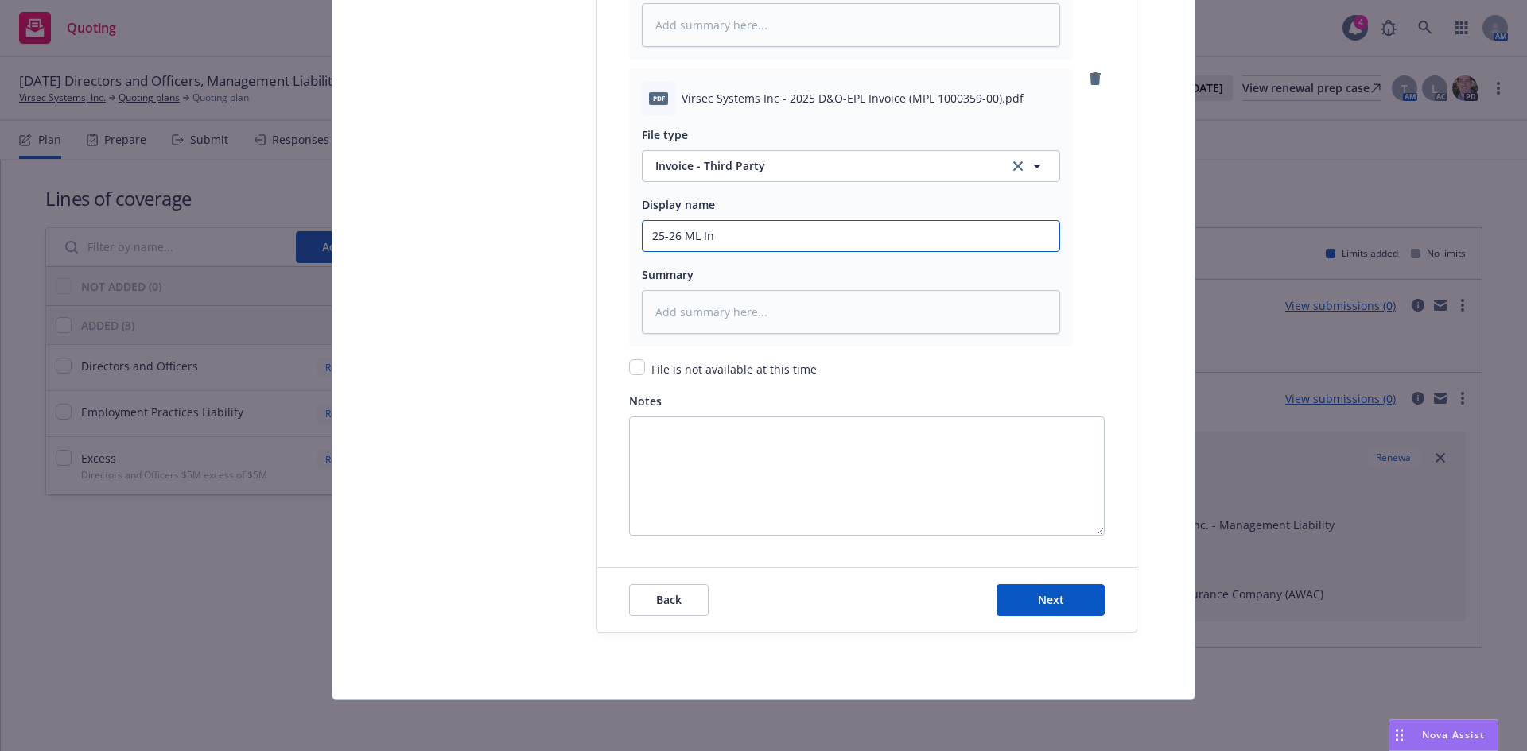
type input "25-26 ML Inv"
type textarea "x"
type input "25-26 ML Invoc"
type textarea "x"
type input "25-26 ML Invoci"
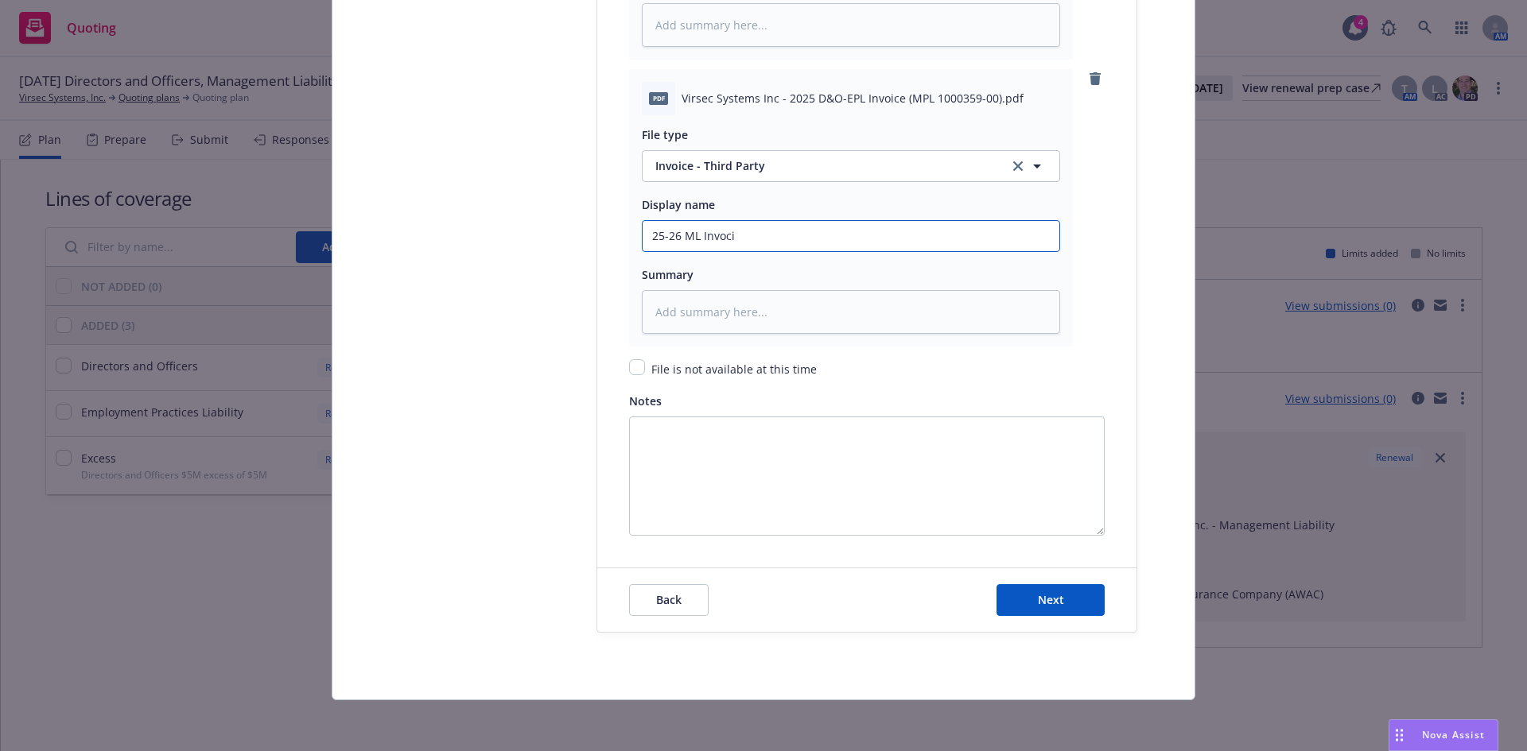
type textarea "x"
type input "25-26 ML Invocie"
type textarea "x"
type input "25-26 ML Invocie"
type textarea "x"
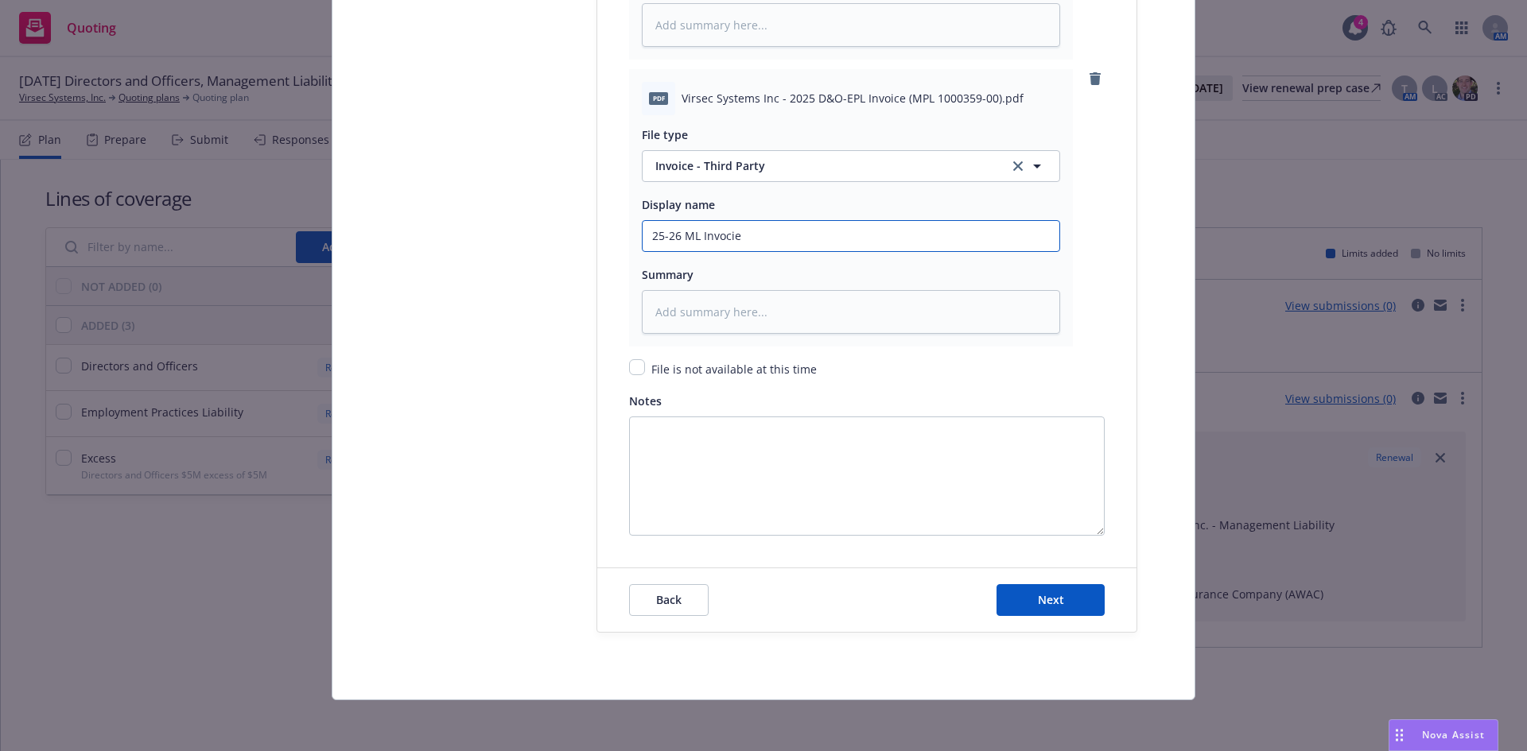
type input "25-26 ML Invoci"
type textarea "x"
type input "25-26 ML Invoc"
type textarea "x"
type input "25-26 ML Invo"
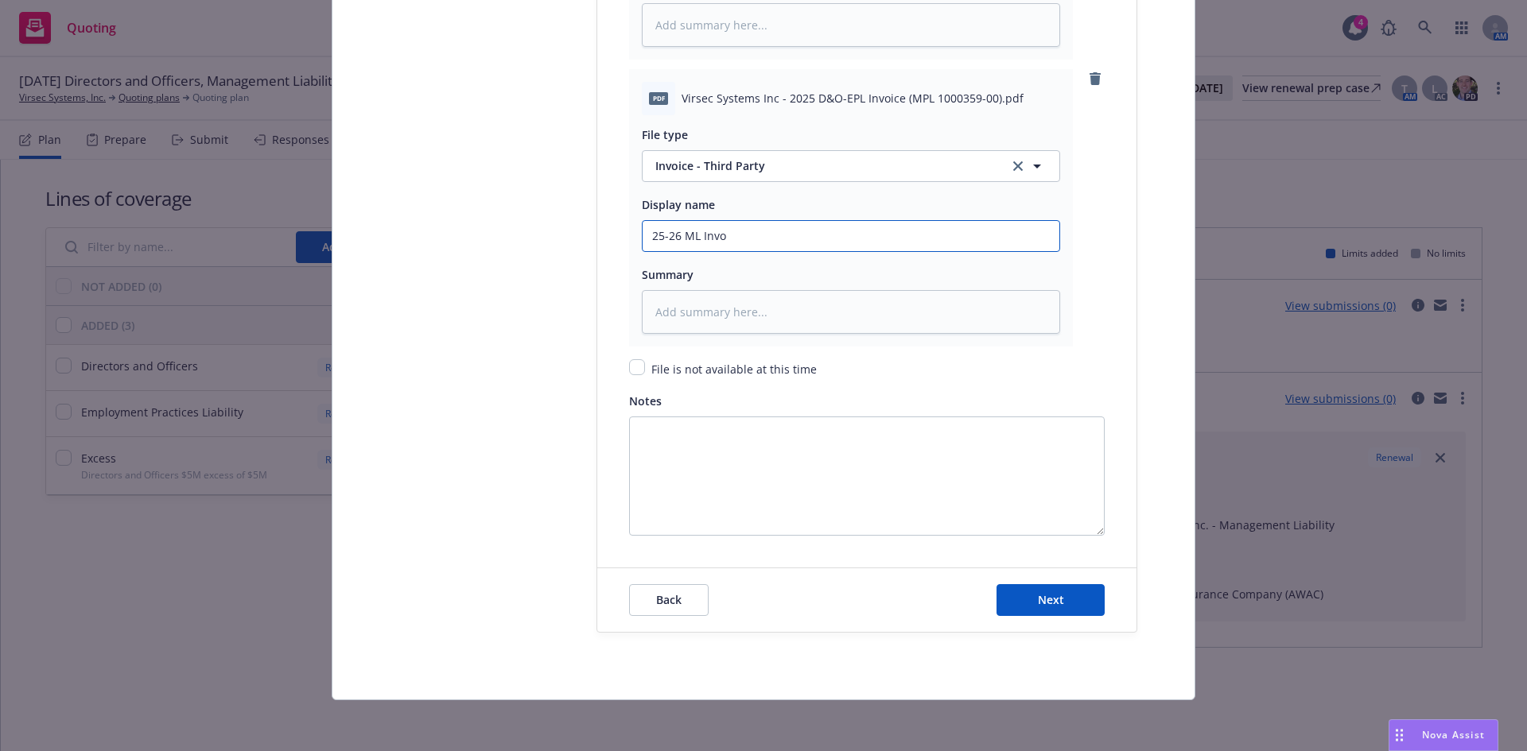
type textarea "x"
type input "25-26 ML Invoi"
type textarea "x"
type input "25-26 ML Invoic"
type textarea "x"
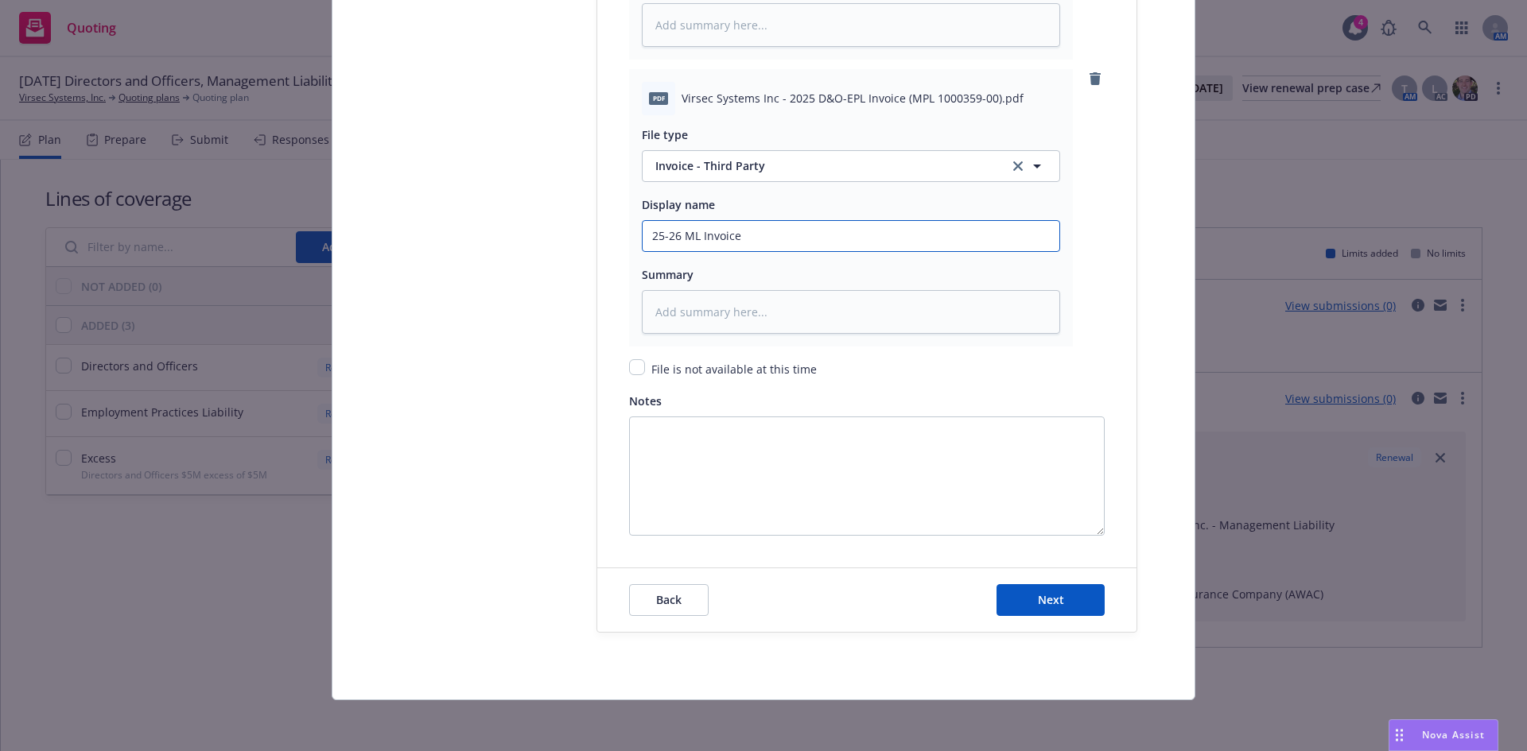
type input "25-26 ML Invoice"
type textarea "x"
type input "25-26 ML Invoice -"
type textarea "x"
type input "25-26 ML Invoice -"
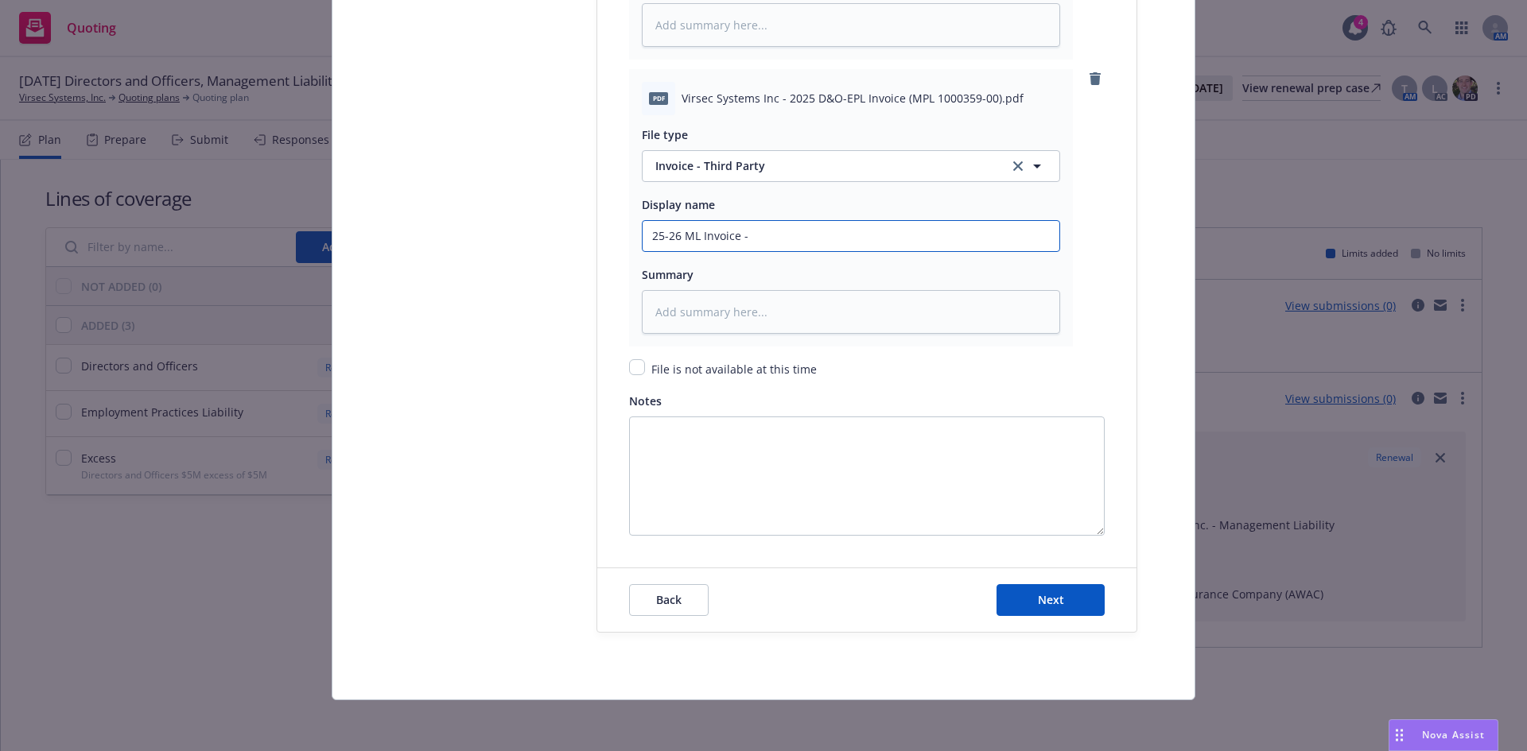
type textarea "x"
type input "25-26 ML Invoice - C"
type textarea "x"
type input "25-26 ML Invoice - CR"
type textarea "x"
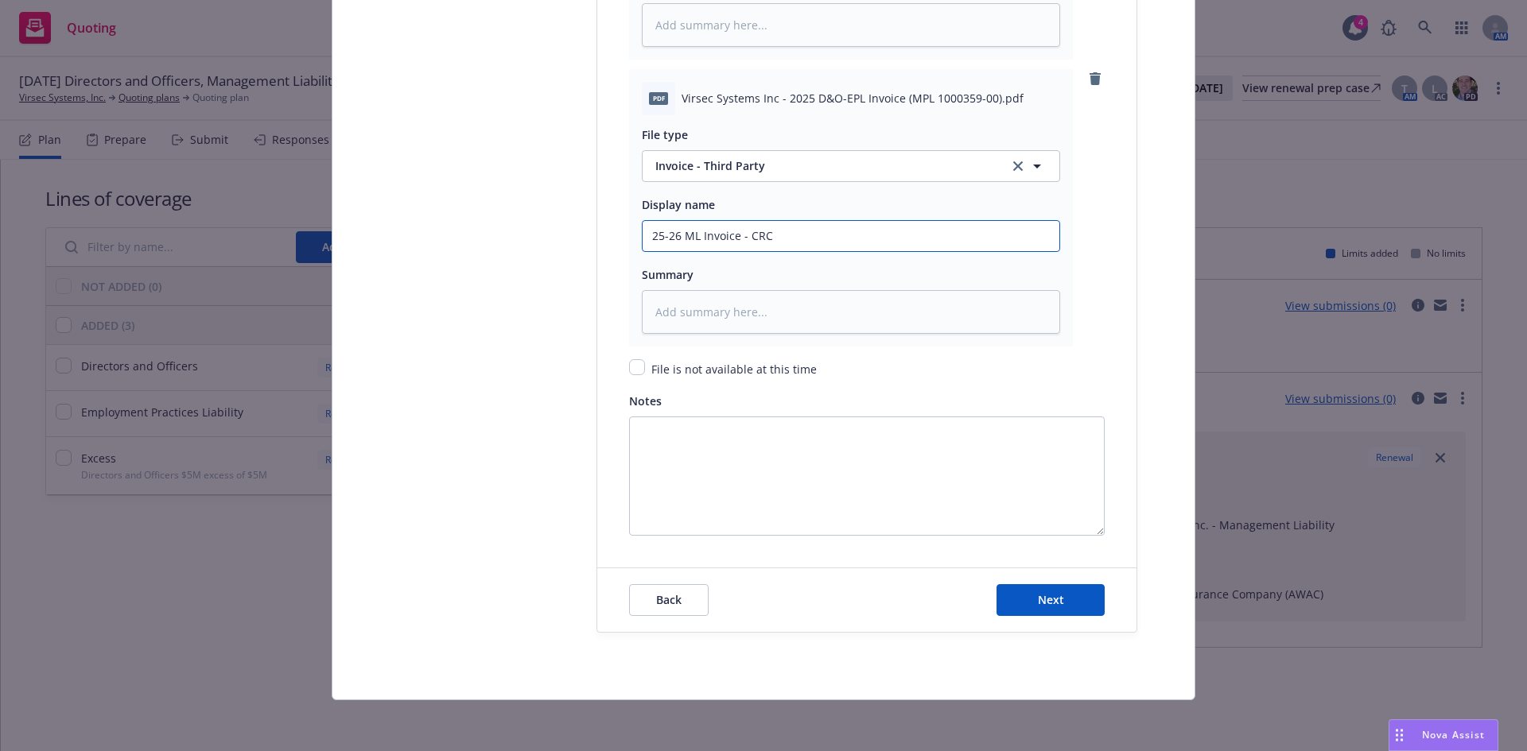
type input "25-26 ML Invoice - CRC"
click at [996, 584] on button "Next" at bounding box center [1050, 600] width 108 height 32
type textarea "x"
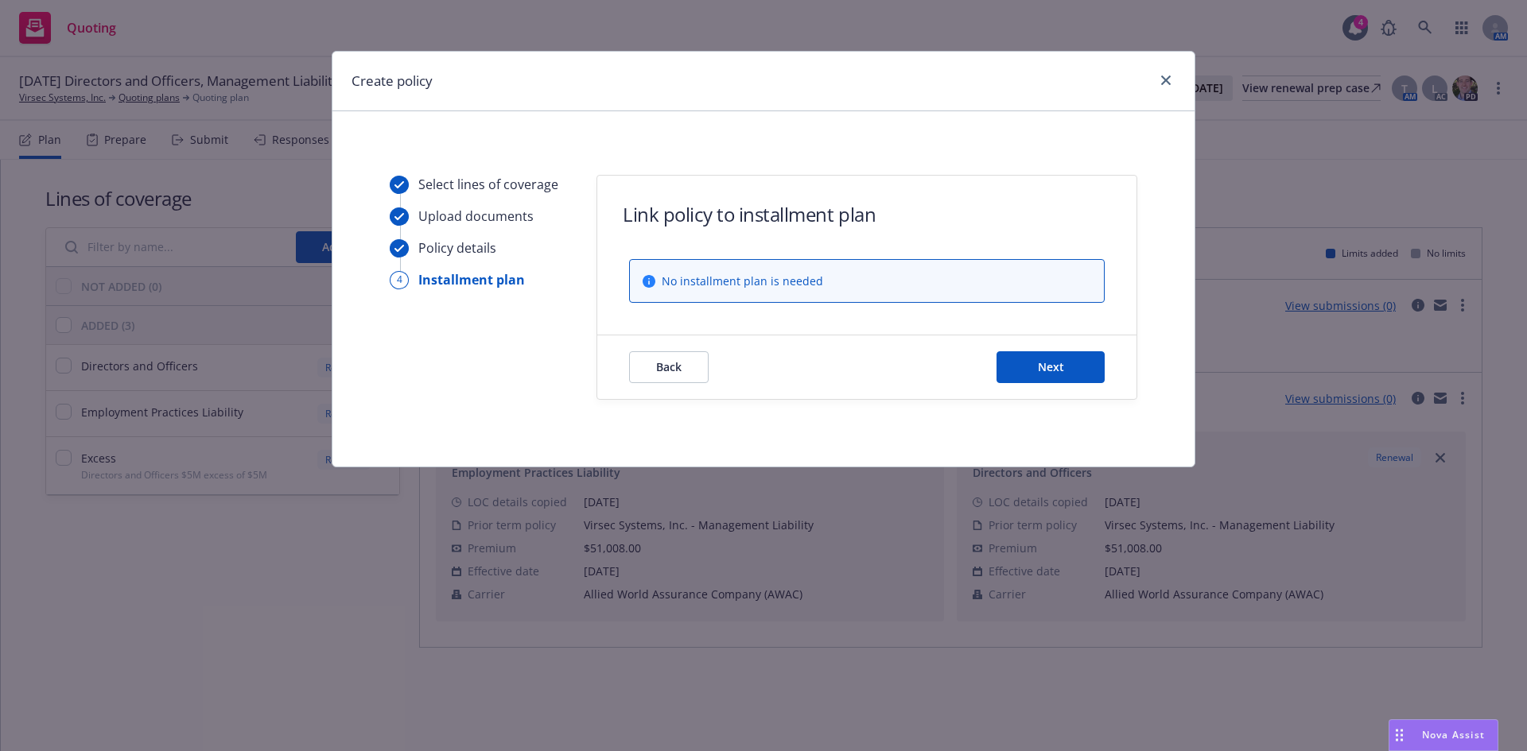
scroll to position [0, 0]
click at [1044, 367] on span "Next" at bounding box center [1051, 366] width 26 height 15
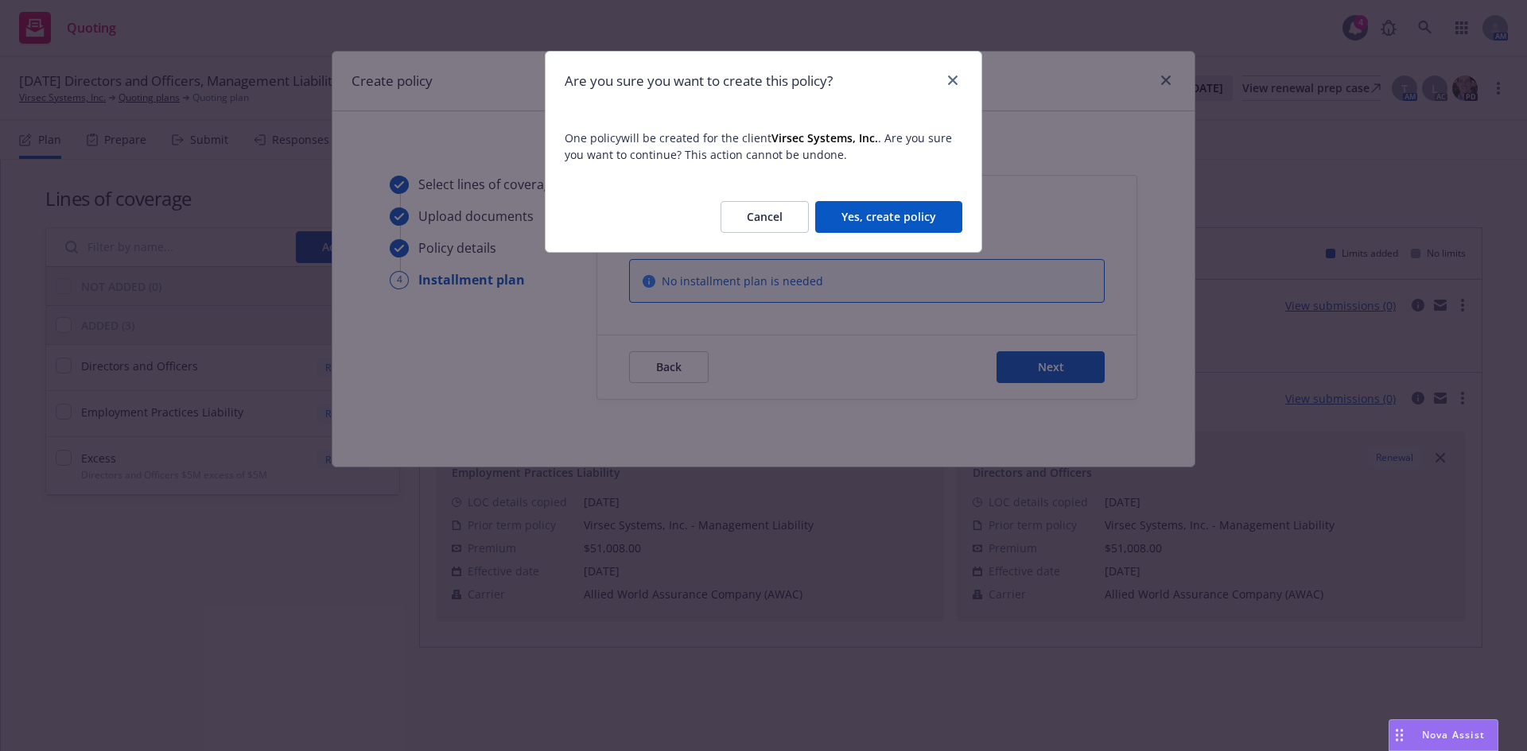
click at [887, 220] on button "Yes, create policy" at bounding box center [888, 217] width 147 height 32
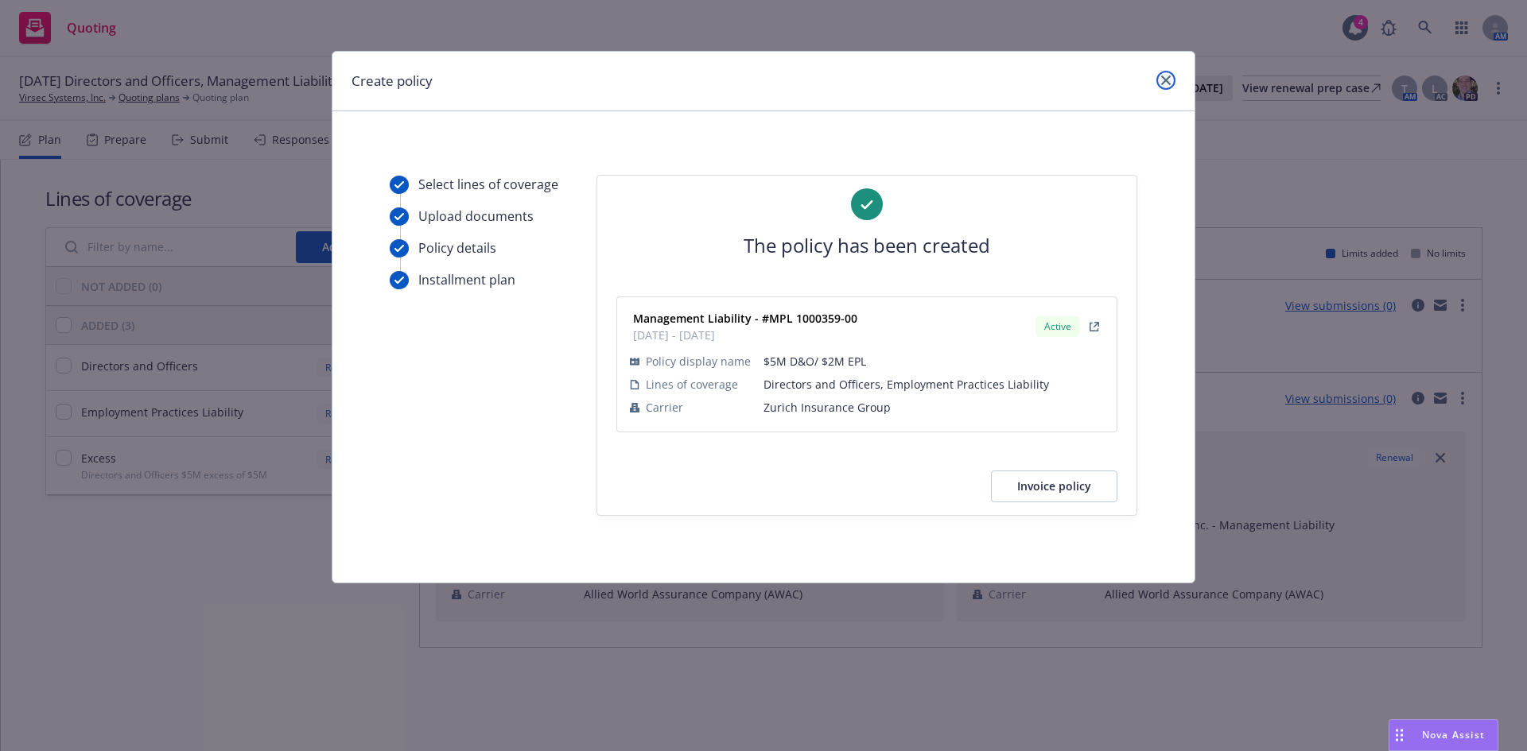
click at [1167, 80] on icon "close" at bounding box center [1166, 81] width 10 height 10
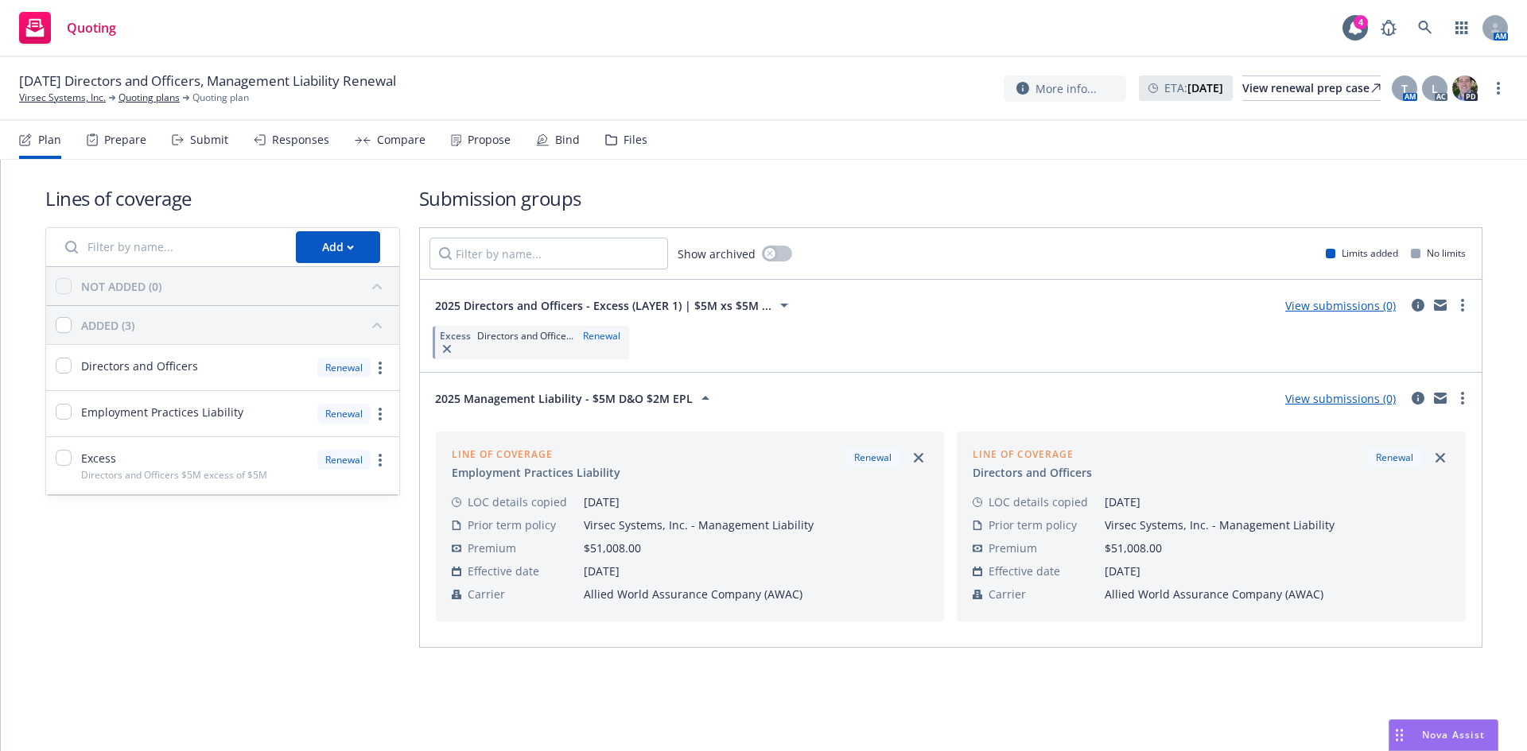
click at [53, 90] on span "07/20/25 Directors and Officers, Management Liability Renewal" at bounding box center [207, 81] width 377 height 19
click at [72, 101] on link "Virsec Systems, Inc." at bounding box center [62, 98] width 87 height 14
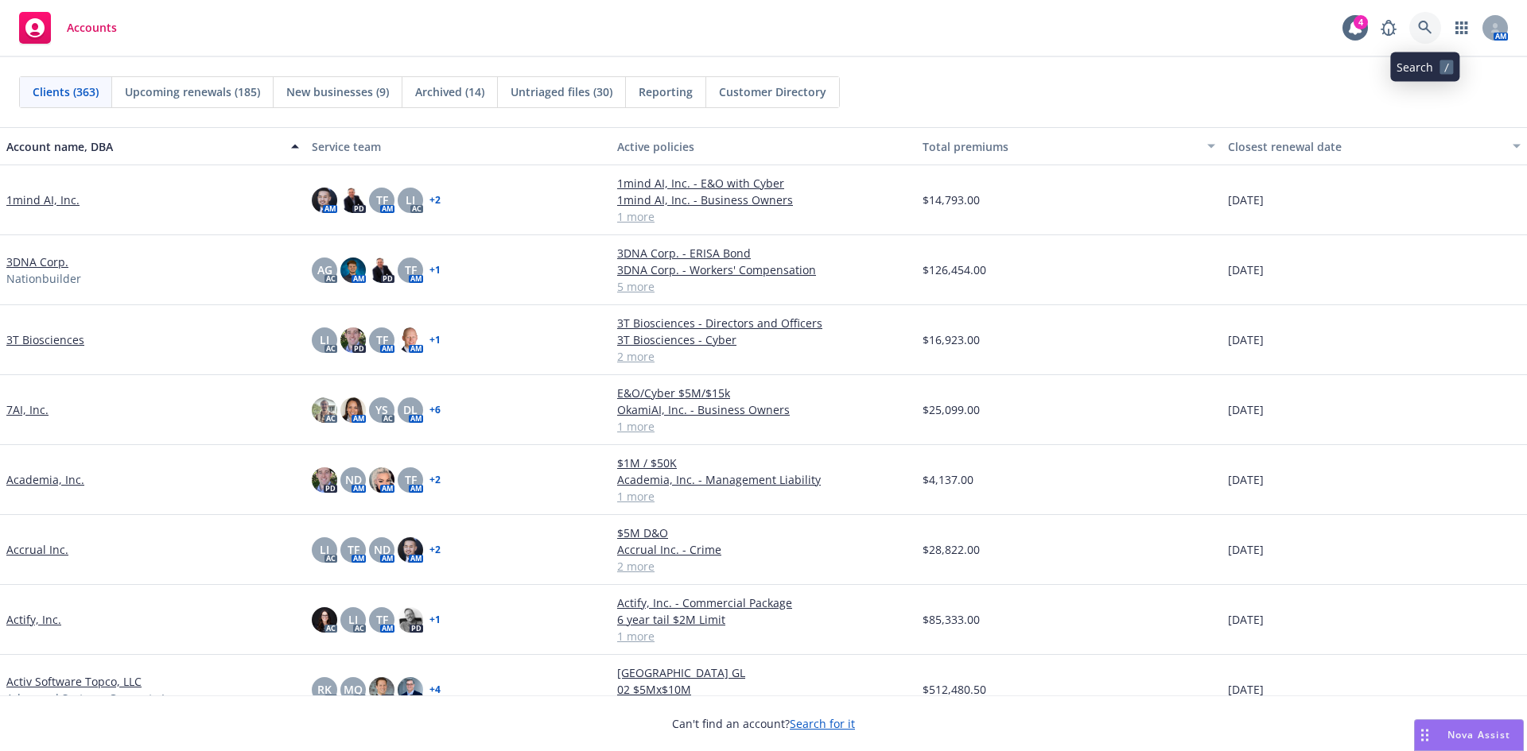
click at [1410, 28] on link at bounding box center [1425, 28] width 32 height 32
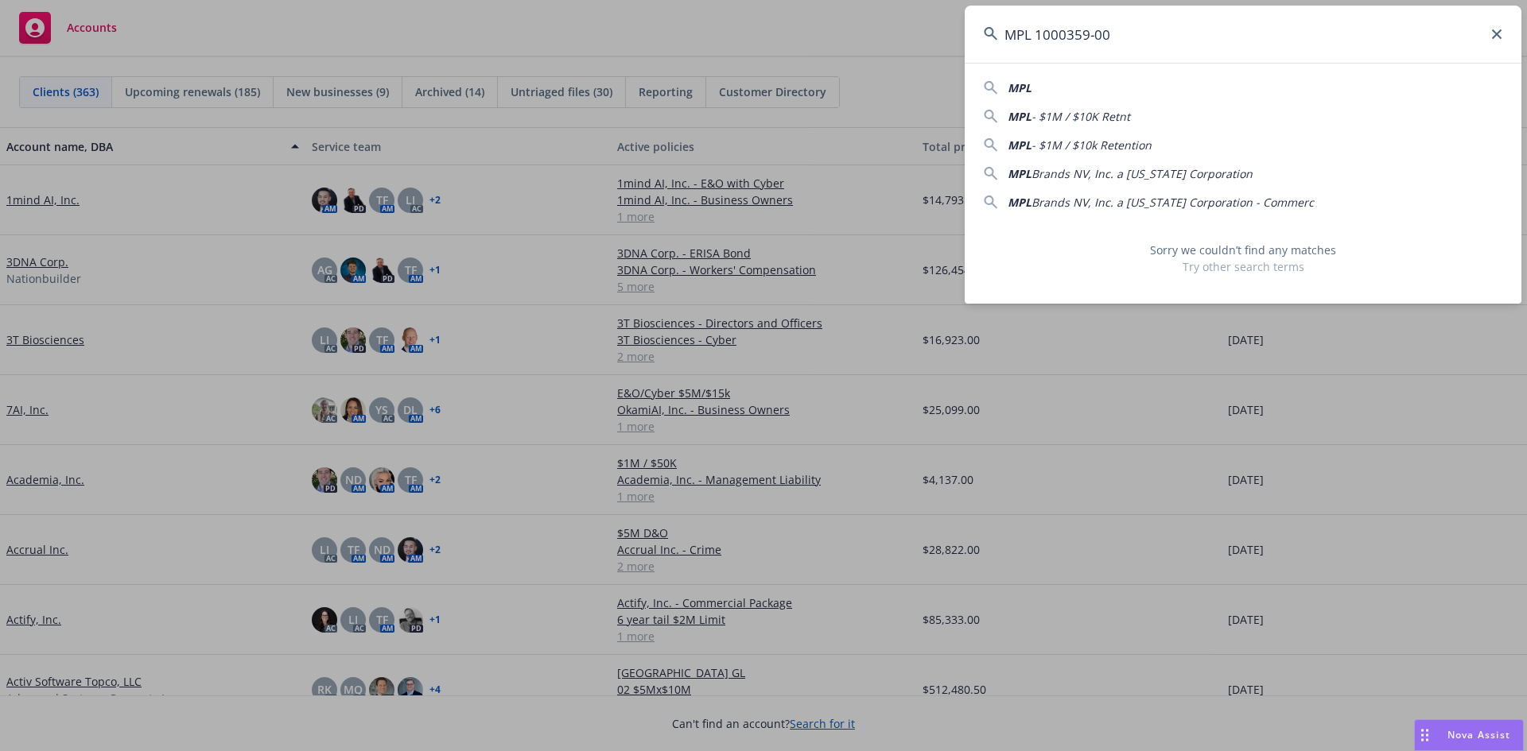
drag, startPoint x: 1149, startPoint y: 36, endPoint x: 928, endPoint y: 33, distance: 221.1
click at [928, 33] on div "MPL 1000359-00 MPL MPL - $1M / $10K Retnt MPL - $1M / $10k Retention MPL Brands…" at bounding box center [763, 375] width 1527 height 751
type input "MPL 1000359-00"
click at [1029, 39] on input "MPL 1000359-00" at bounding box center [1243, 34] width 557 height 57
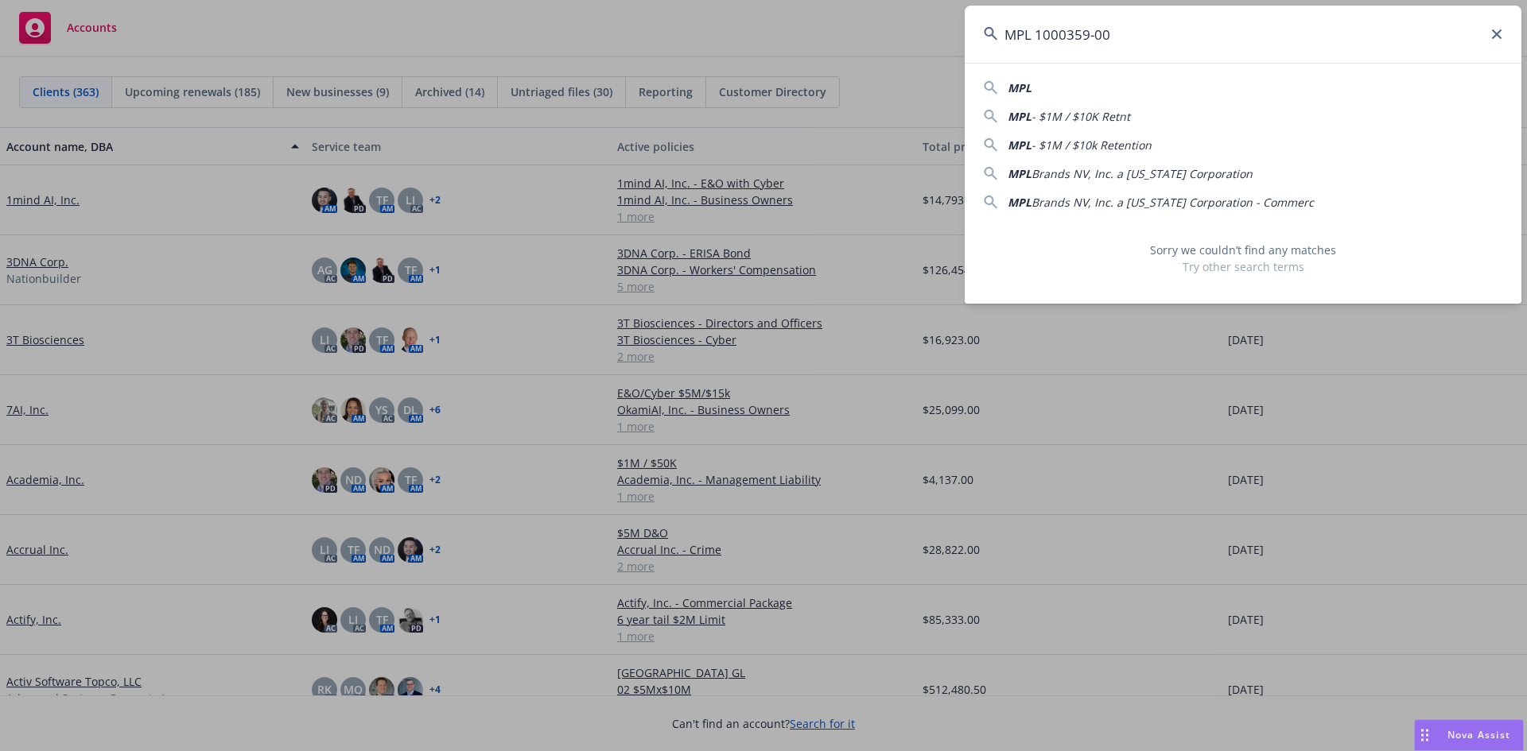
click at [1029, 39] on input "MPL 1000359-00" at bounding box center [1243, 34] width 557 height 57
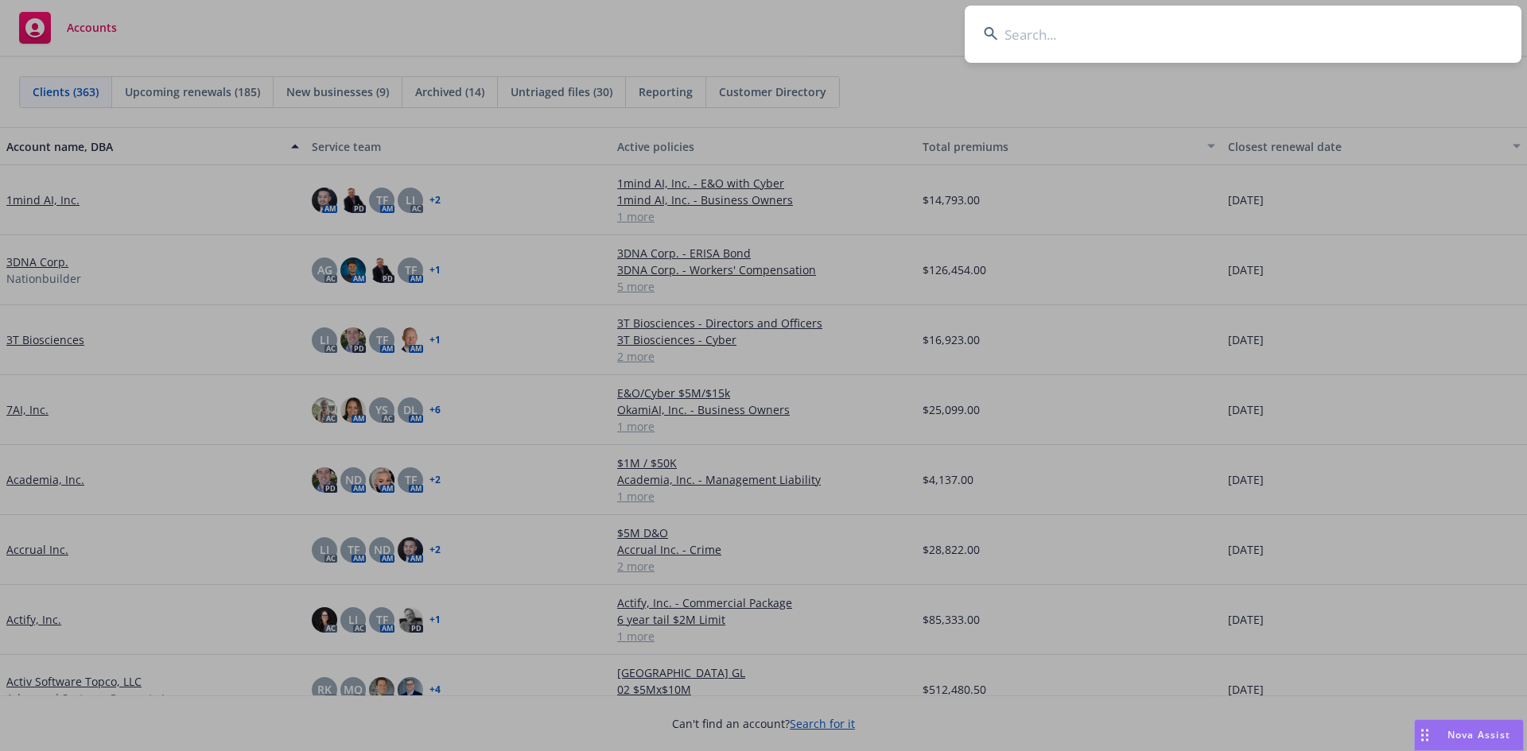
paste input "Systems"
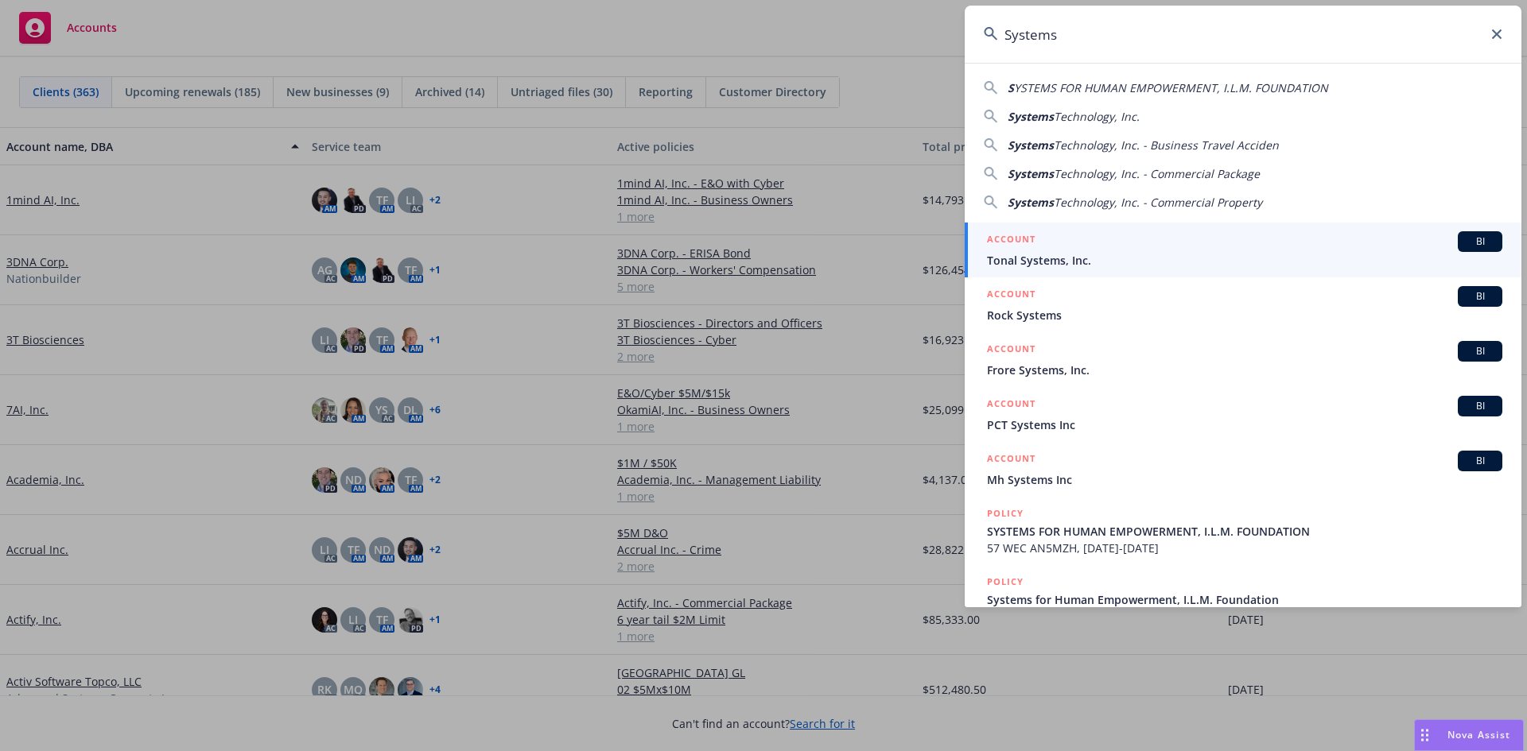
type input "Systems"
drag, startPoint x: 1023, startPoint y: 20, endPoint x: 1023, endPoint y: 33, distance: 12.7
click at [1023, 25] on input "Systems" at bounding box center [1243, 34] width 557 height 57
click at [1023, 40] on input "Systems" at bounding box center [1243, 34] width 557 height 57
click at [1019, 40] on input "Systems" at bounding box center [1243, 34] width 557 height 57
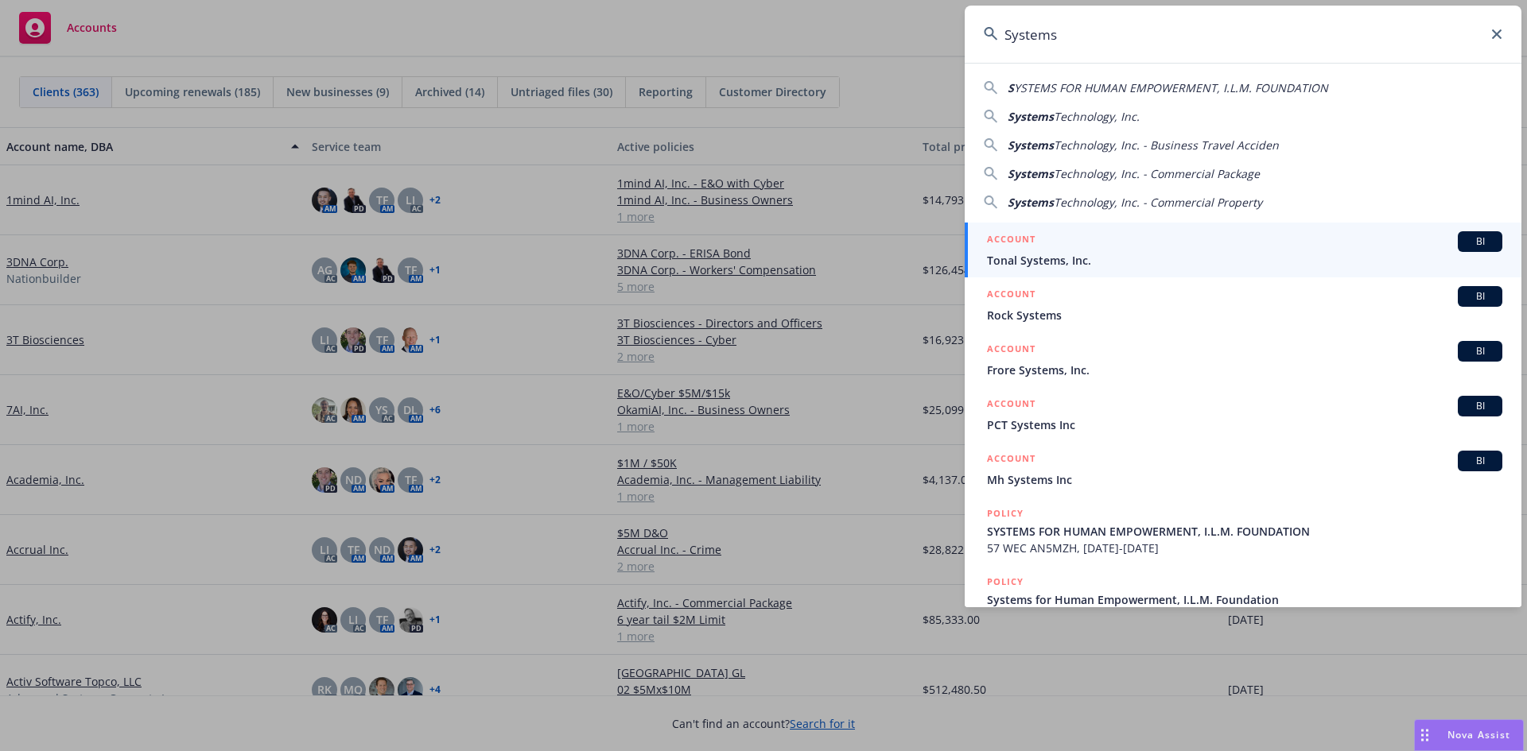
click at [1019, 40] on input "Systems" at bounding box center [1243, 34] width 557 height 57
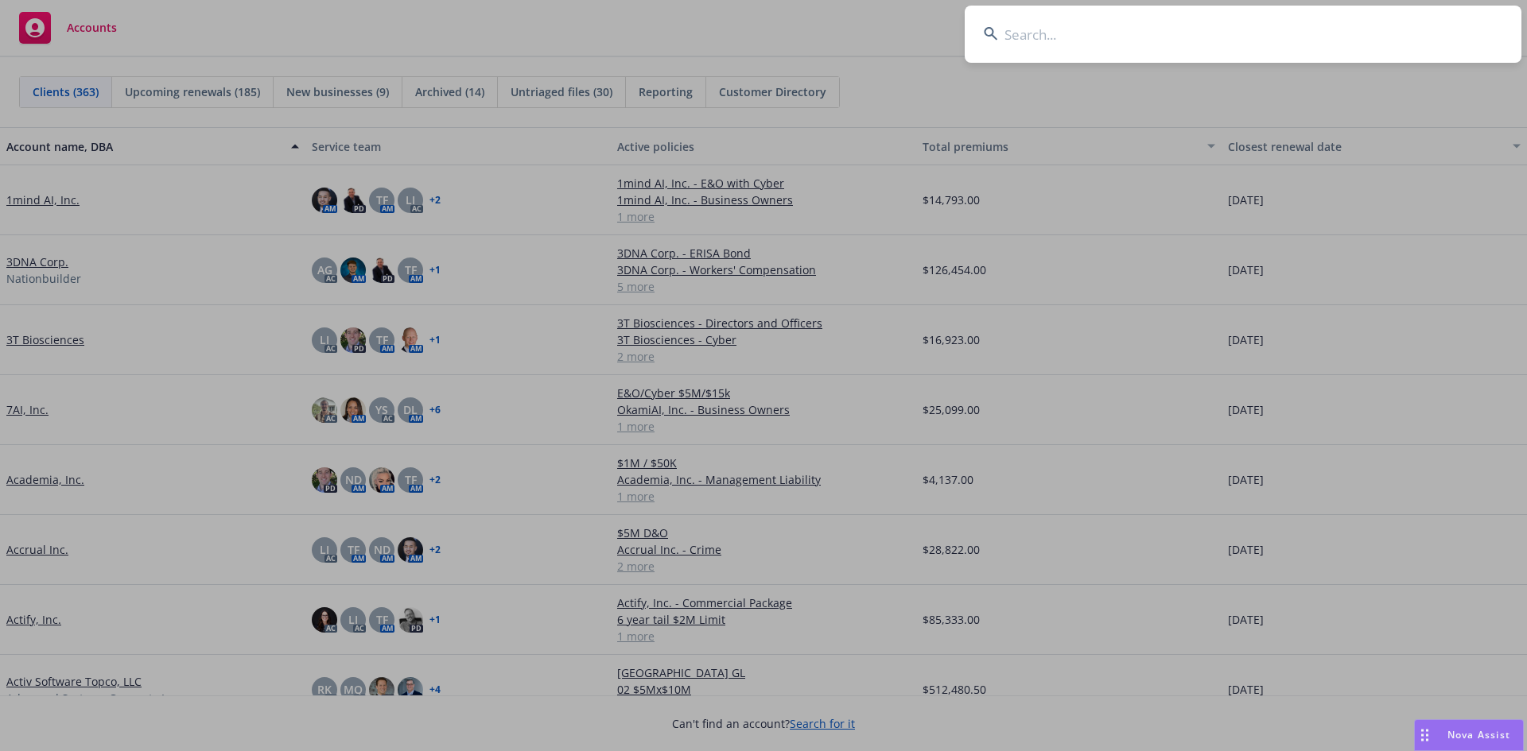
paste input "Virsec Systems"
type input "Virsec Systems"
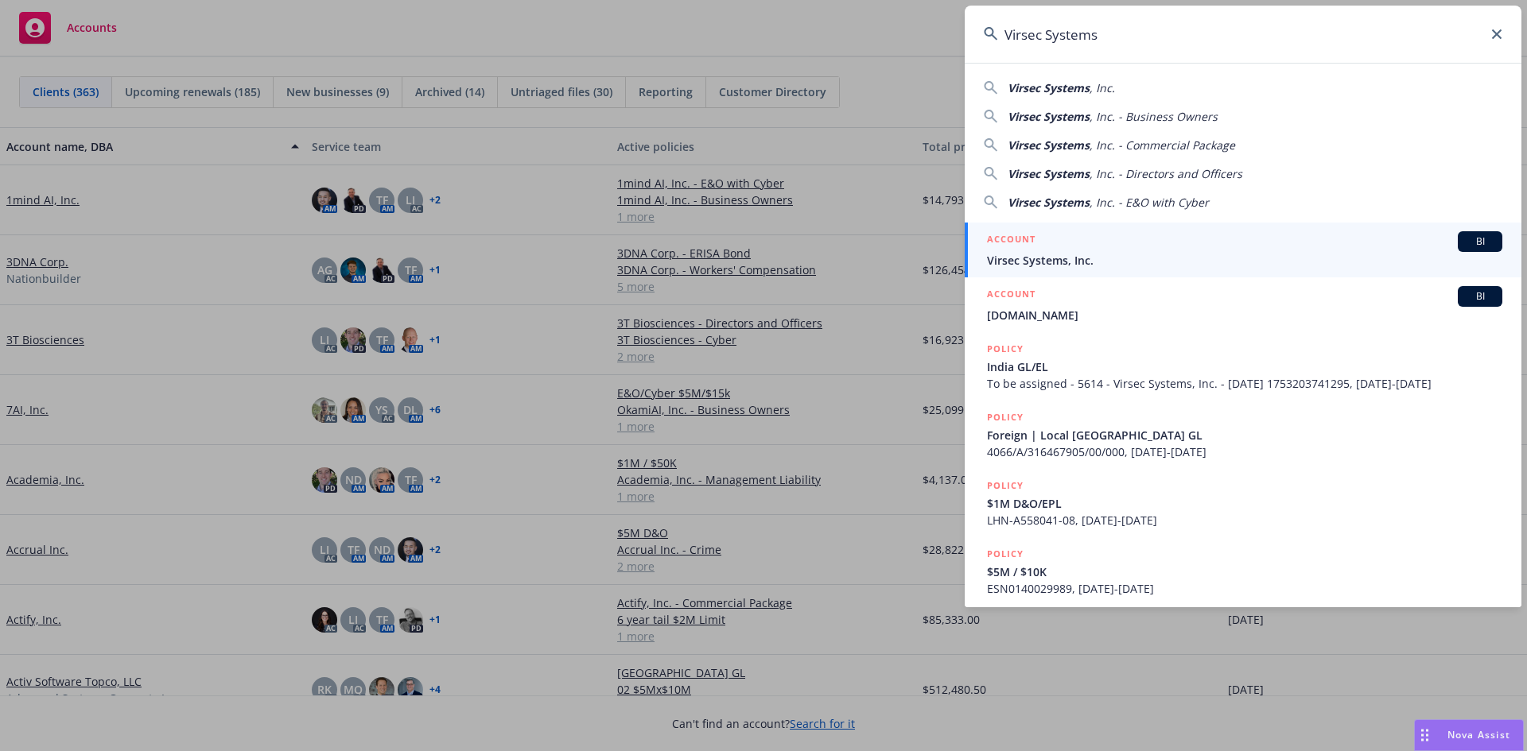
click at [1065, 256] on span "Virsec Systems, Inc." at bounding box center [1244, 260] width 515 height 17
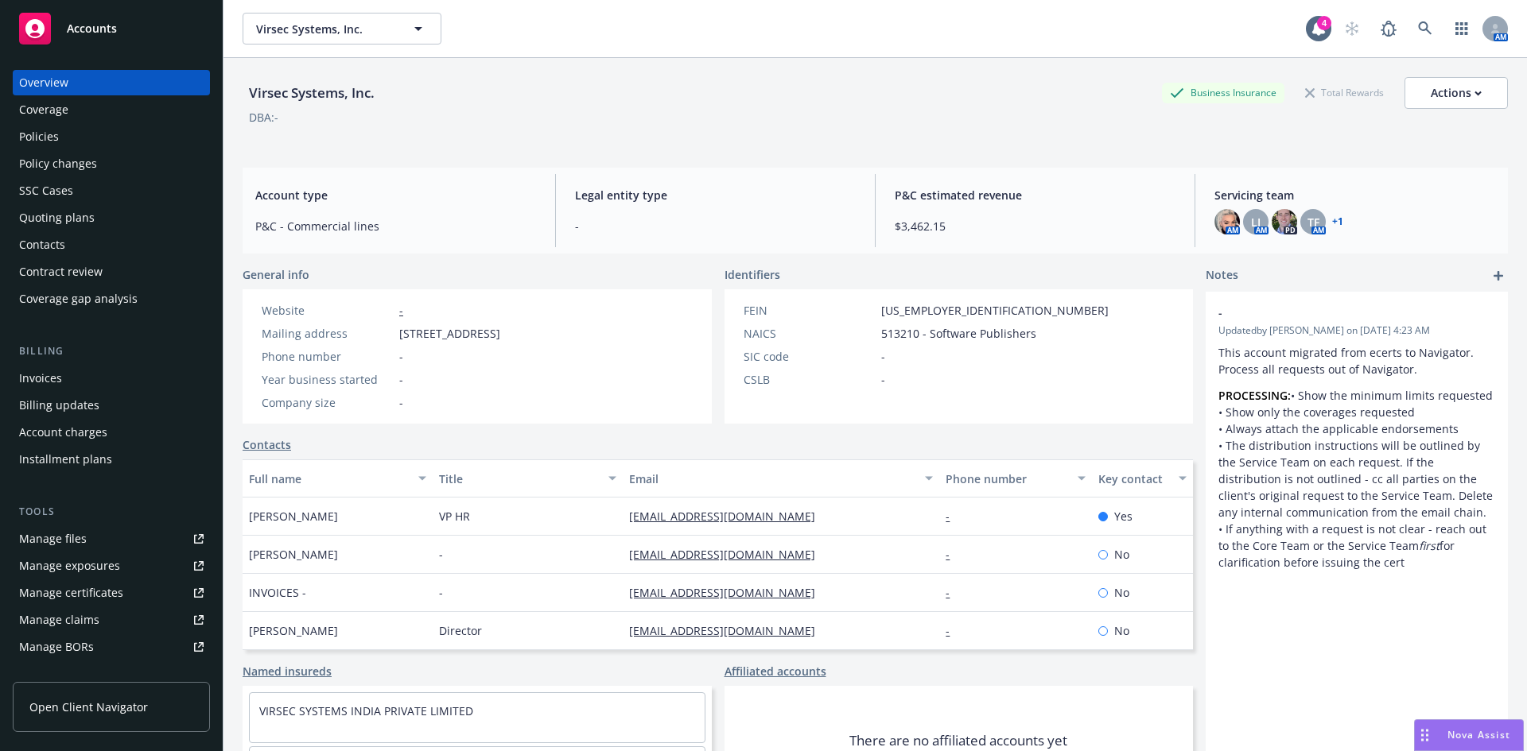
click at [73, 534] on div "Manage files" at bounding box center [53, 538] width 68 height 25
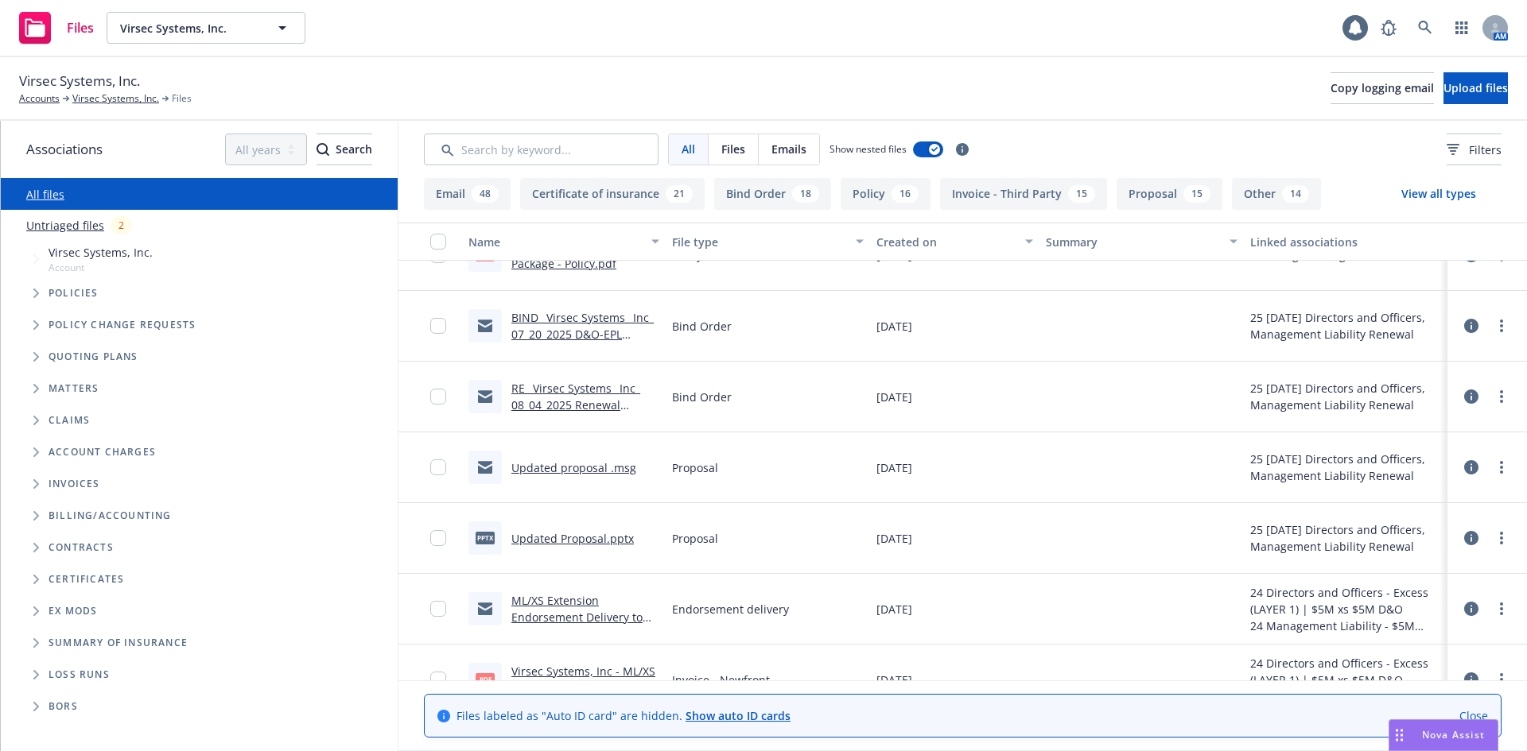
scroll to position [964, 0]
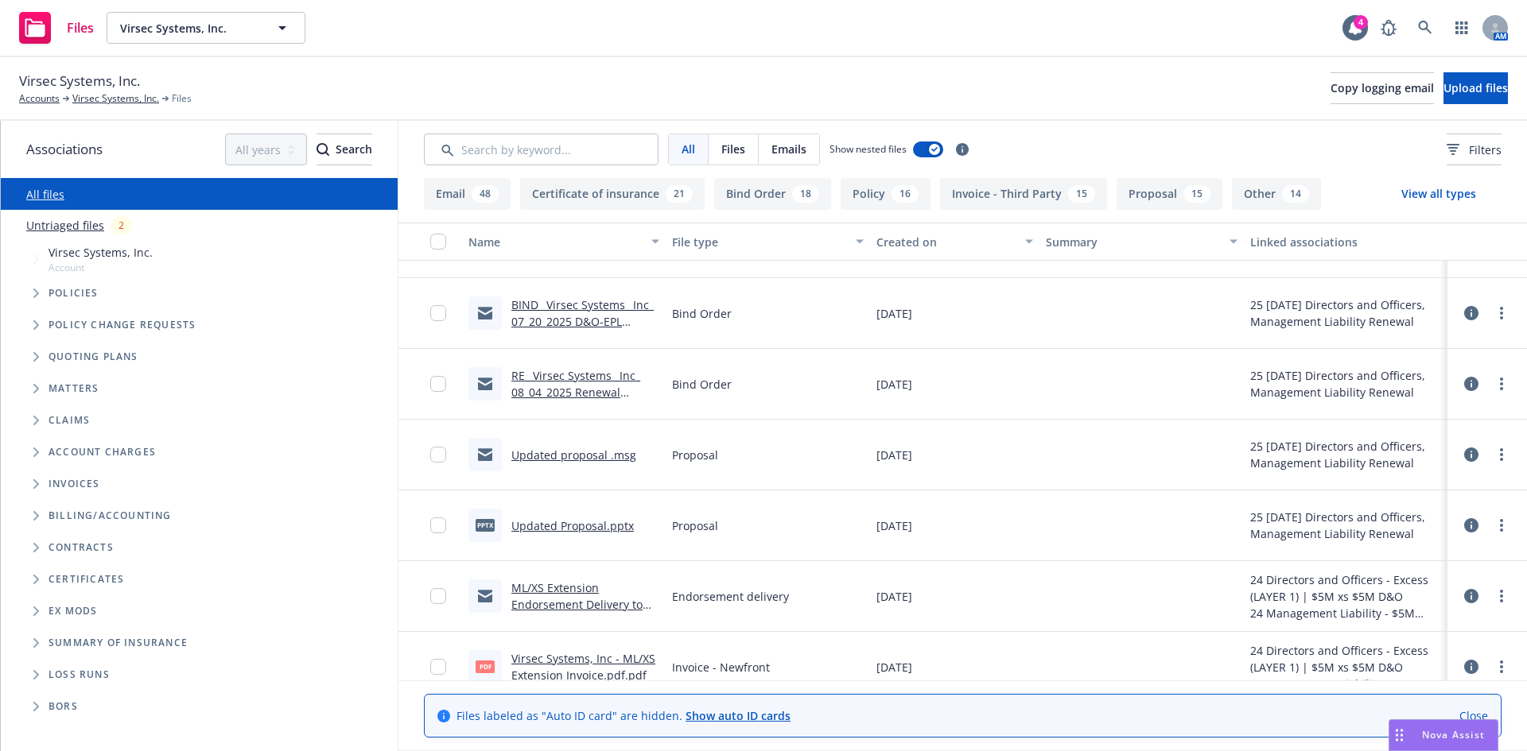
click at [557, 523] on link "Updated Proposal.pptx" at bounding box center [572, 525] width 122 height 15
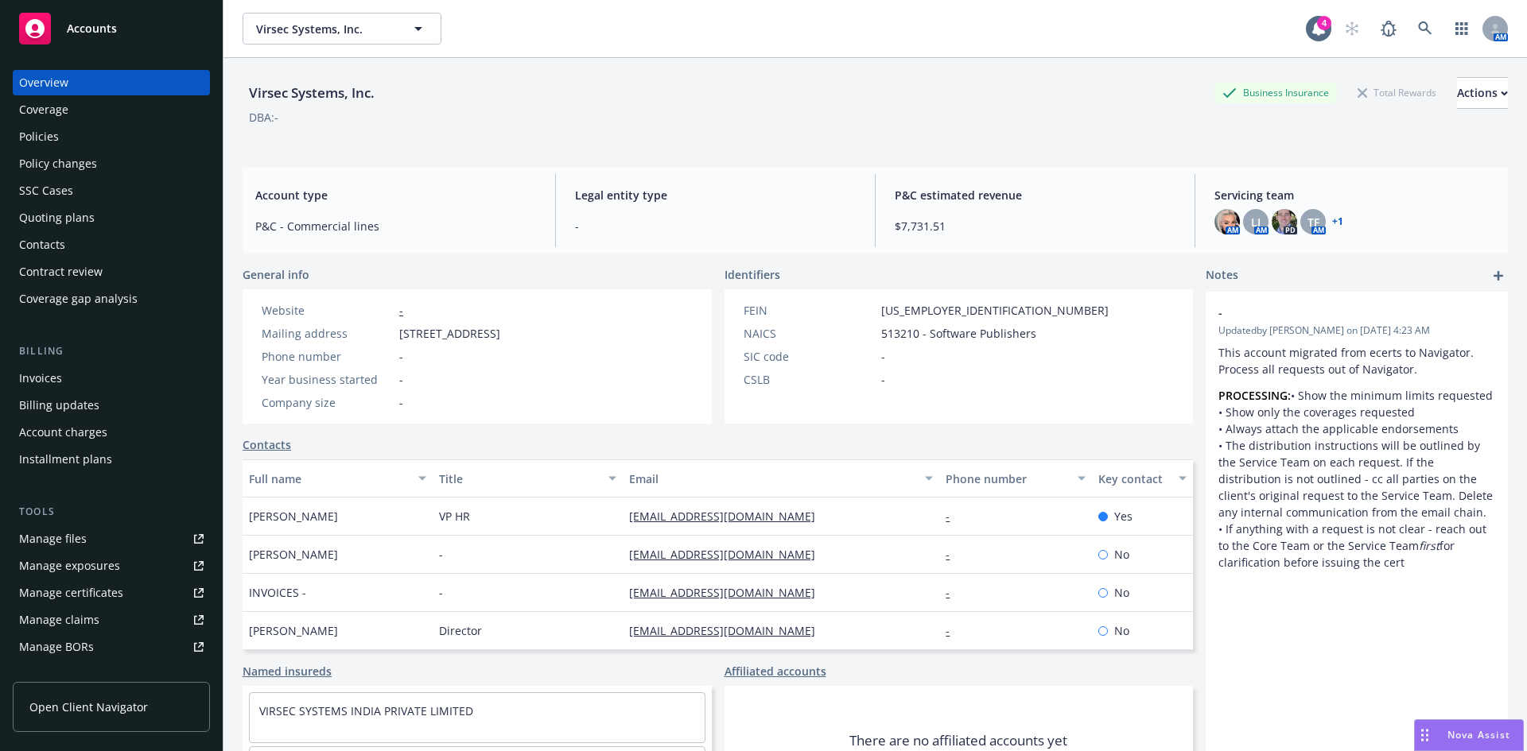
click at [54, 138] on div "Policies" at bounding box center [39, 136] width 40 height 25
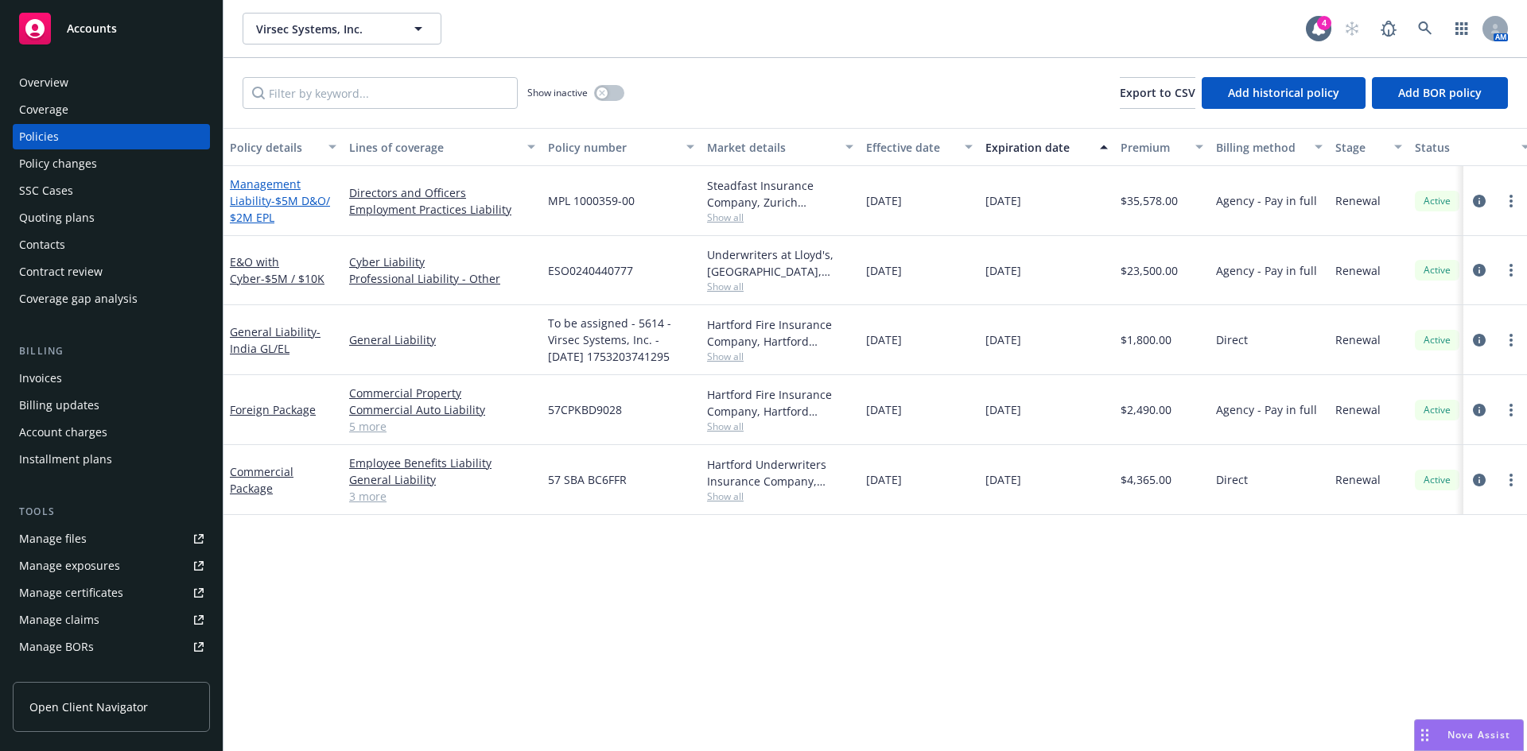
click at [239, 203] on link "Management Liability - $5M D&O/ $2M EPL" at bounding box center [280, 201] width 100 height 49
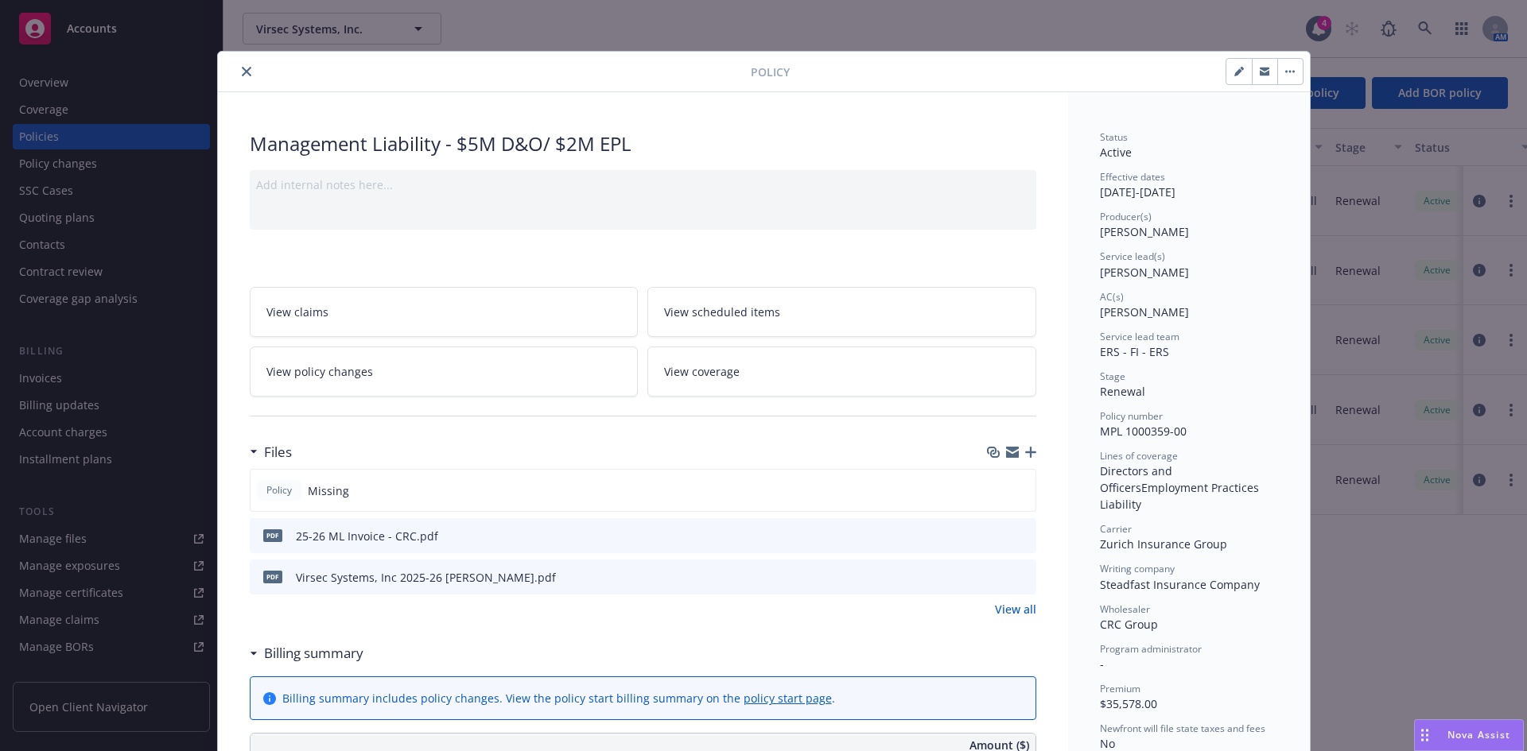
scroll to position [1059, 0]
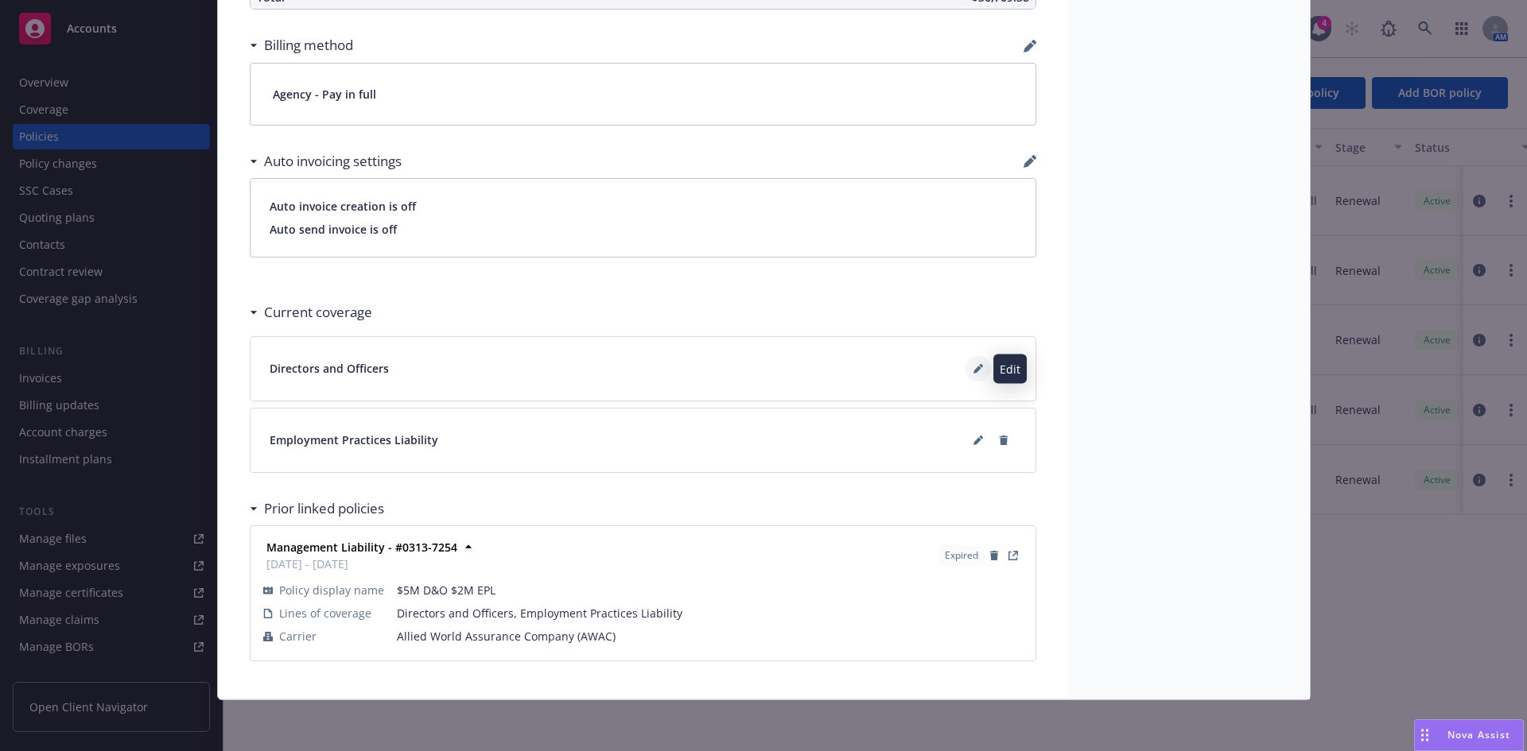
click at [973, 371] on icon at bounding box center [977, 370] width 8 height 8
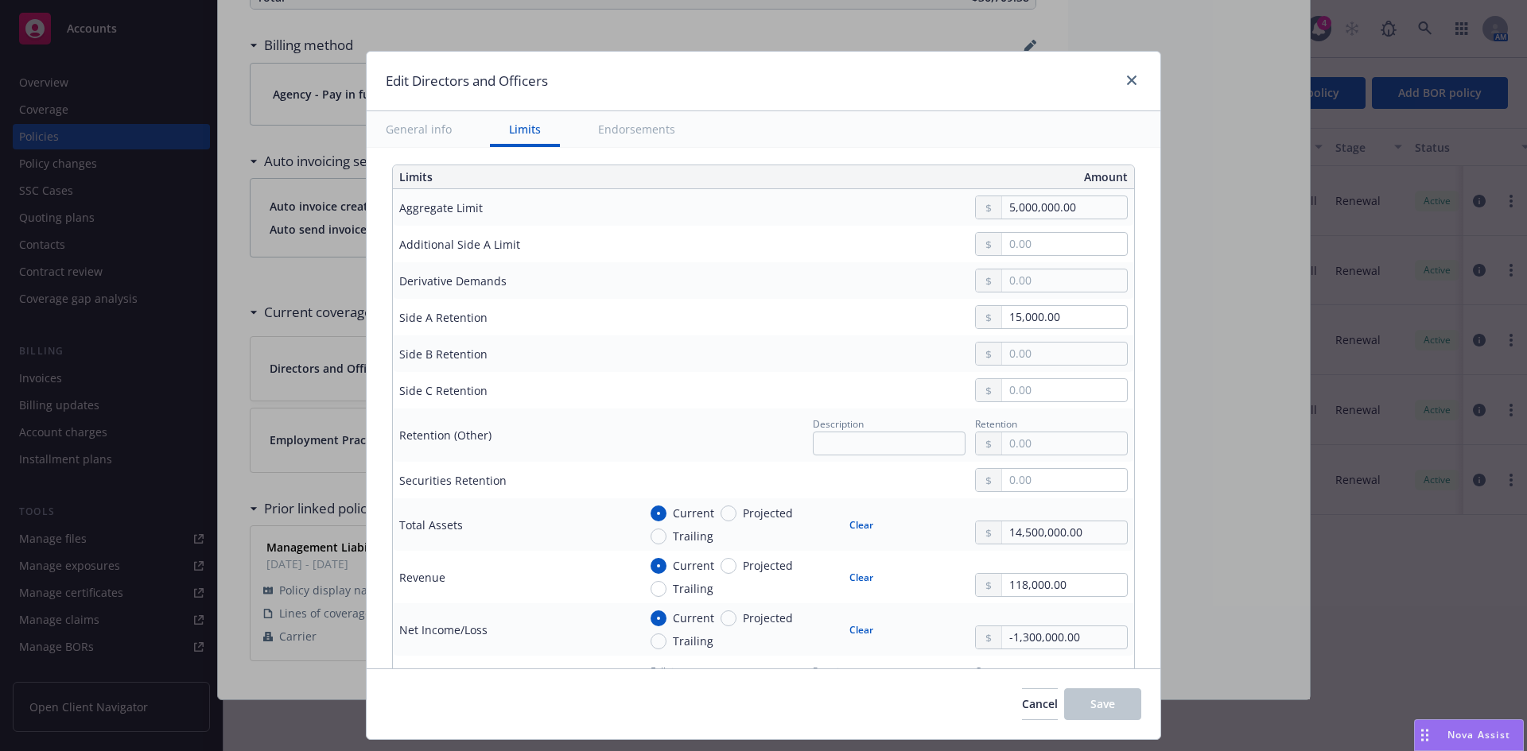
scroll to position [440, 0]
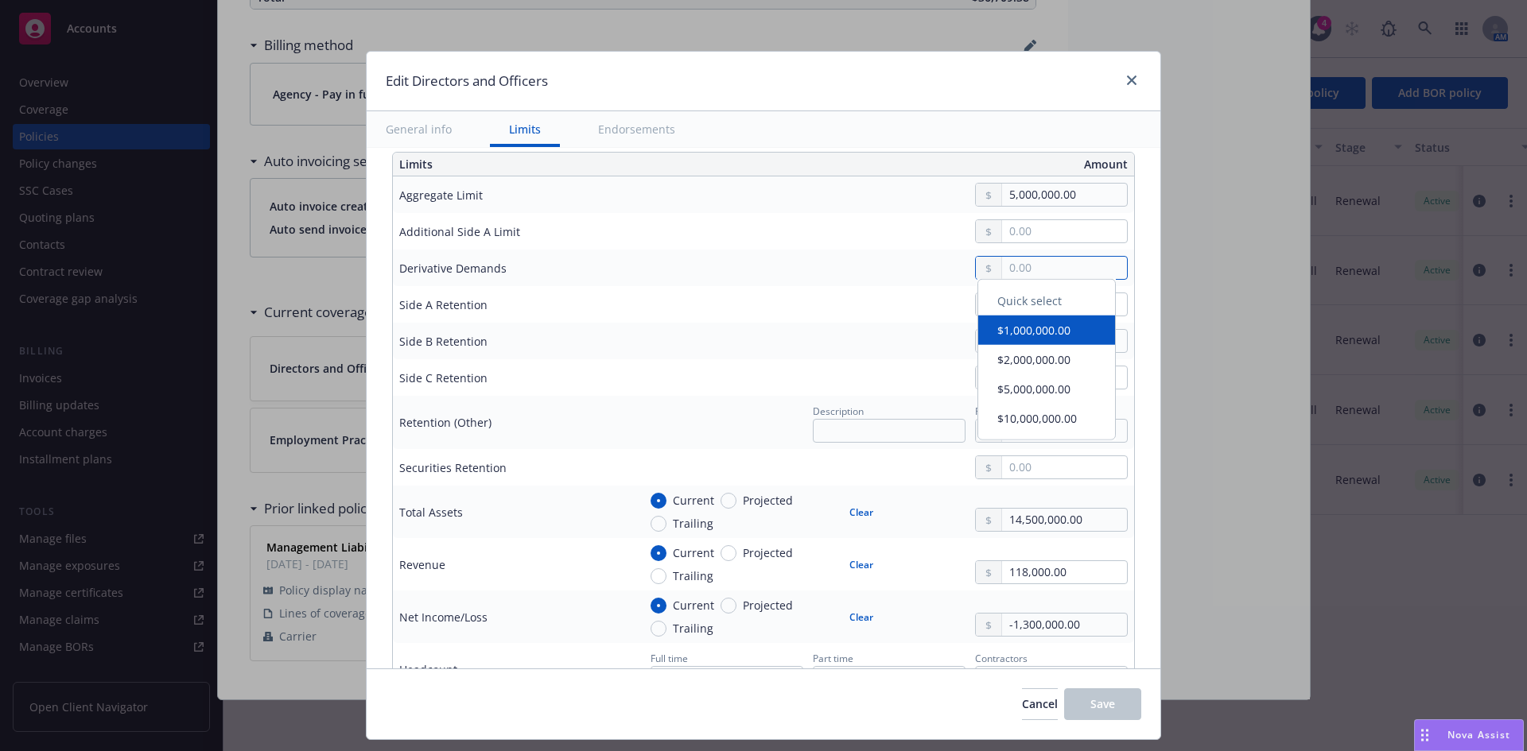
click at [1013, 270] on input "text" at bounding box center [1064, 268] width 125 height 22
click at [891, 318] on td "15,000.00" at bounding box center [882, 304] width 503 height 37
click at [1002, 304] on input "15,000.00" at bounding box center [1064, 304] width 125 height 22
click at [1019, 304] on input "15,000.00" at bounding box center [1064, 304] width 125 height 22
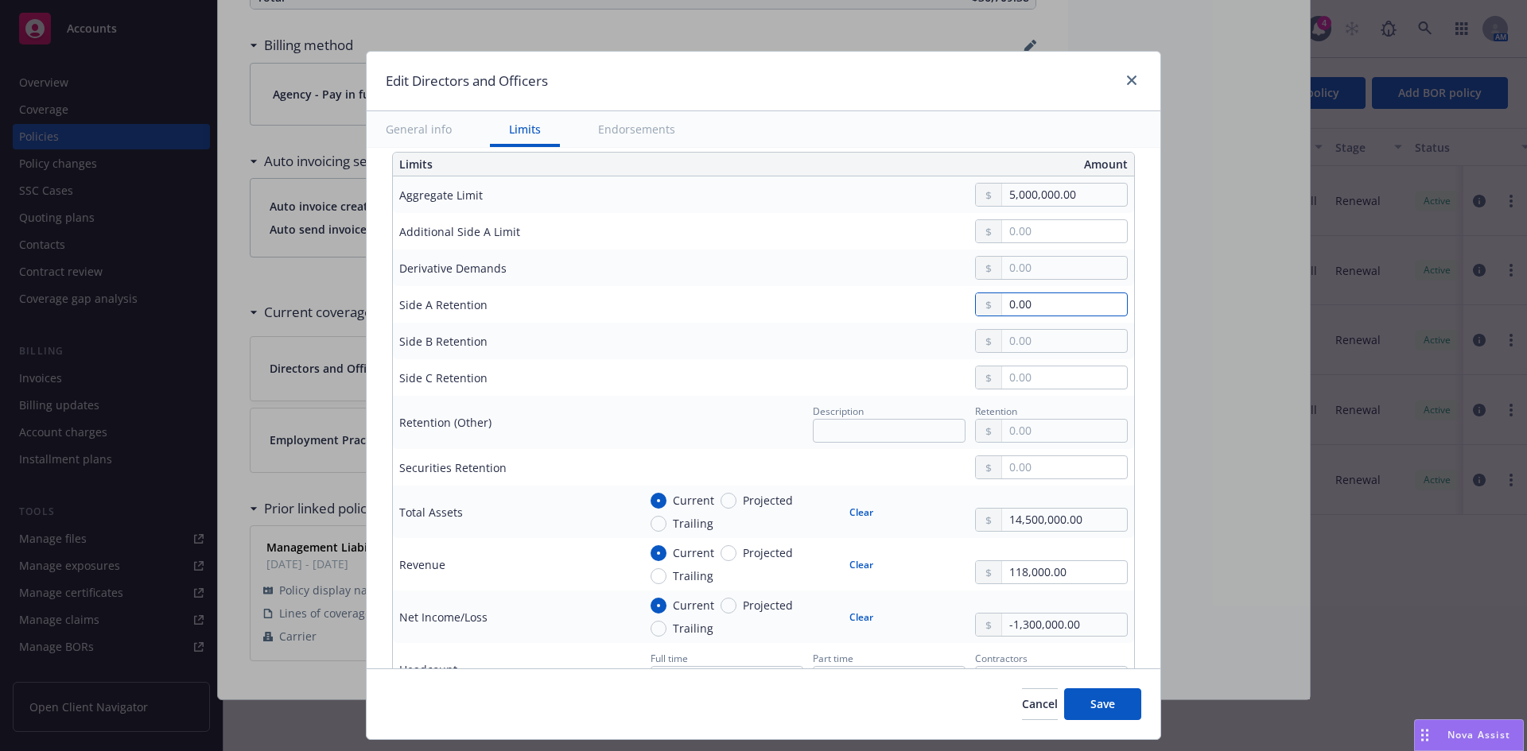
type input "0.00"
click at [1016, 349] on input "text" at bounding box center [1064, 341] width 125 height 22
click at [1006, 341] on input "text" at bounding box center [1064, 341] width 125 height 22
type input "15,000.00"
click at [1004, 380] on input "text" at bounding box center [1064, 378] width 125 height 22
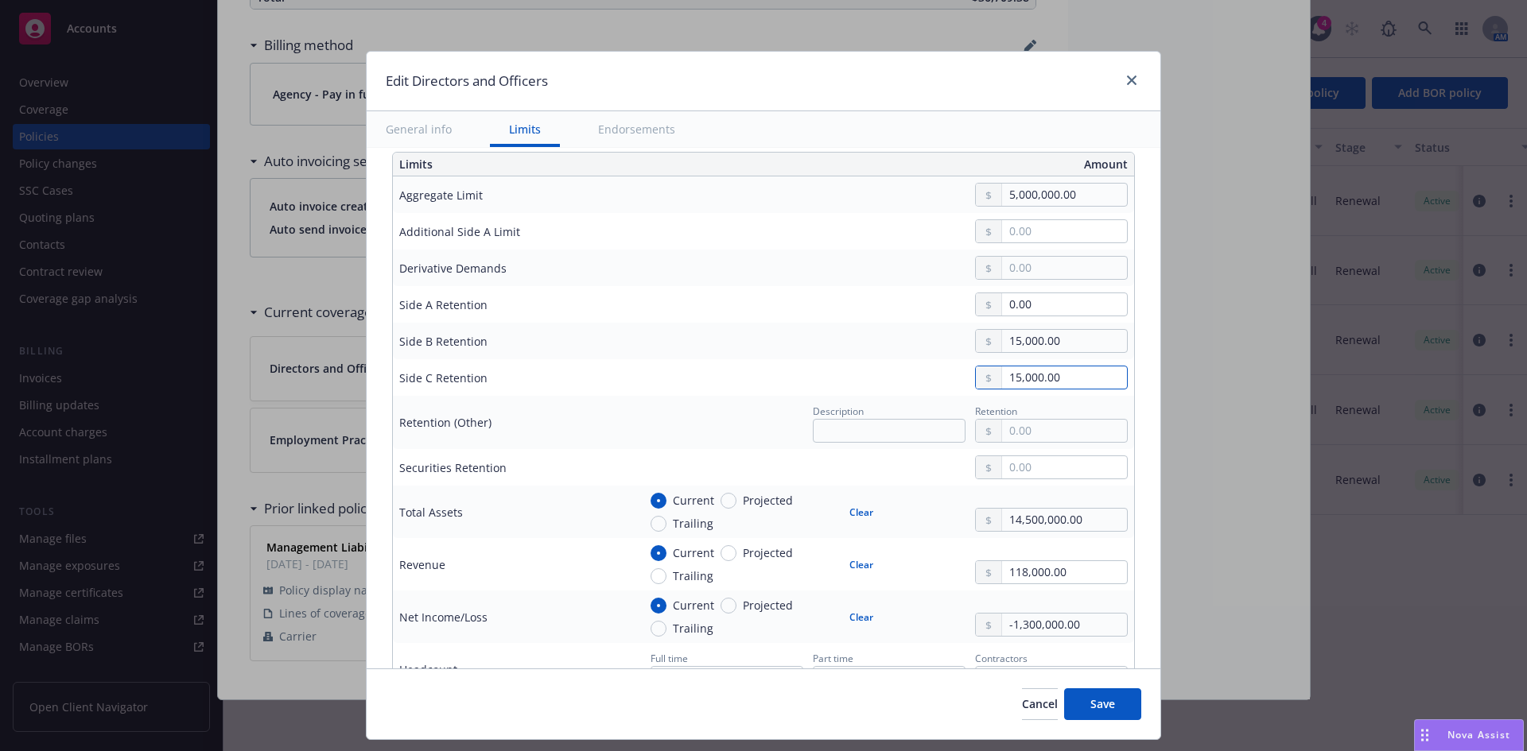
type input "15,000.00"
click at [1033, 433] on input "text" at bounding box center [1064, 431] width 125 height 22
click at [1014, 526] on input "14,500,000.00" at bounding box center [1064, 520] width 125 height 22
type input "6,600,000.00"
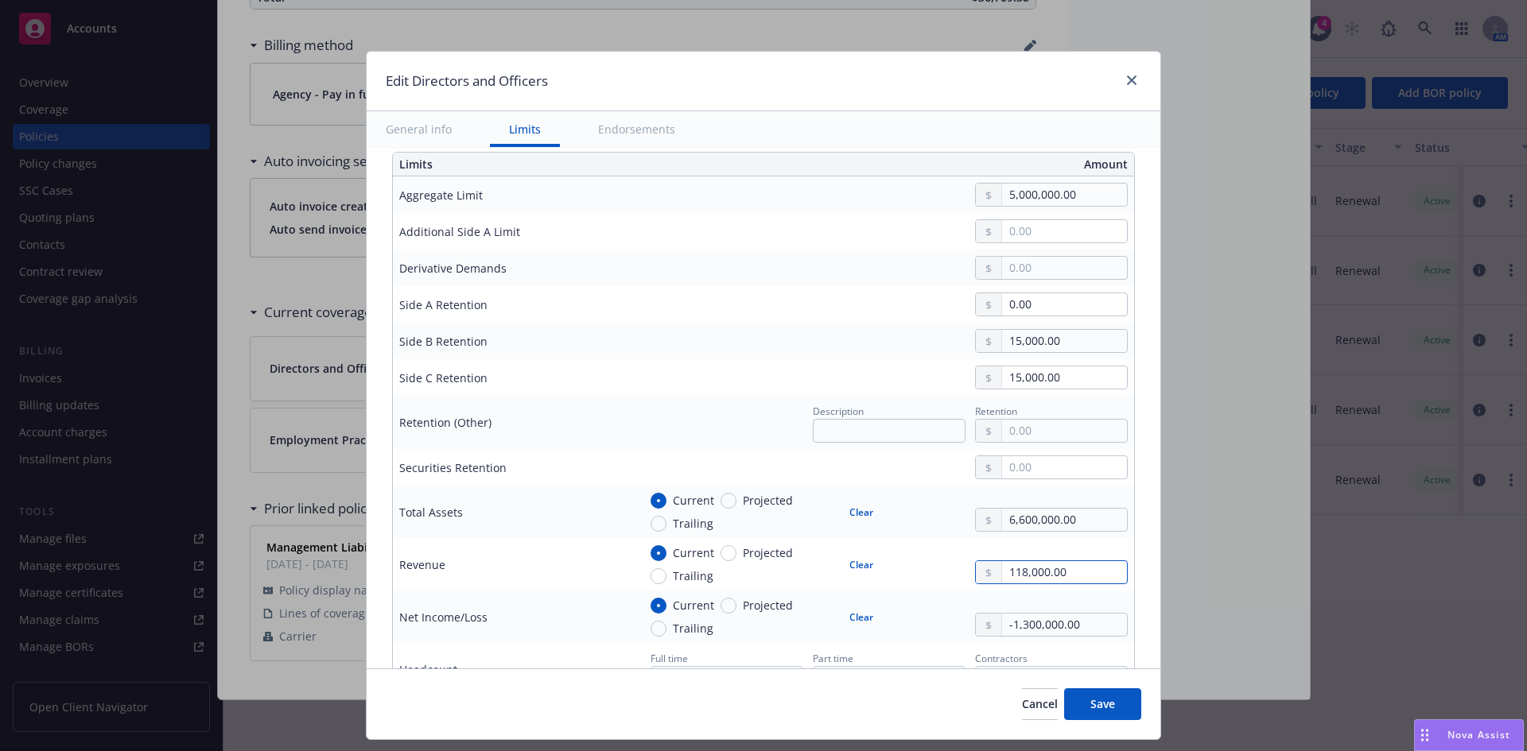
click at [1044, 580] on input "118,000.00" at bounding box center [1064, 572] width 125 height 22
click at [1045, 580] on input "118,000.00" at bounding box center [1064, 572] width 125 height 22
type input "1,900,000.00"
click at [1062, 627] on input "-1,300,000.00" at bounding box center [1064, 625] width 125 height 22
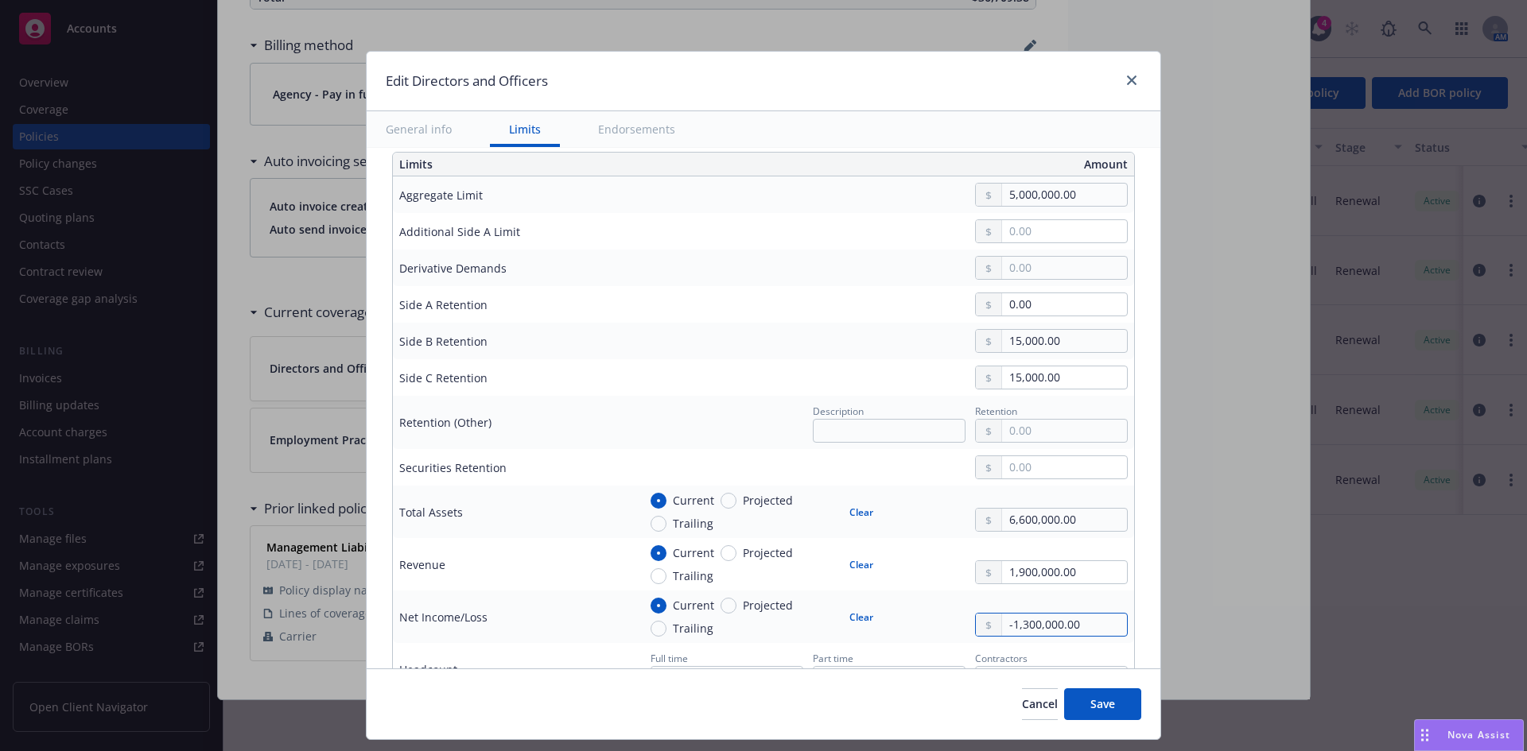
click at [1062, 627] on input "-1,300,000.00" at bounding box center [1064, 625] width 125 height 22
type input "-15,000,000.00"
click at [1107, 716] on button "Save" at bounding box center [1102, 705] width 77 height 32
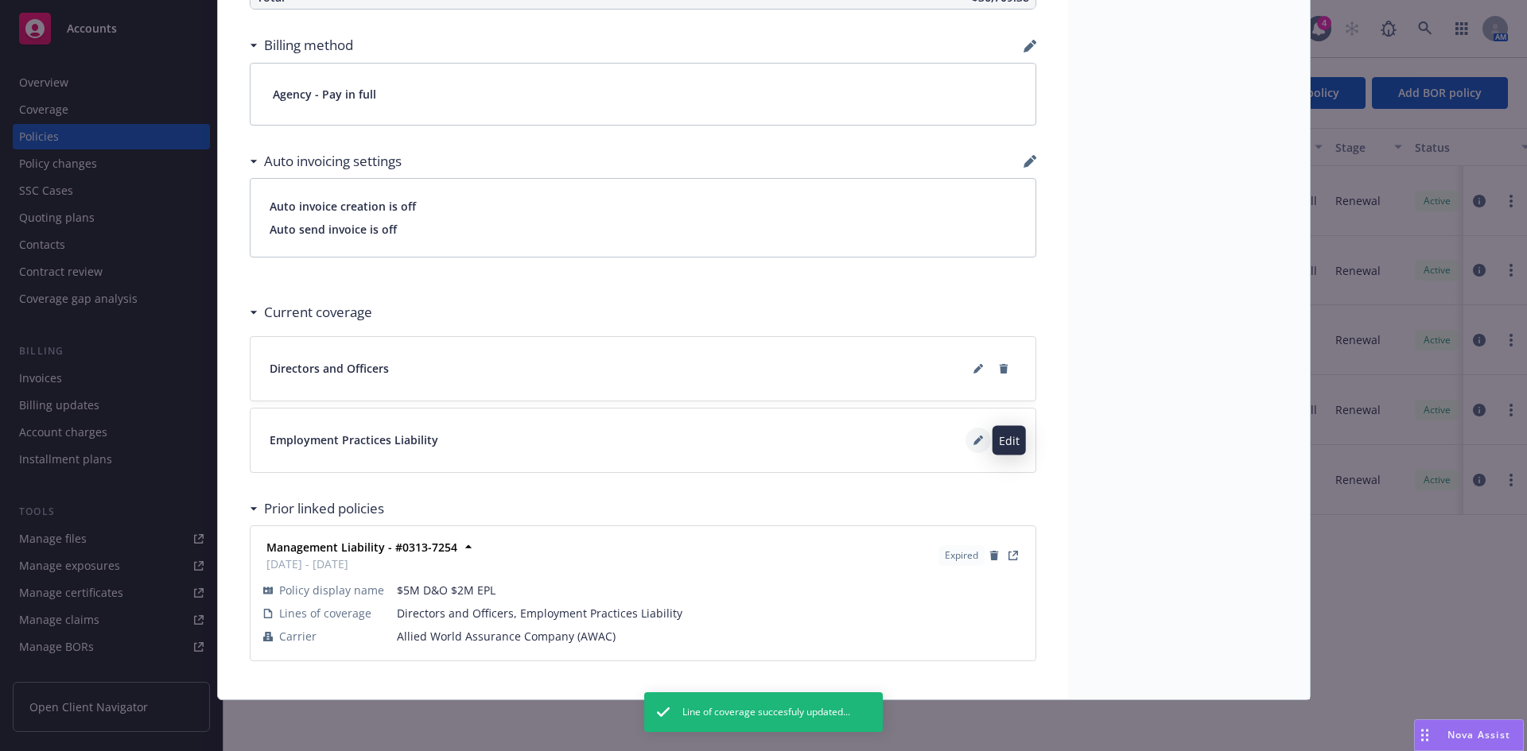
click at [973, 437] on icon at bounding box center [978, 441] width 10 height 10
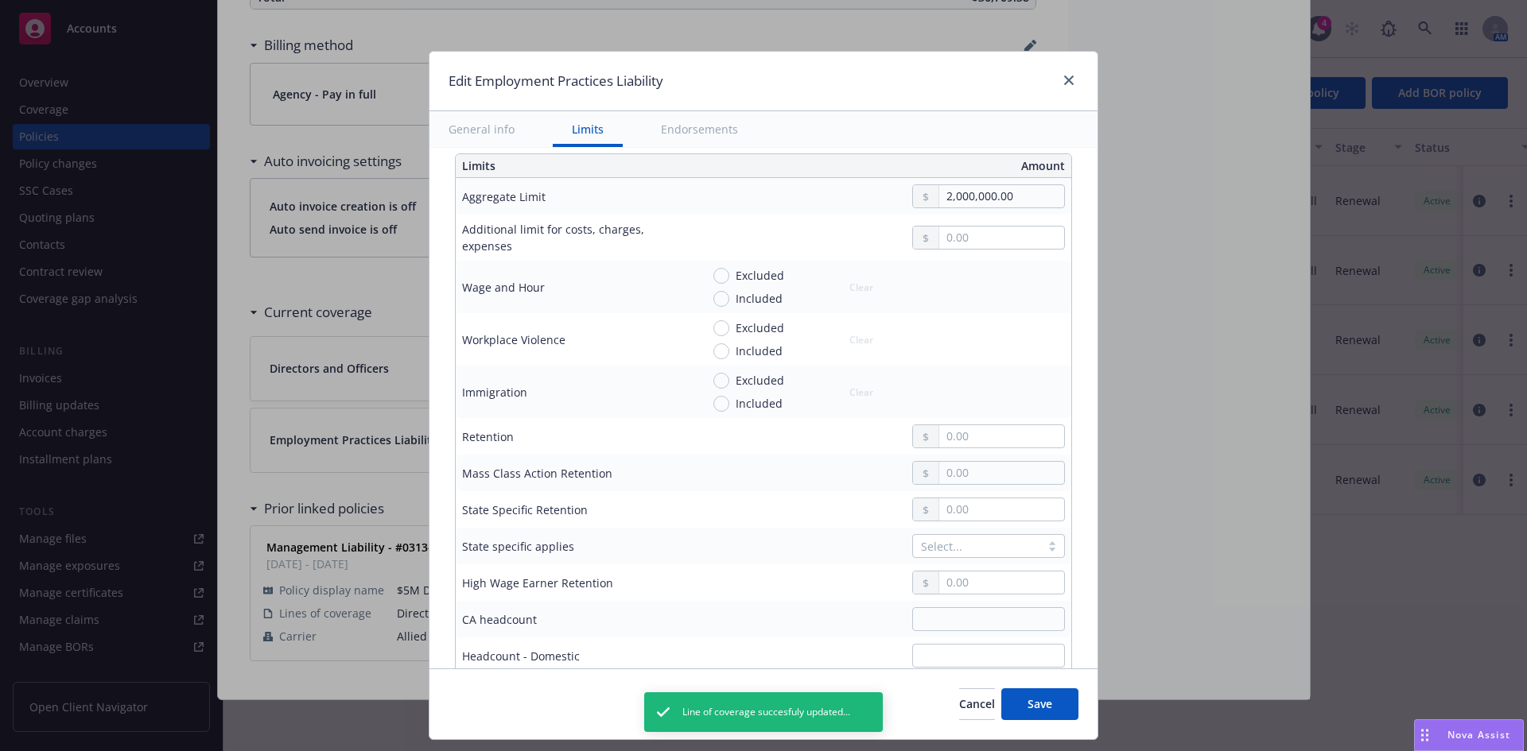
scroll to position [449, 0]
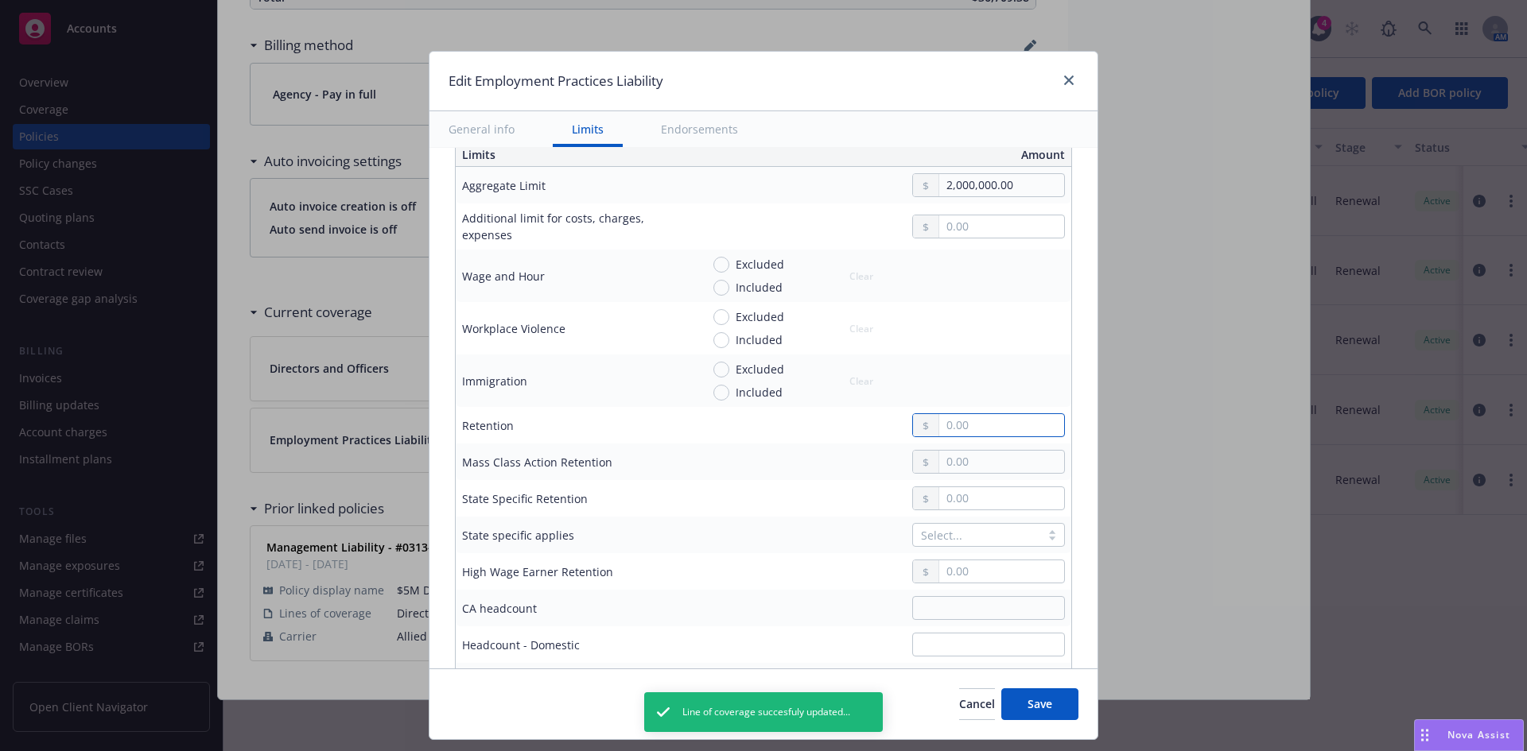
click at [967, 425] on input "text" at bounding box center [1001, 425] width 125 height 22
click at [954, 414] on input "text" at bounding box center [1001, 425] width 125 height 22
type input "50,000.00"
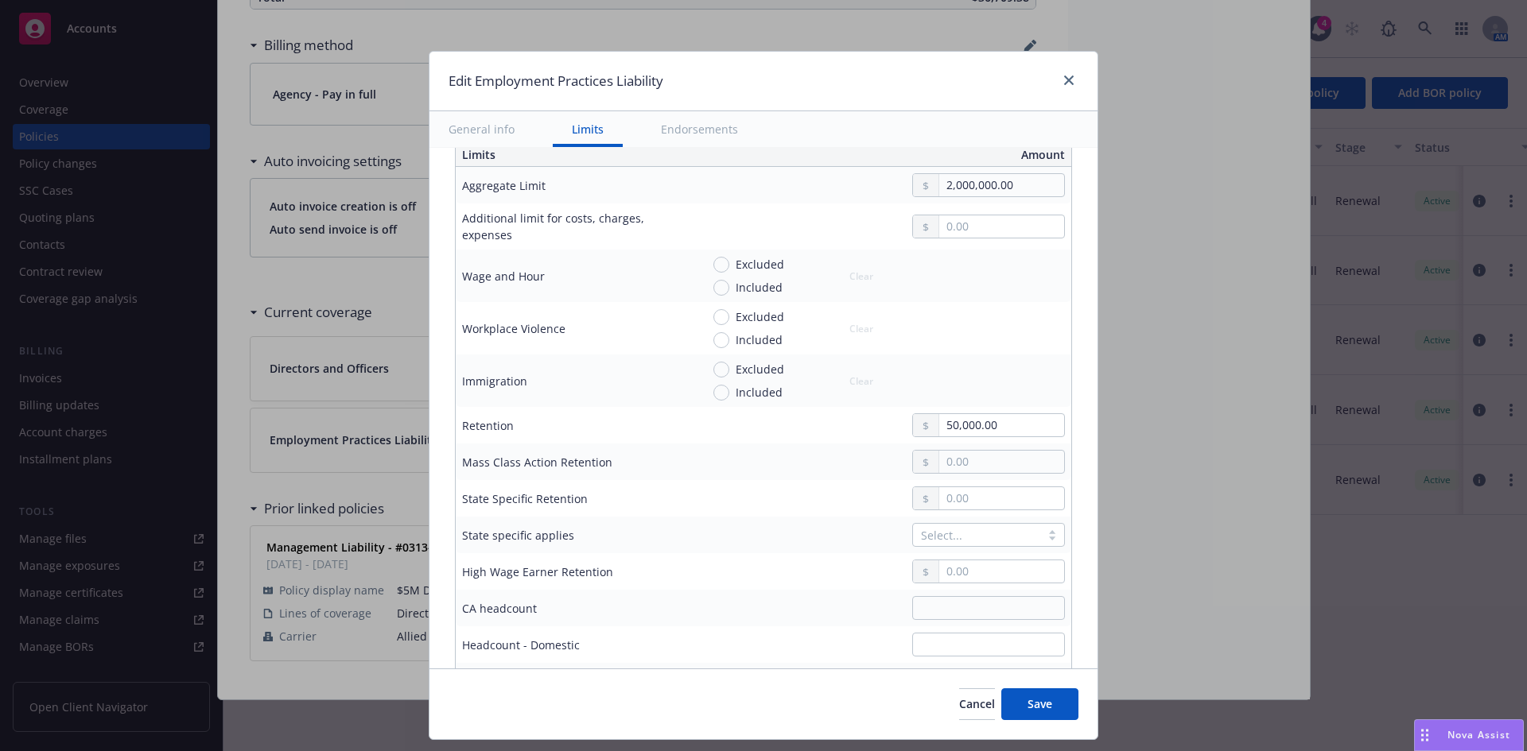
drag, startPoint x: 1098, startPoint y: 303, endPoint x: 1082, endPoint y: 312, distance: 18.2
click at [1082, 312] on div "Edit Employment Practices Liability General info Limits Endorsements Display na…" at bounding box center [763, 375] width 1527 height 751
drag, startPoint x: 1082, startPoint y: 312, endPoint x: 1086, endPoint y: 320, distance: 9.6
click at [1086, 320] on div "Display name Coverage trigger Claims-Made Claims-Made and Reported Coverage ter…" at bounding box center [763, 408] width 668 height 521
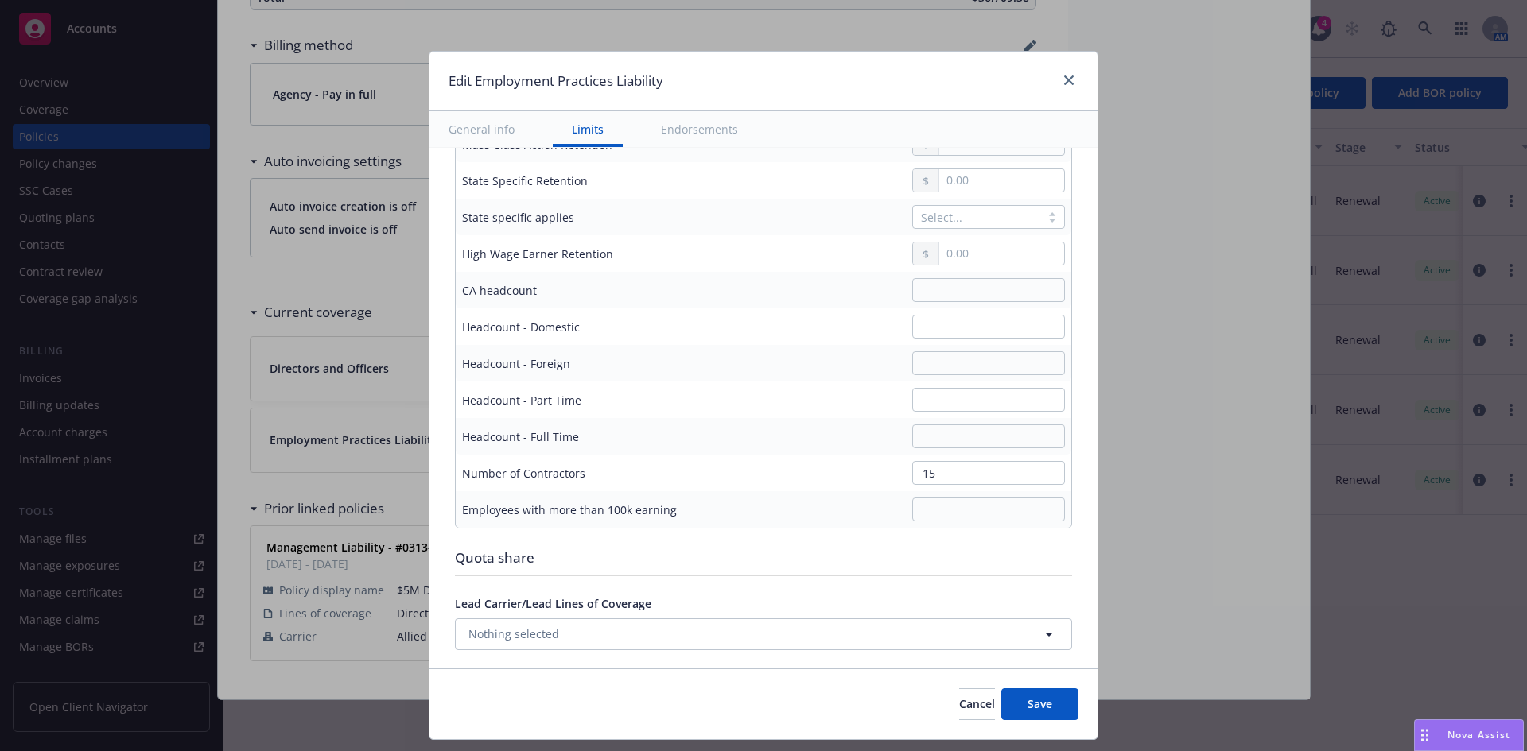
scroll to position [786, 0]
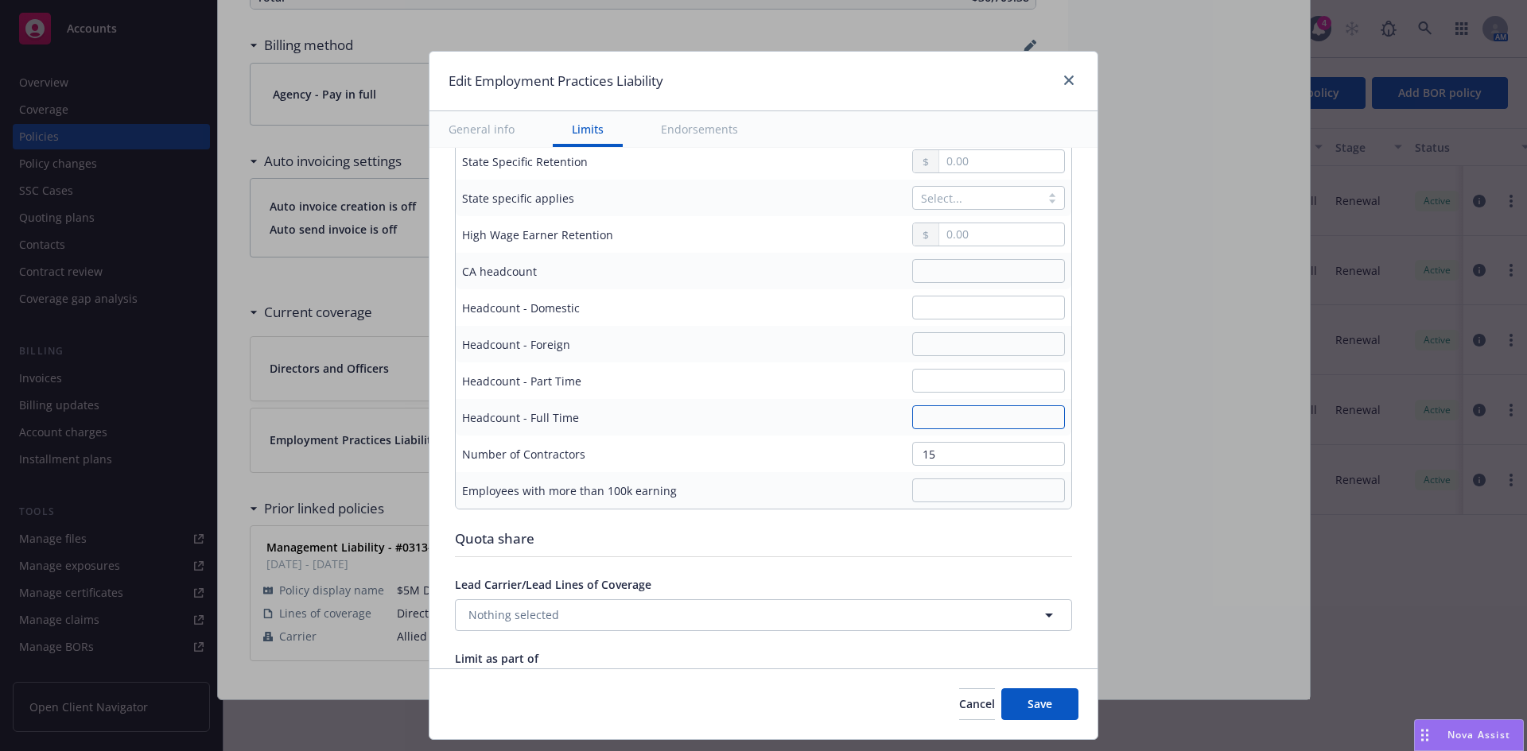
click at [969, 417] on input "text" at bounding box center [988, 418] width 153 height 24
type input "47"
click at [935, 449] on input "15" at bounding box center [988, 454] width 153 height 24
type input "5"
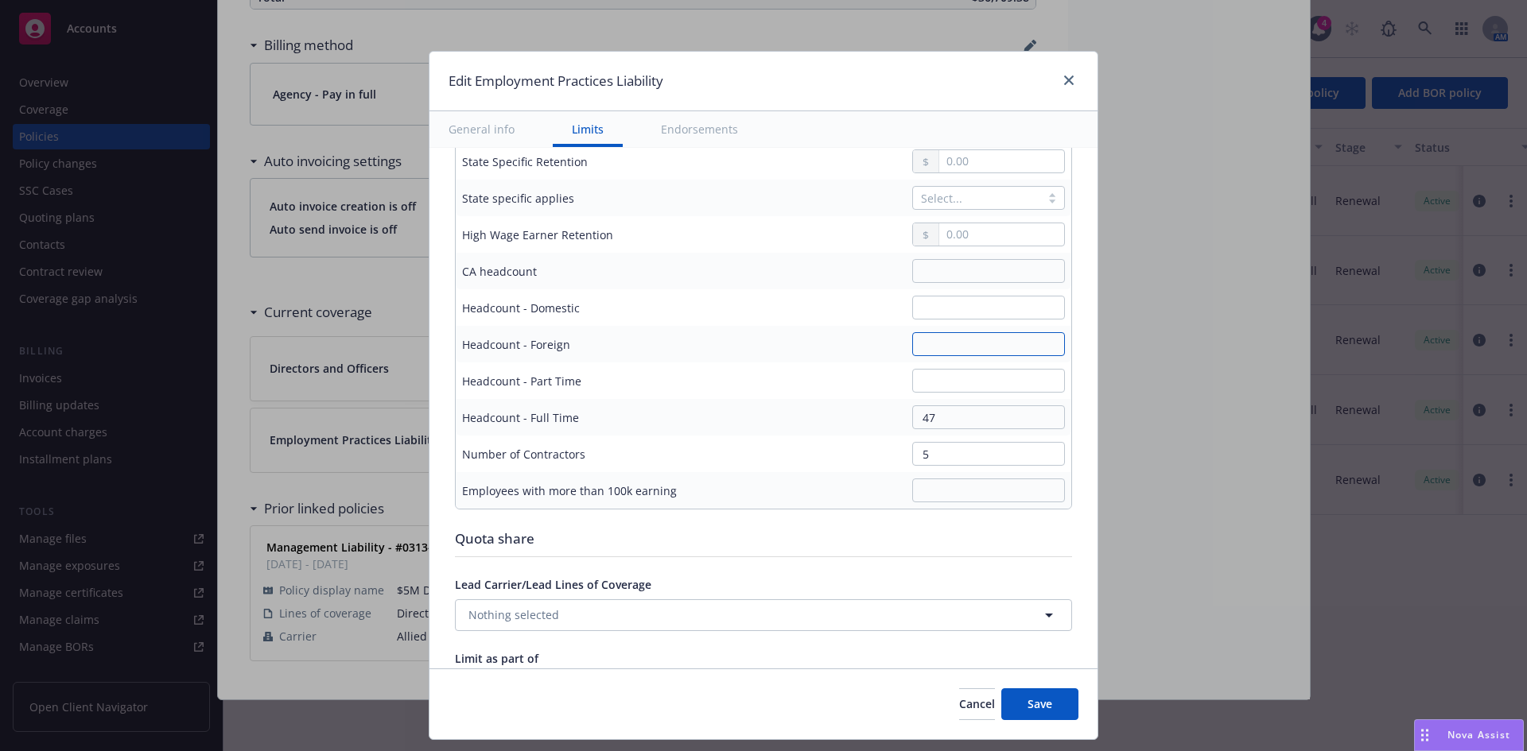
click at [934, 352] on input "text" at bounding box center [988, 344] width 153 height 24
type input "32"
click at [967, 275] on input "text" at bounding box center [988, 271] width 153 height 24
type input "5"
click at [924, 491] on input "text" at bounding box center [988, 491] width 153 height 24
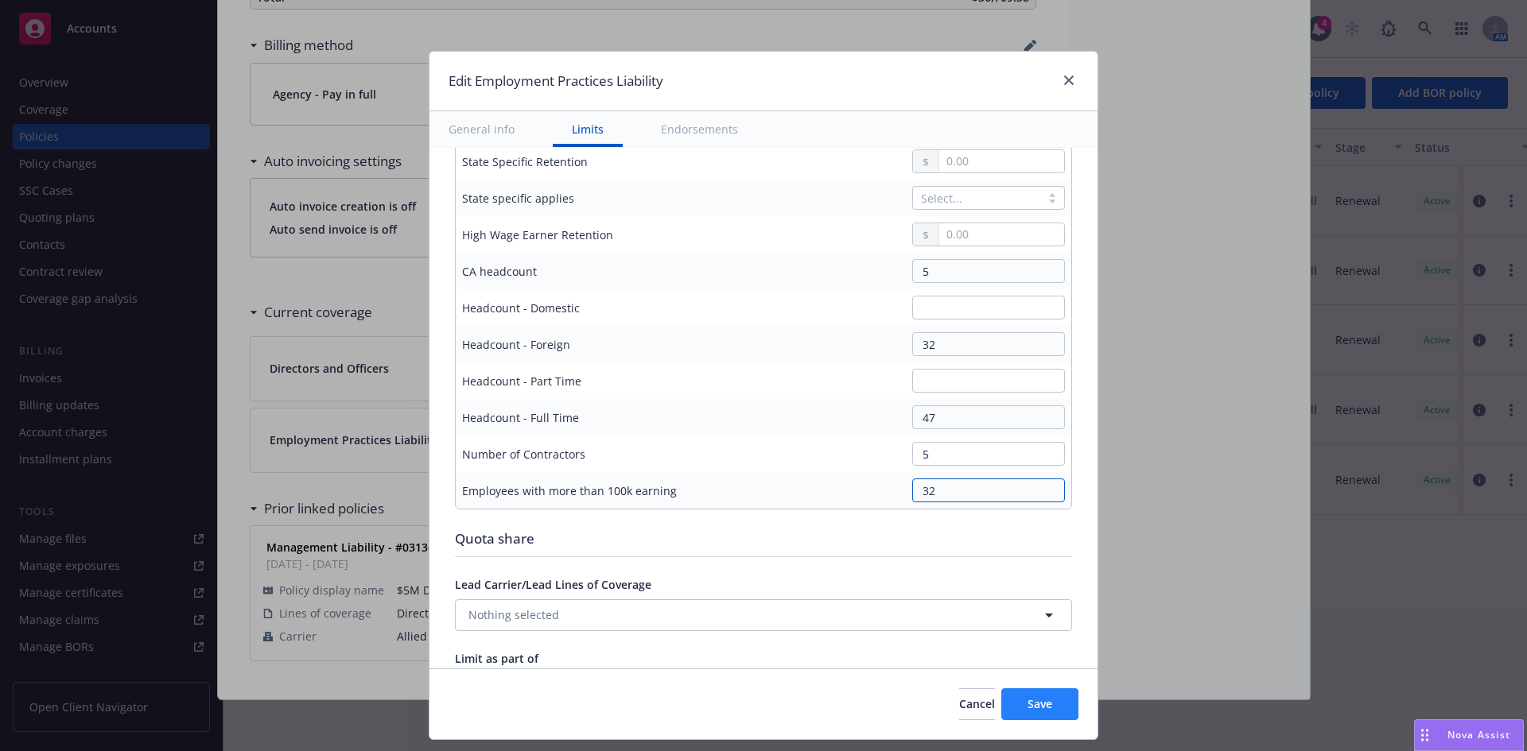
type input "32"
click at [1023, 697] on button "Save" at bounding box center [1039, 705] width 77 height 32
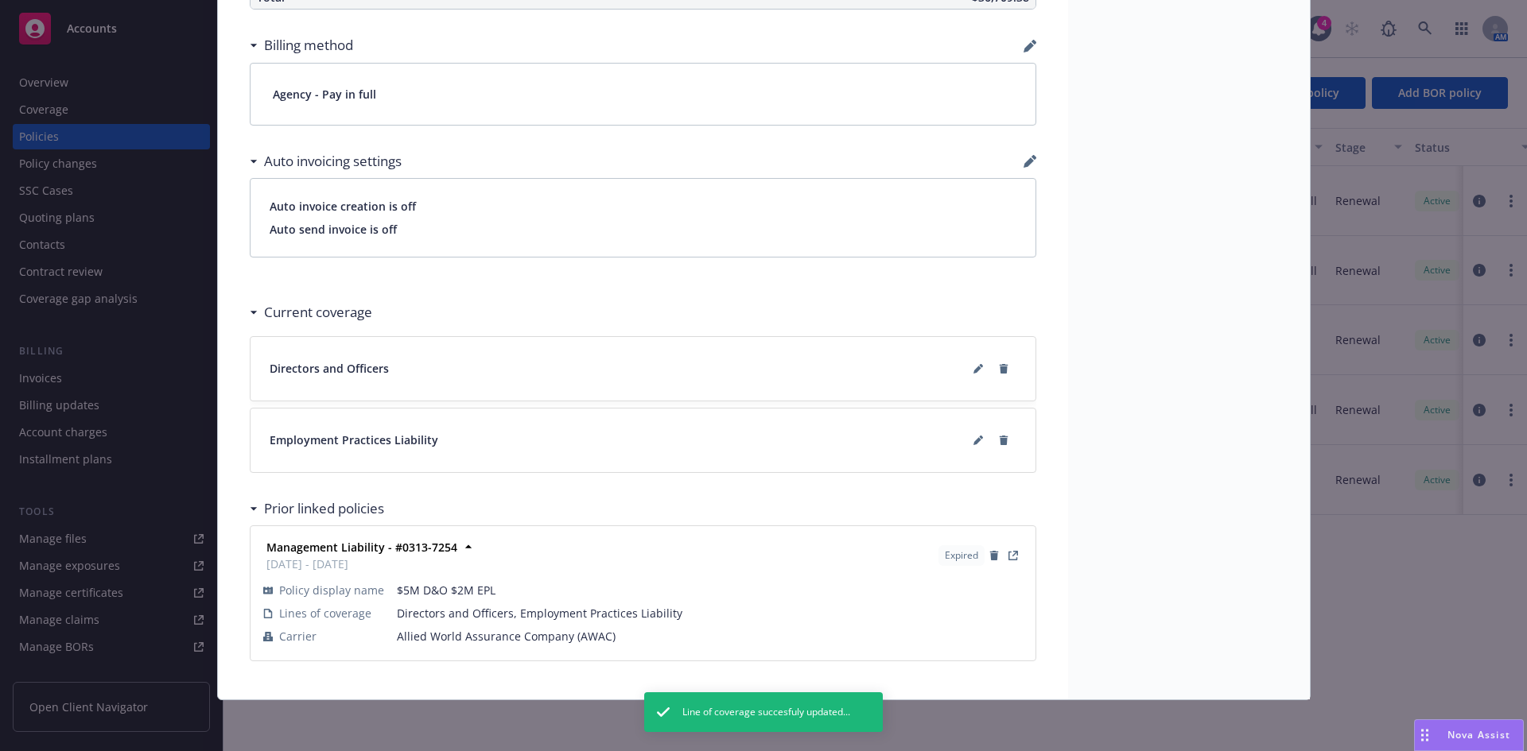
scroll to position [0, 0]
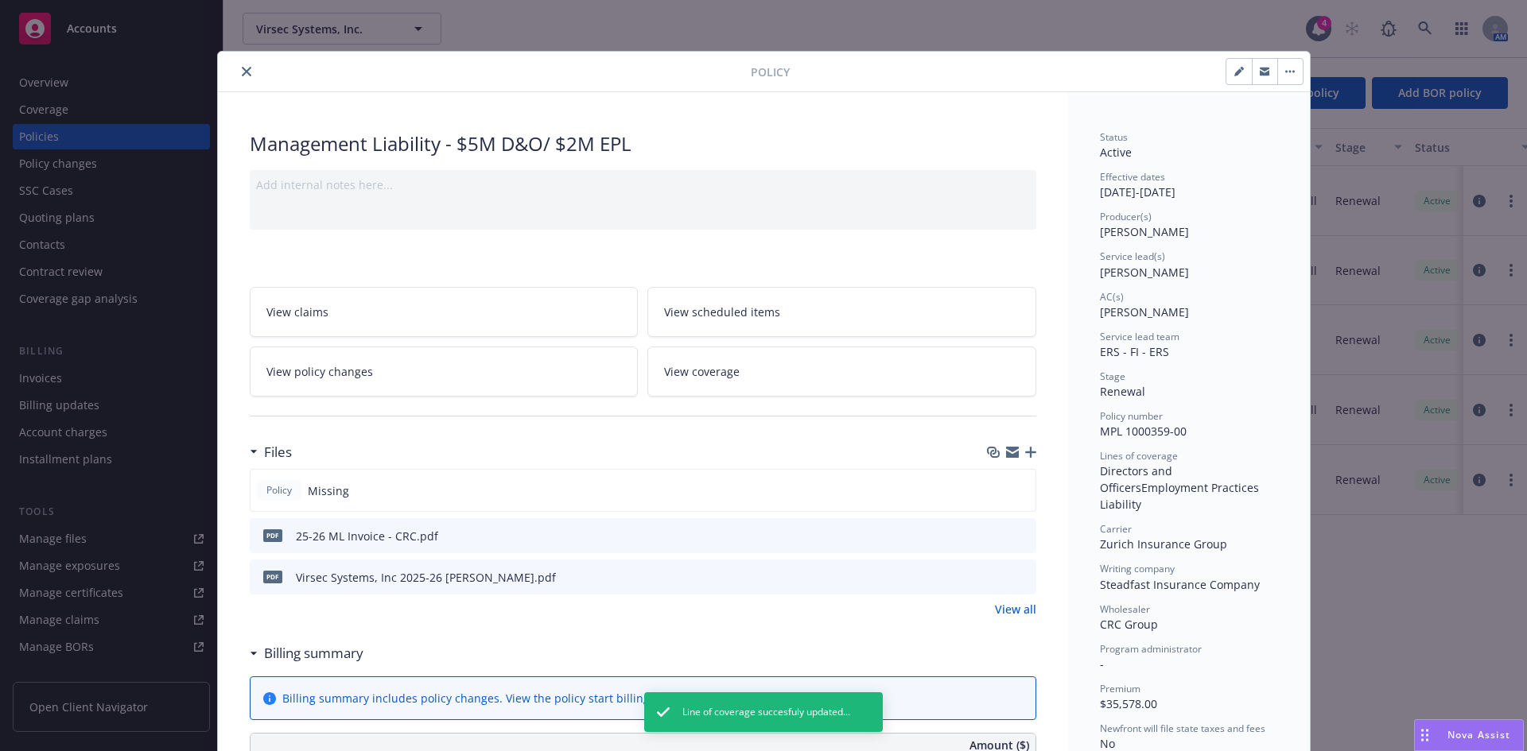
click at [242, 70] on icon "close" at bounding box center [247, 72] width 10 height 10
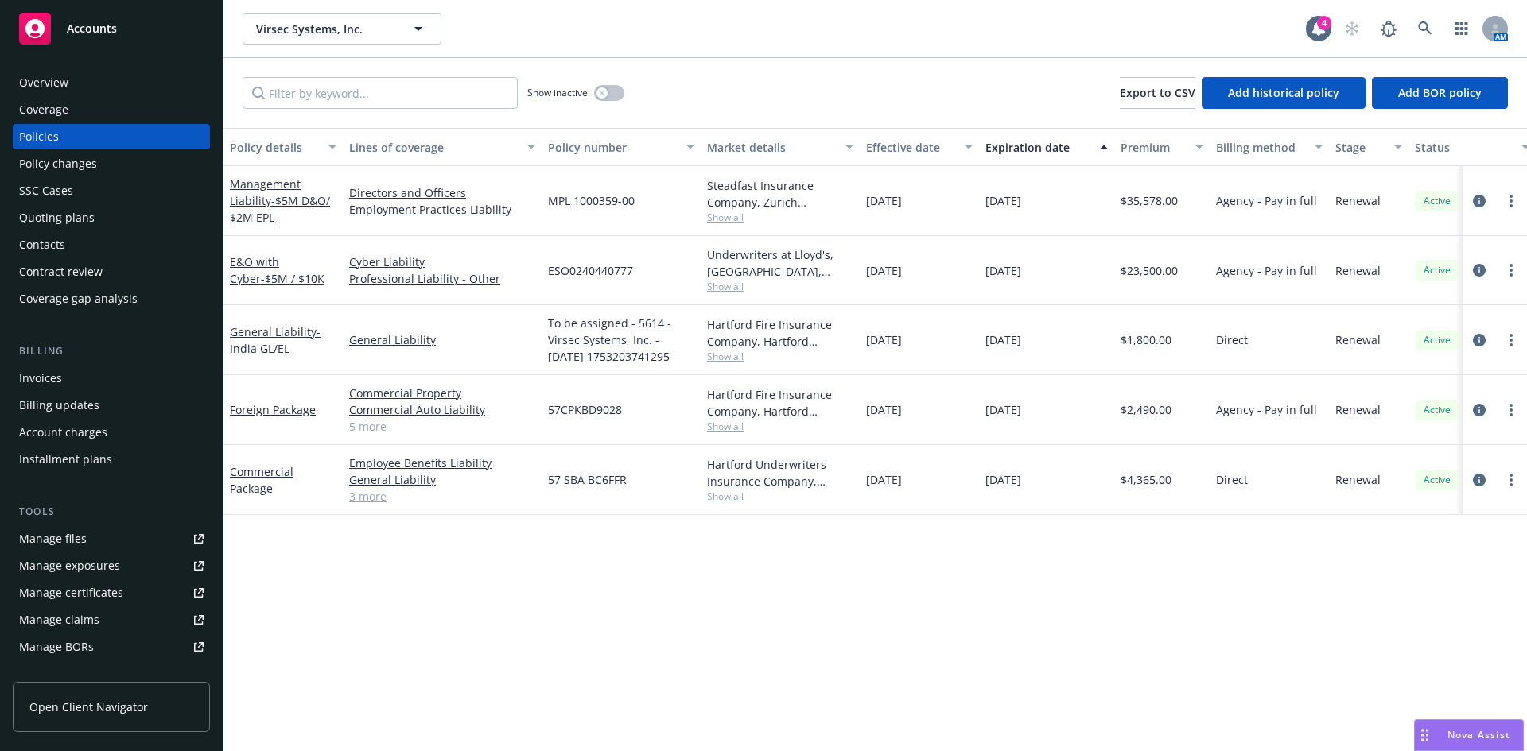
click at [580, 596] on div "Policy details Lines of coverage Policy number Market details Effective date Ex…" at bounding box center [874, 439] width 1303 height 623
